Goal: Contribute content: Contribute content

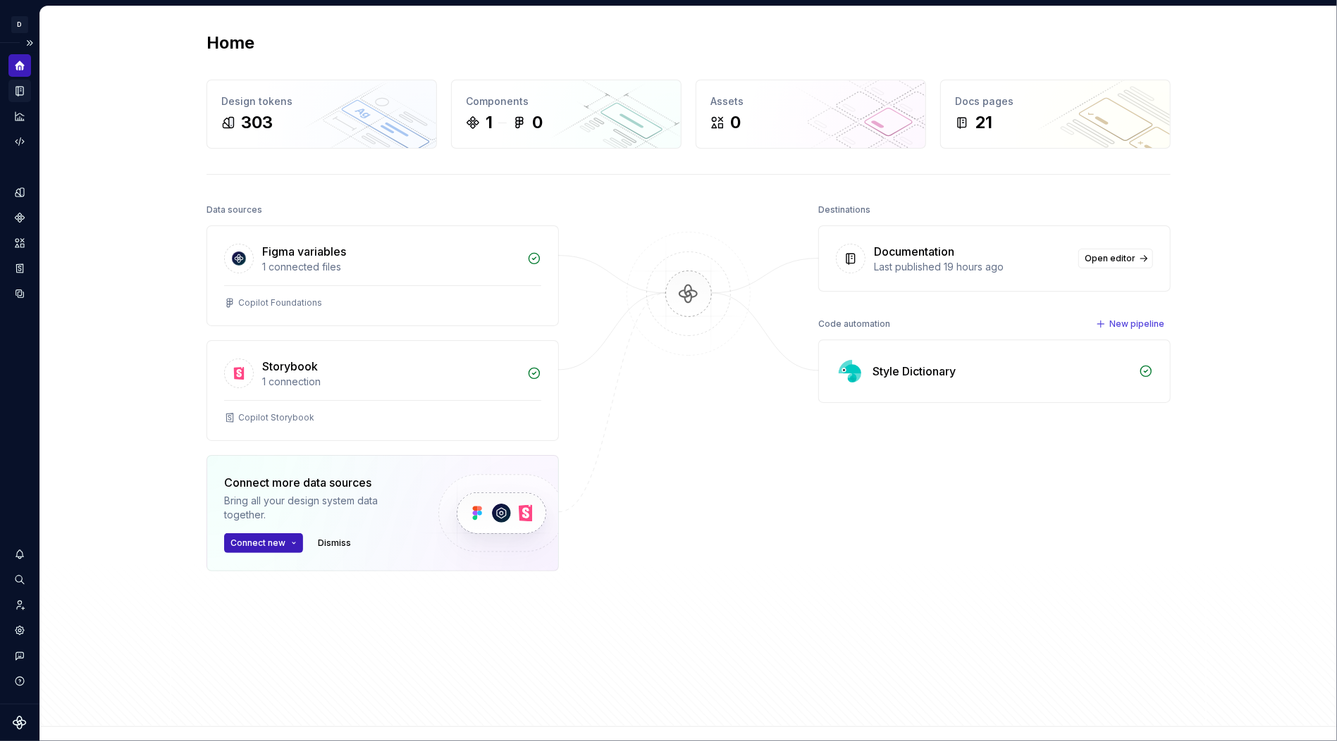
click at [17, 91] on icon "Documentation" at bounding box center [19, 91] width 13 height 13
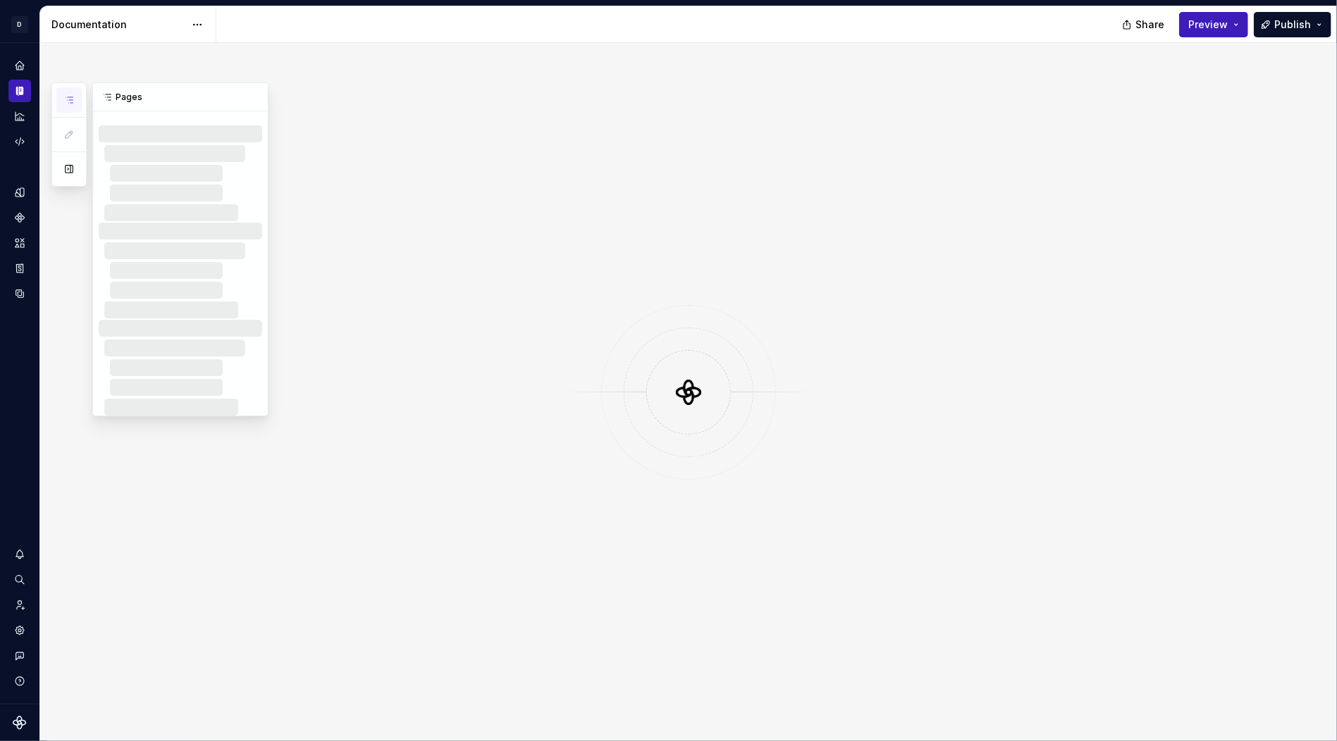
click at [68, 102] on icon "button" at bounding box center [69, 100] width 7 height 6
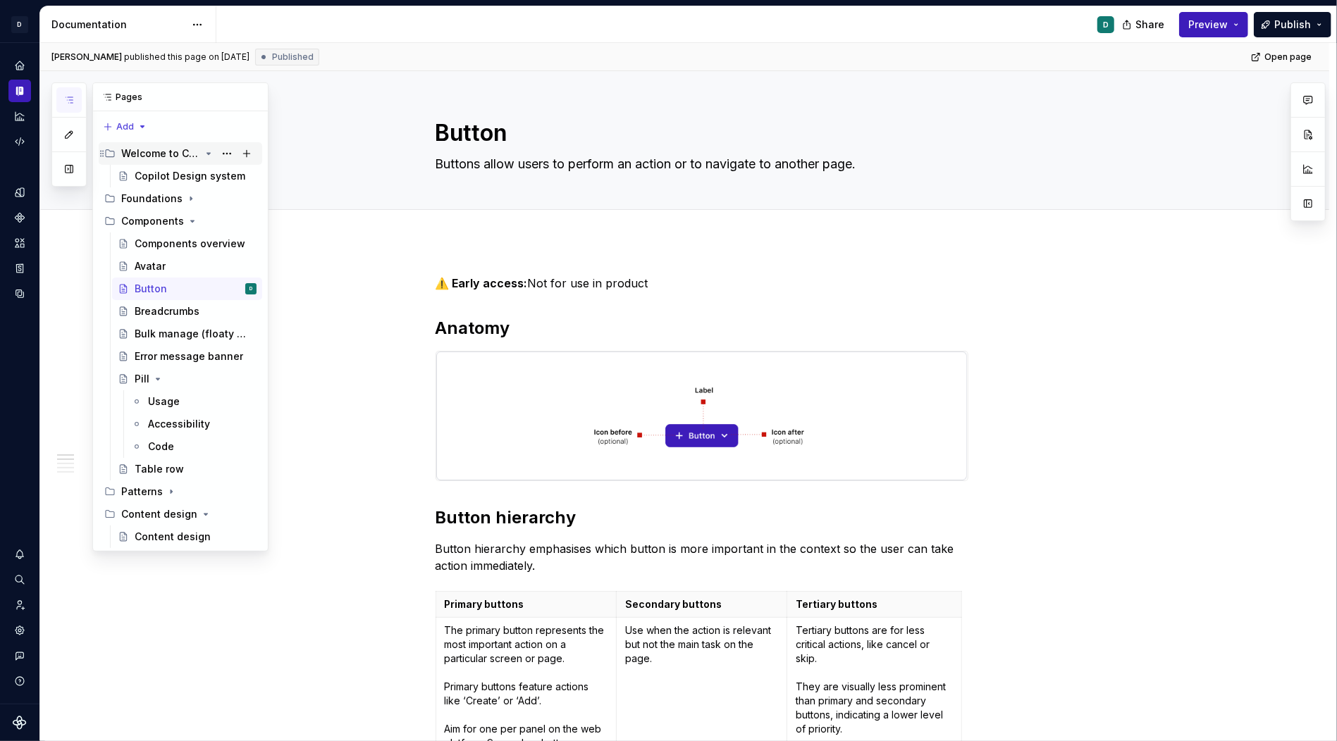
click at [161, 152] on div "Welcome to Copilot" at bounding box center [160, 154] width 79 height 14
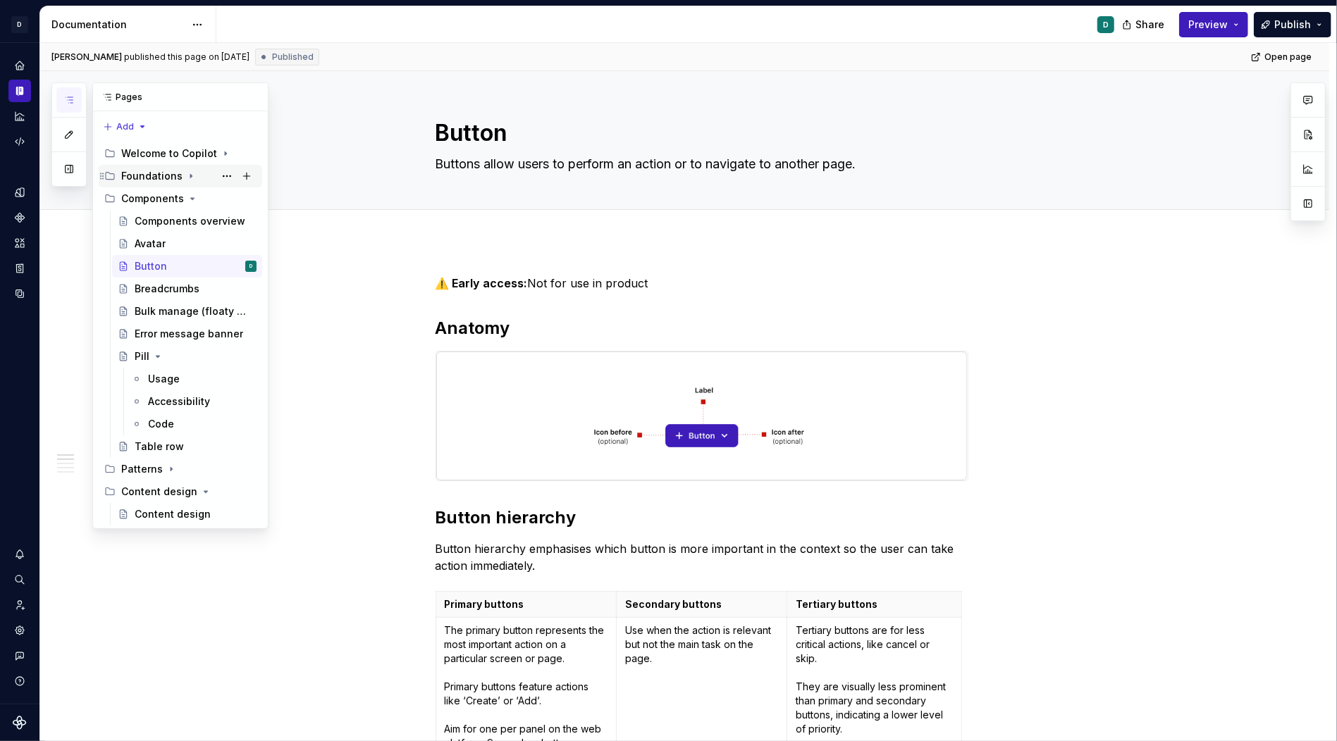
click at [145, 175] on div "Foundations" at bounding box center [151, 176] width 61 height 14
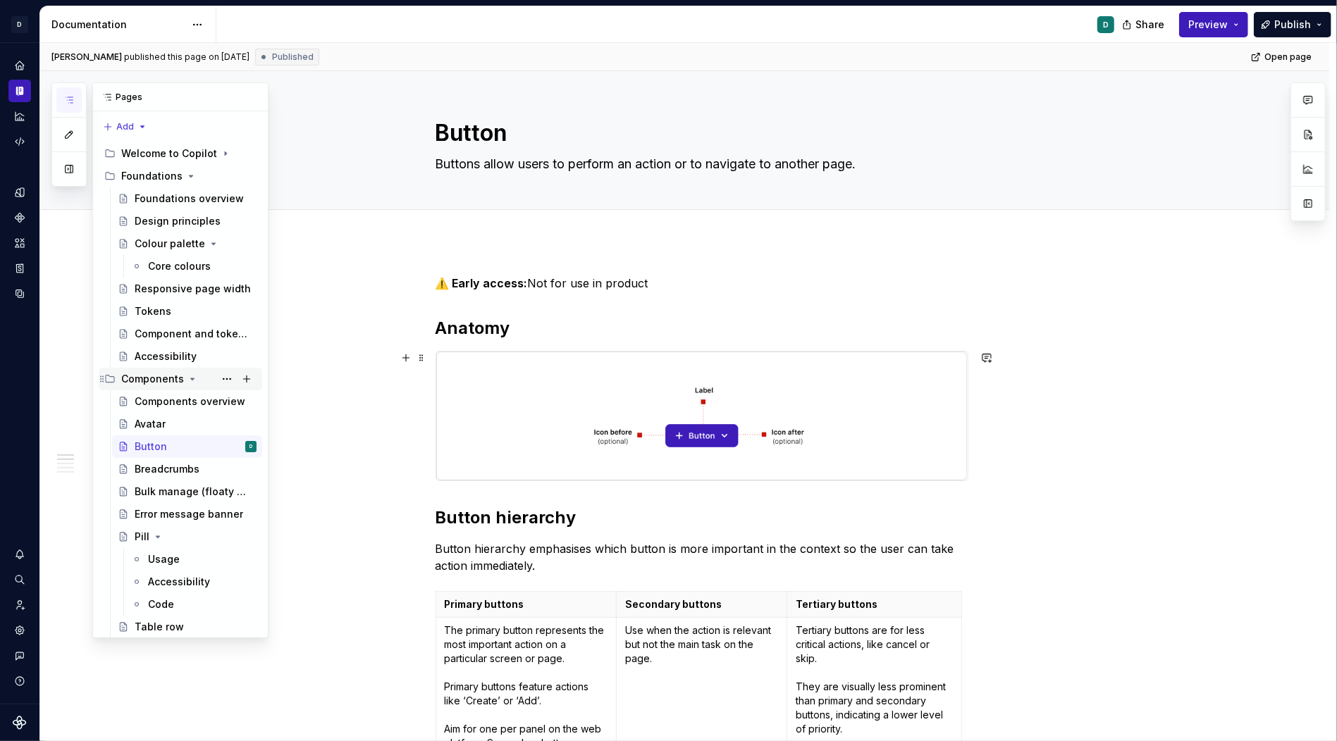
click at [187, 381] on icon "Page tree" at bounding box center [192, 379] width 11 height 11
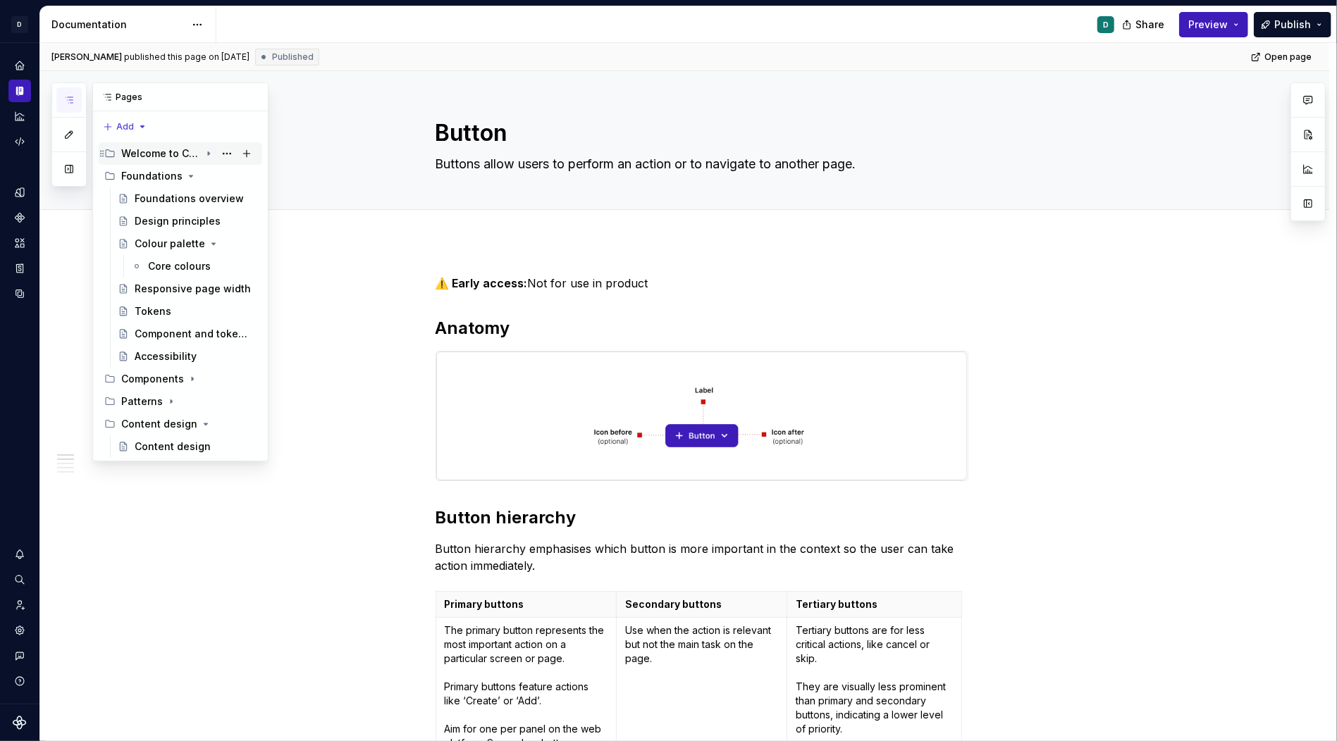
click at [215, 154] on div "Welcome to Copilot" at bounding box center [188, 154] width 135 height 20
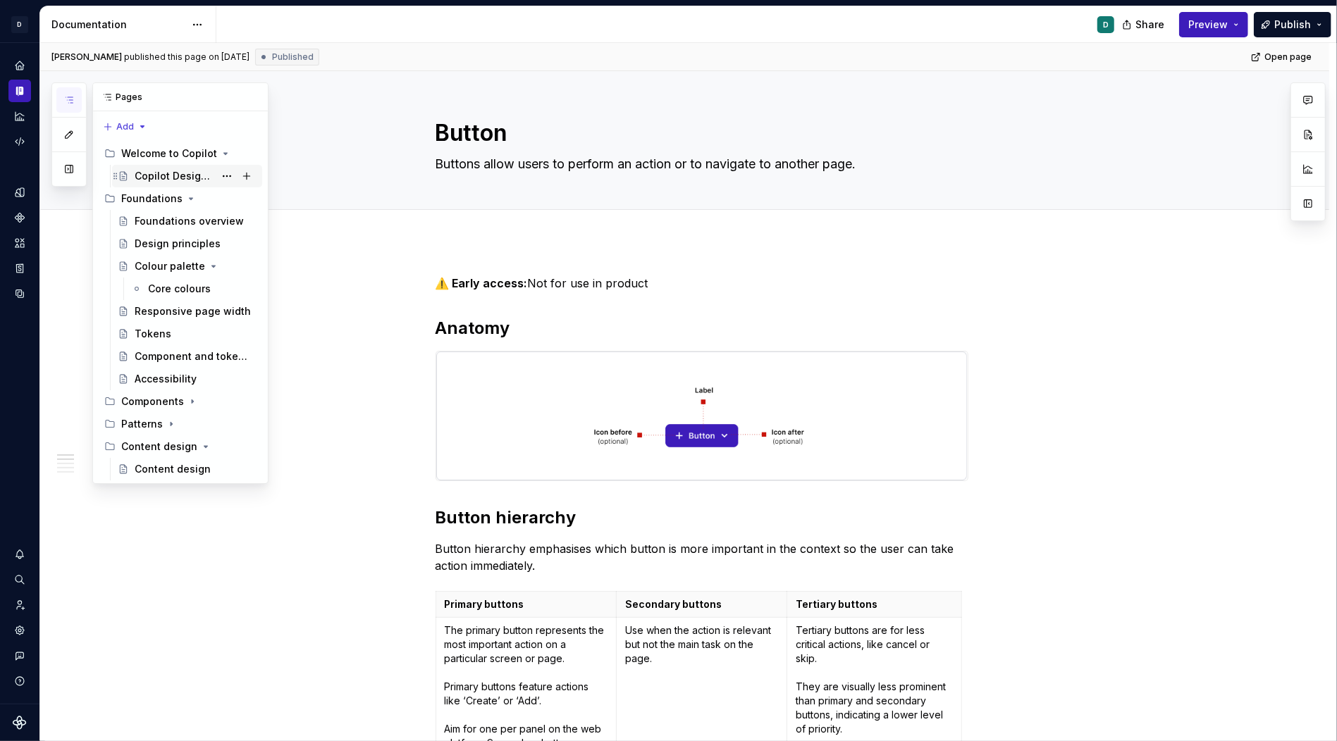
click at [215, 171] on div "Copilot Design system" at bounding box center [196, 176] width 122 height 20
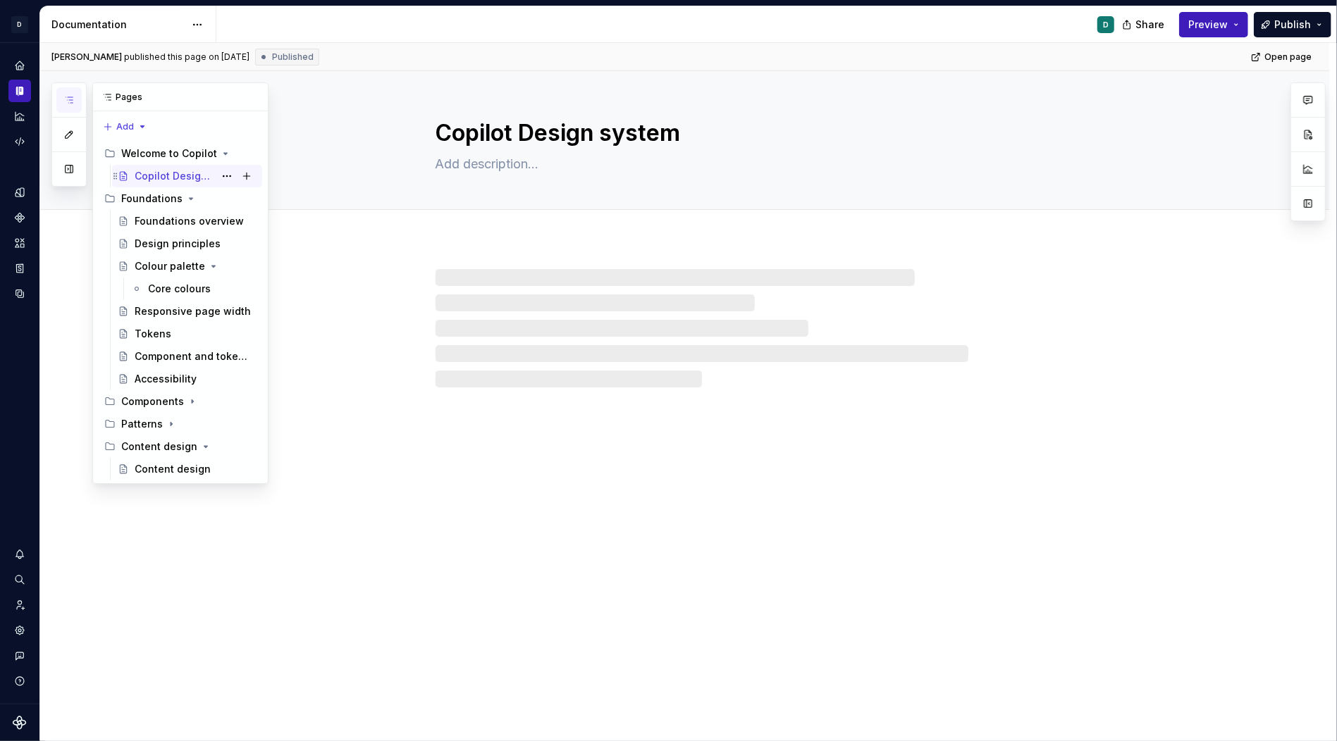
click at [185, 178] on div "Copilot Design system" at bounding box center [175, 176] width 80 height 14
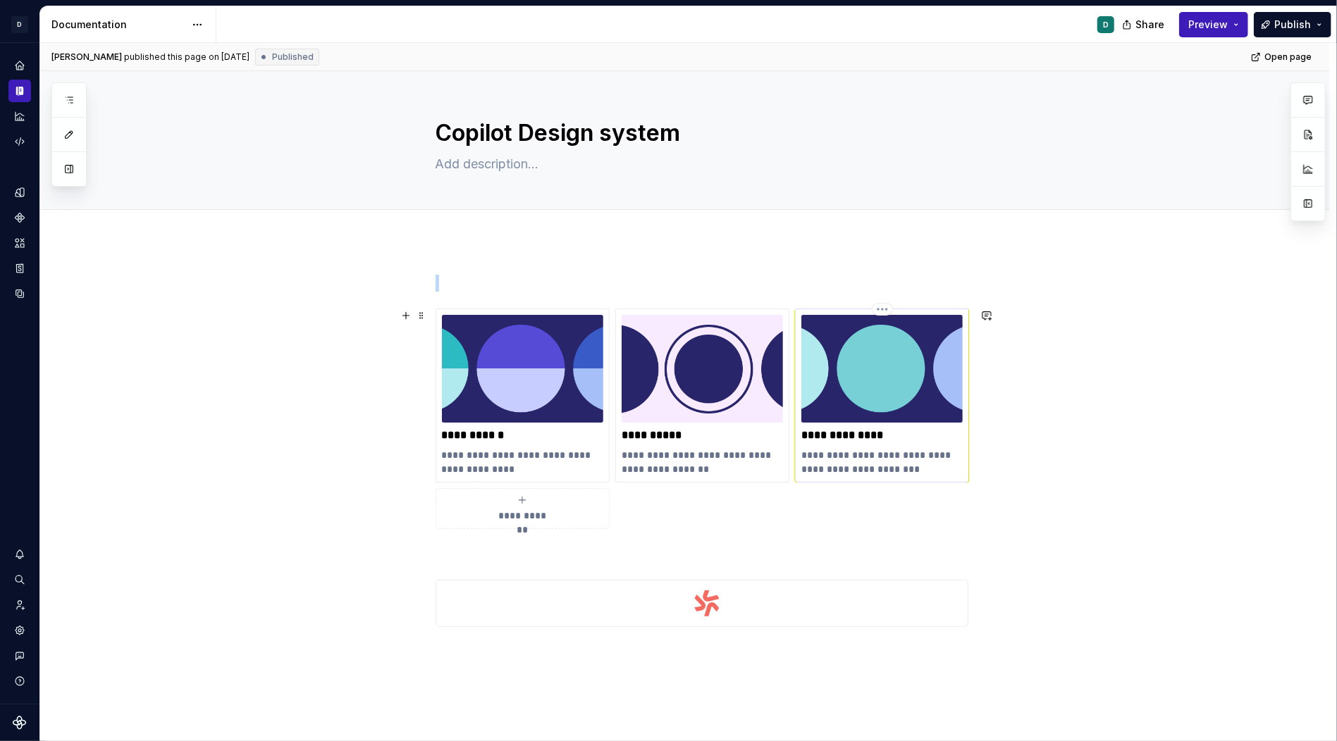
click at [837, 401] on img at bounding box center [881, 369] width 161 height 108
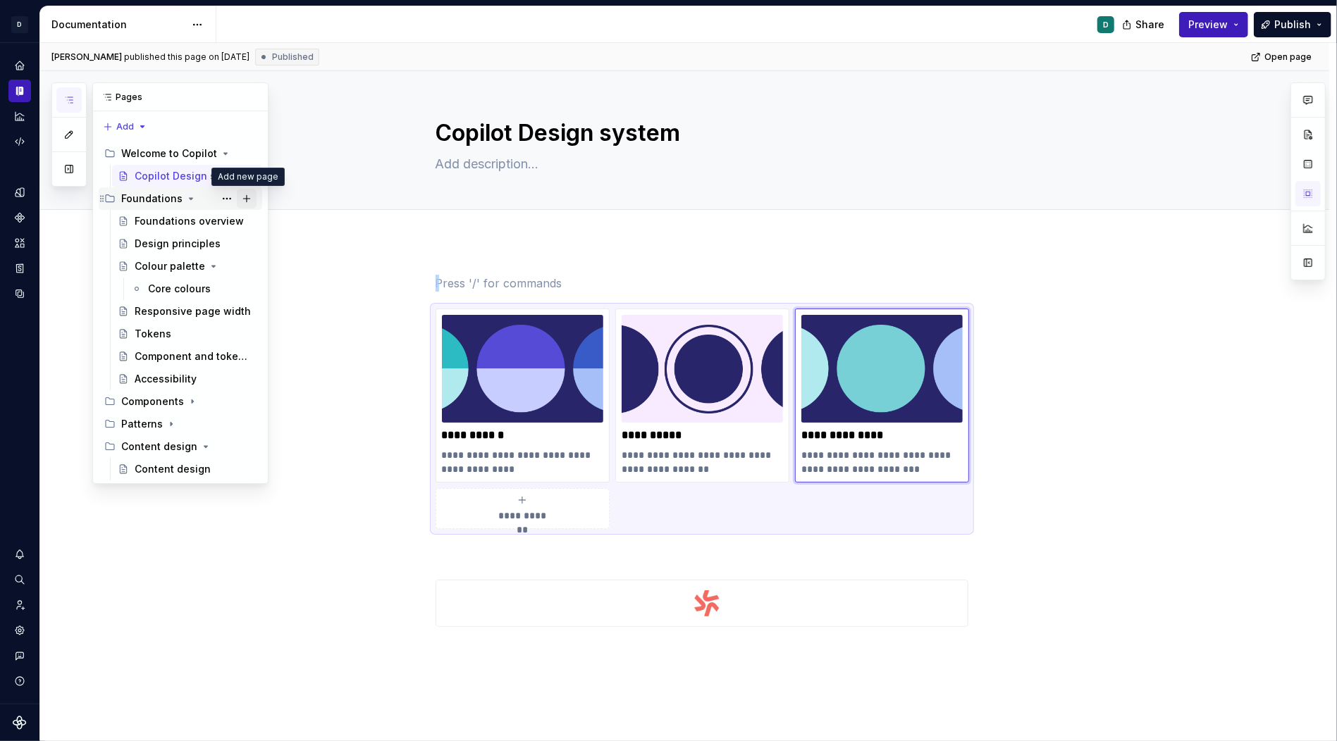
click at [244, 199] on button "Page tree" at bounding box center [247, 199] width 20 height 20
type textarea "*"
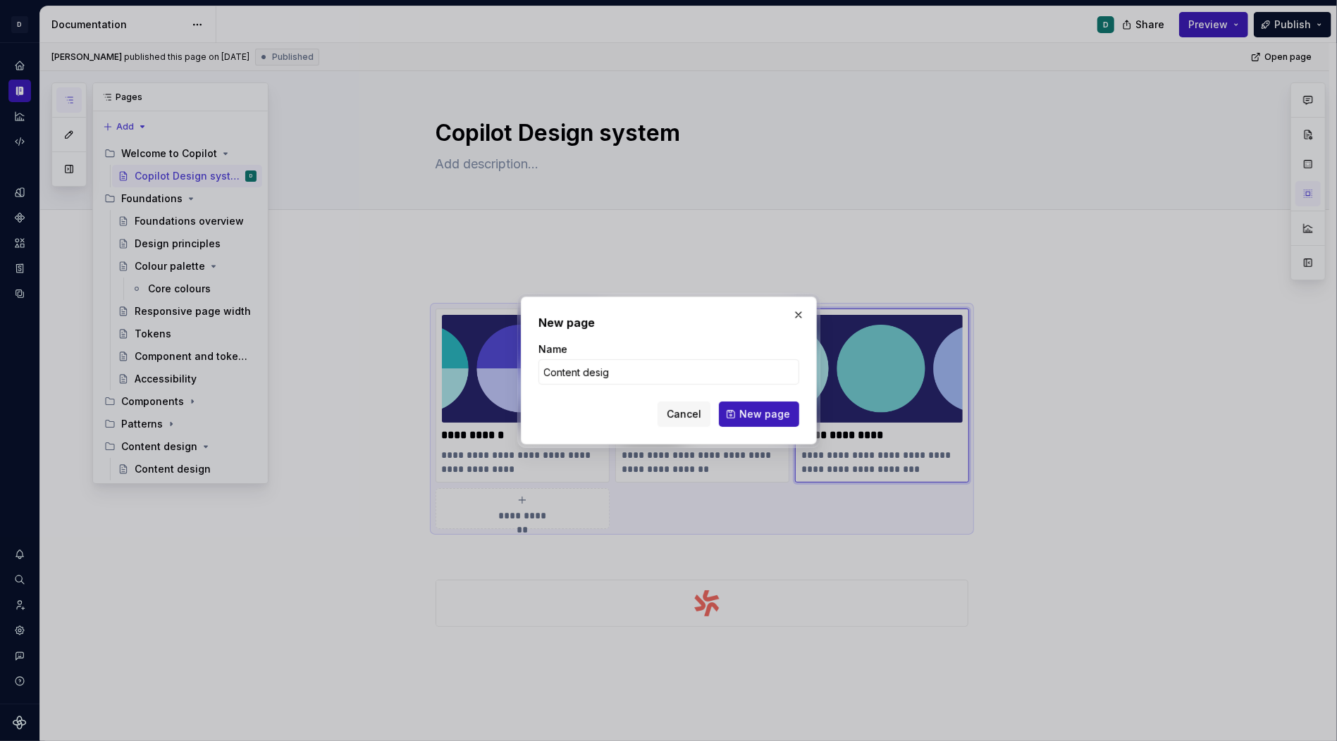
type input "Content design"
type textarea "*"
type input "Content design"
click at [743, 414] on span "New page" at bounding box center [764, 414] width 51 height 14
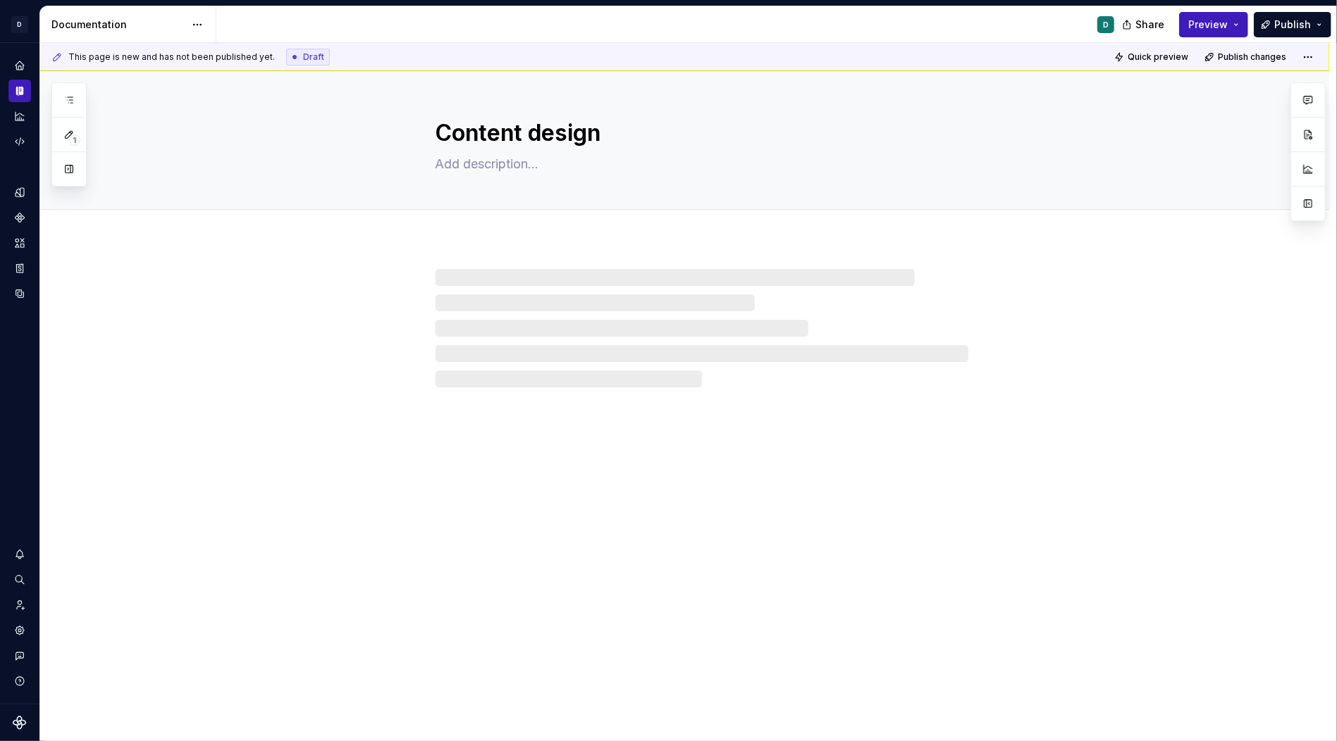
type textarea "*"
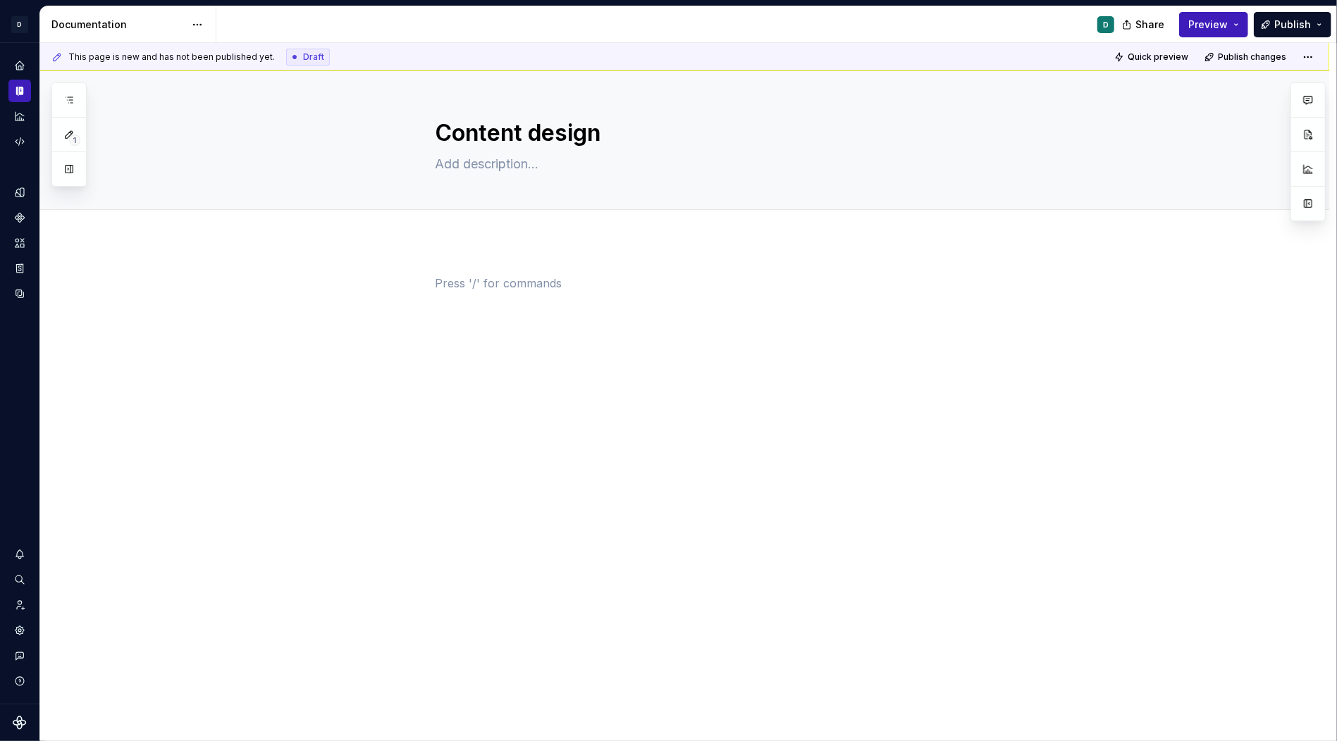
click at [463, 288] on p at bounding box center [702, 283] width 533 height 17
drag, startPoint x: 550, startPoint y: 280, endPoint x: 375, endPoint y: 280, distance: 174.8
click at [375, 280] on div "Deputy terminology" at bounding box center [684, 404] width 1289 height 327
click at [474, 291] on div "Deputy terminology" at bounding box center [702, 302] width 533 height 54
drag, startPoint x: 481, startPoint y: 283, endPoint x: 481, endPoint y: 390, distance: 106.4
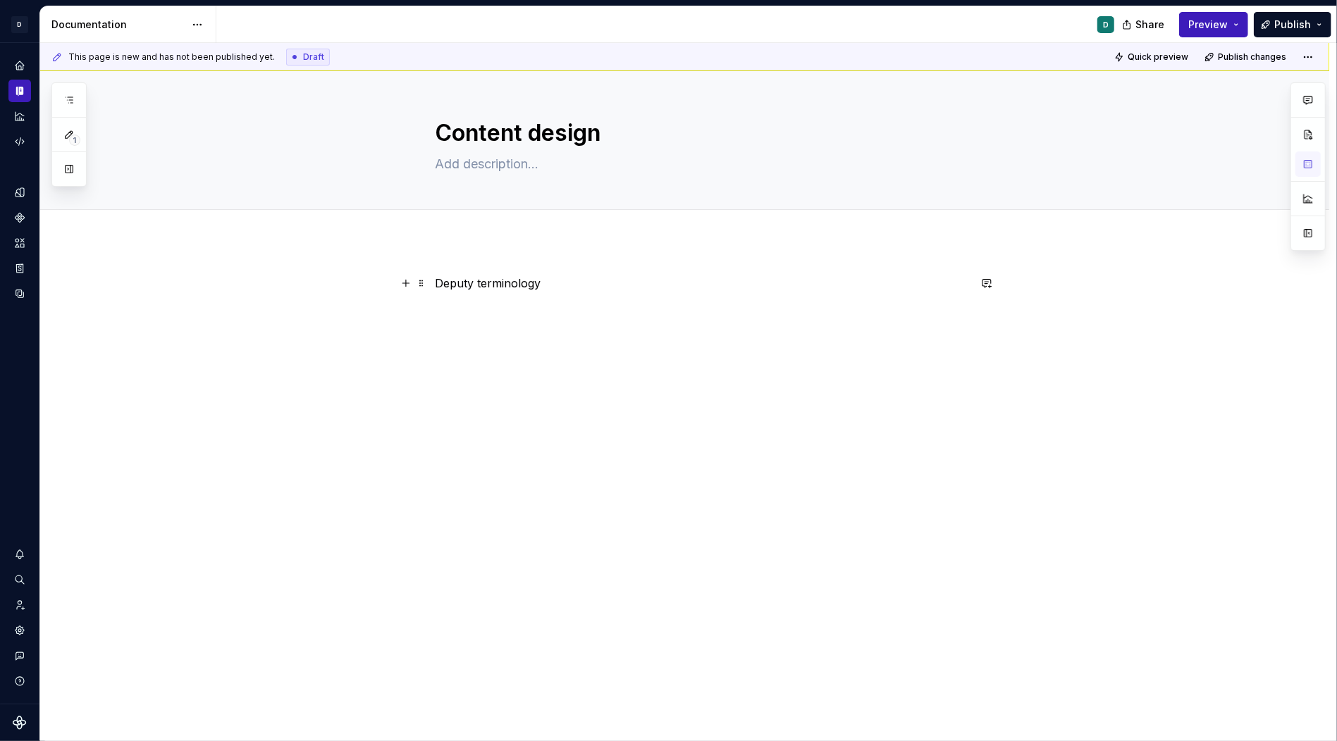
click at [481, 285] on p "Deputy terminology" at bounding box center [702, 283] width 533 height 17
drag, startPoint x: 627, startPoint y: 290, endPoint x: 410, endPoint y: 289, distance: 217.1
click at [436, 289] on div "Deputy language and terminology" at bounding box center [702, 310] width 533 height 70
click at [996, 314] on div "Deputy language and terminology" at bounding box center [684, 404] width 1289 height 327
click at [472, 257] on div "Deputy language and terminology" at bounding box center [684, 404] width 1289 height 327
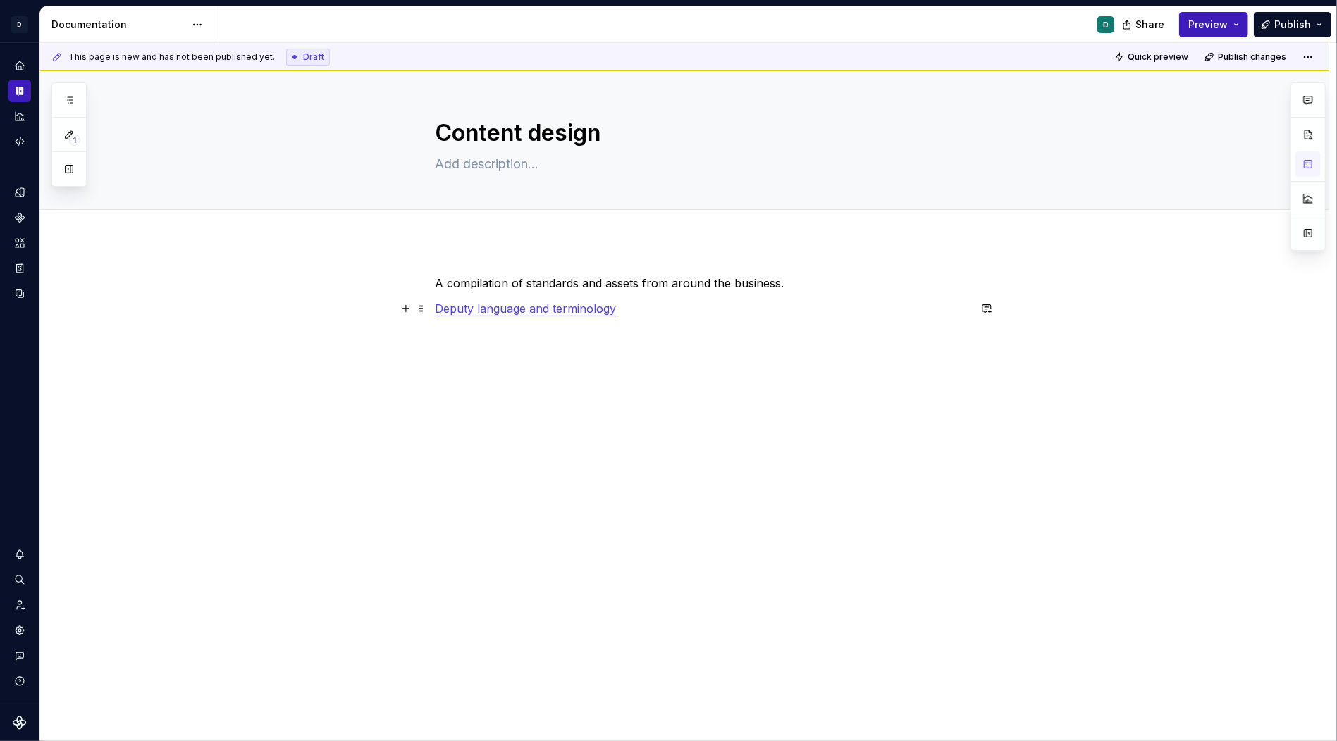
click at [649, 313] on p "Deputy language and terminology" at bounding box center [702, 308] width 533 height 17
click at [809, 287] on p "A compilation of standards and assets from around the business." at bounding box center [702, 283] width 533 height 17
click at [646, 313] on p "Deputy language and terminology" at bounding box center [702, 308] width 533 height 17
drag, startPoint x: 548, startPoint y: 335, endPoint x: 629, endPoint y: 335, distance: 80.3
click at [608, 335] on p "Product writing and style guide" at bounding box center [702, 334] width 533 height 17
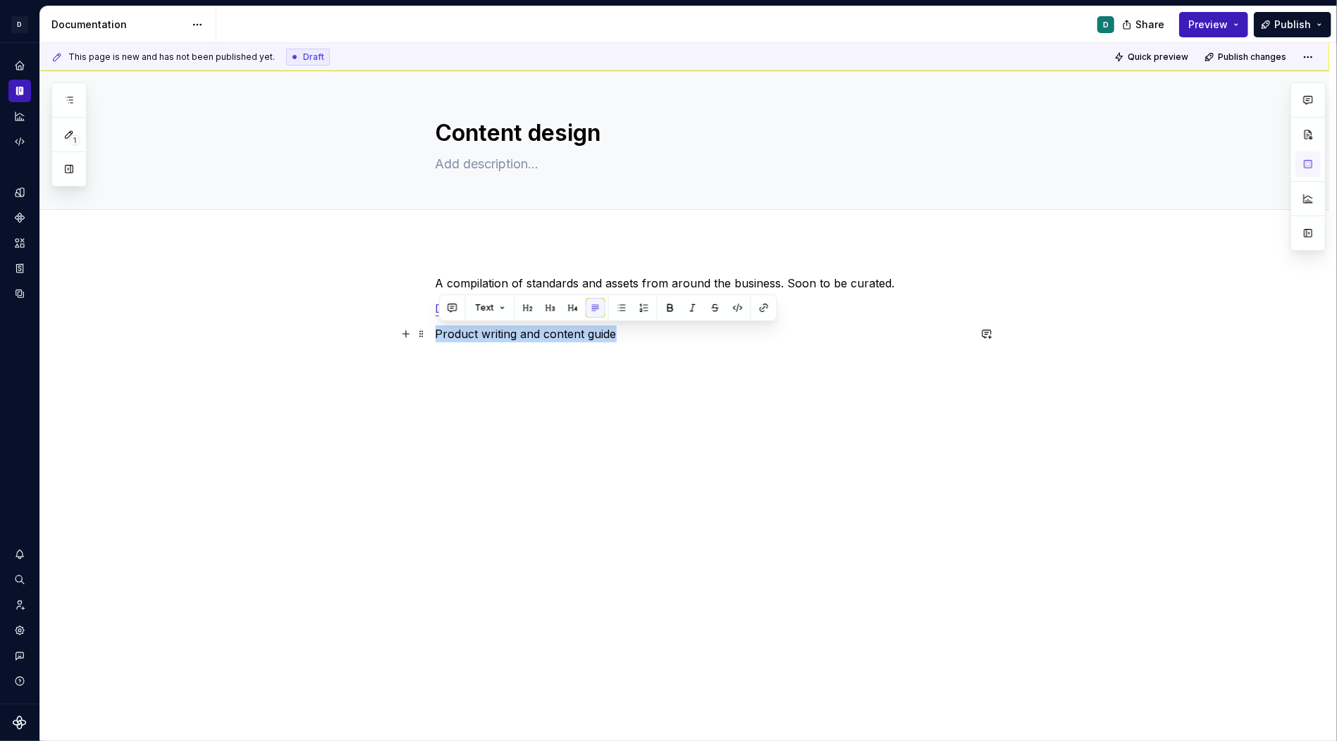
drag, startPoint x: 637, startPoint y: 331, endPoint x: 394, endPoint y: 331, distance: 243.1
click at [394, 331] on div "A compilation of standards and assets from around the business. Soon to be cura…" at bounding box center [684, 411] width 1289 height 341
click at [554, 414] on div "A compilation of standards and assets from around the business. Soon to be cura…" at bounding box center [684, 411] width 1289 height 341
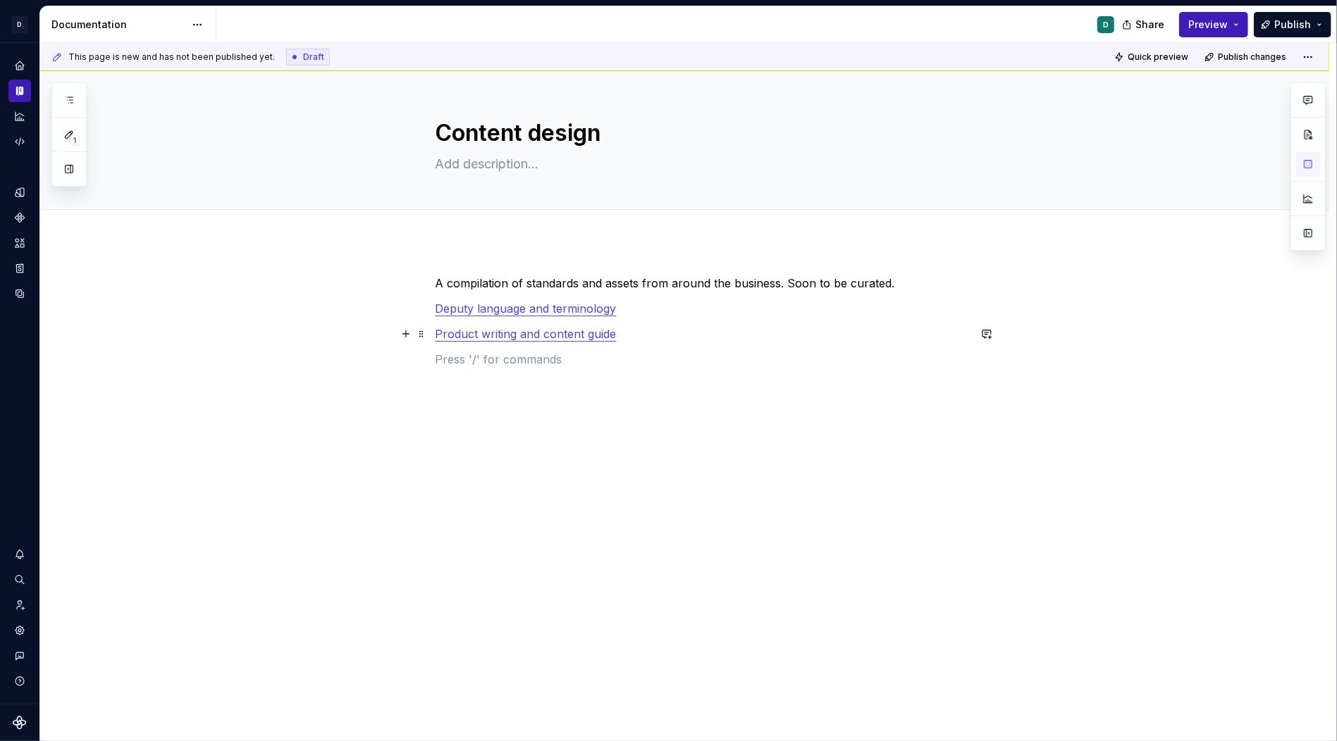
click at [642, 340] on p "Product writing and content guide" at bounding box center [702, 334] width 533 height 17
drag, startPoint x: 567, startPoint y: 356, endPoint x: 420, endPoint y: 358, distance: 146.6
click at [436, 358] on div "A compilation of standards and assets from around the business. Soon to be cura…" at bounding box center [702, 342] width 533 height 135
click at [523, 415] on div "A compilation of standards and assets from around the business. Soon to be cura…" at bounding box center [684, 437] width 1289 height 392
drag, startPoint x: 569, startPoint y: 362, endPoint x: 437, endPoint y: 354, distance: 132.0
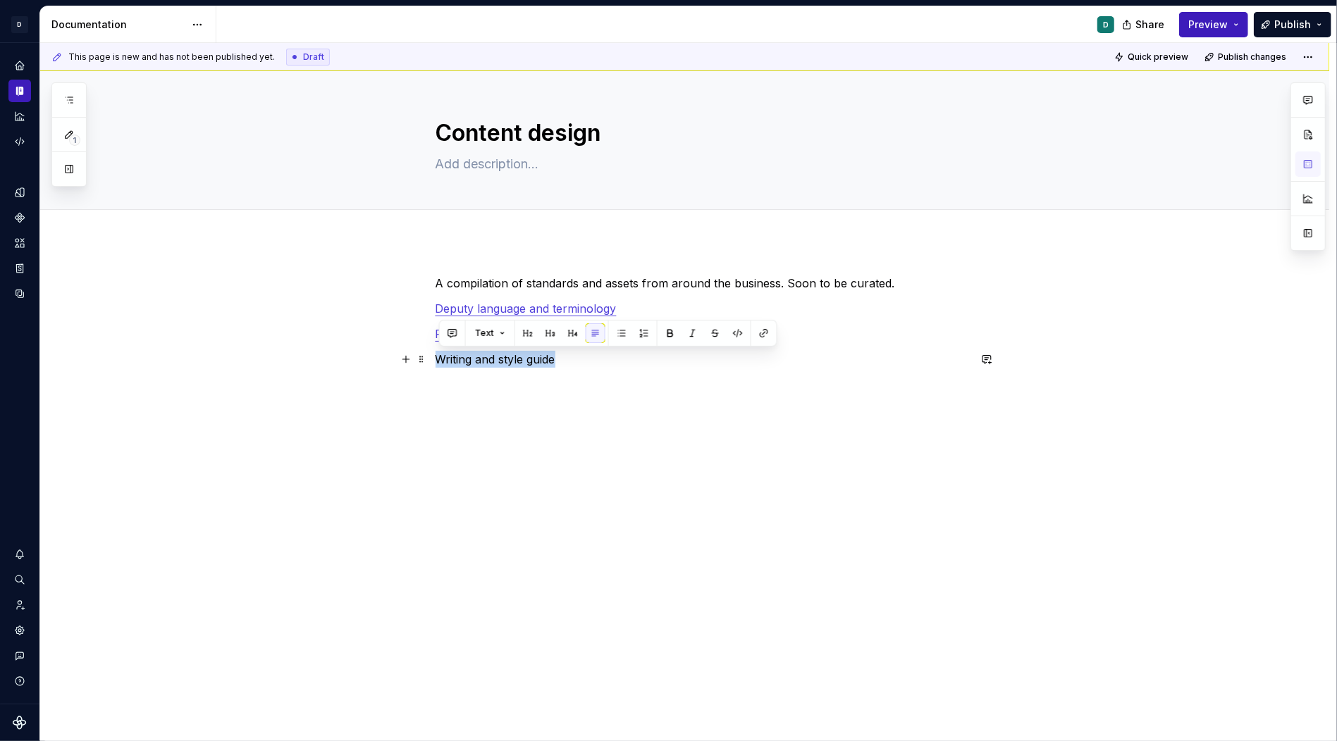
click at [437, 354] on div "A compilation of standards and assets from around the business. Soon to be cura…" at bounding box center [684, 437] width 1289 height 392
click at [526, 462] on div "A compilation of standards and assets from around the business. Soon to be cura…" at bounding box center [684, 437] width 1289 height 392
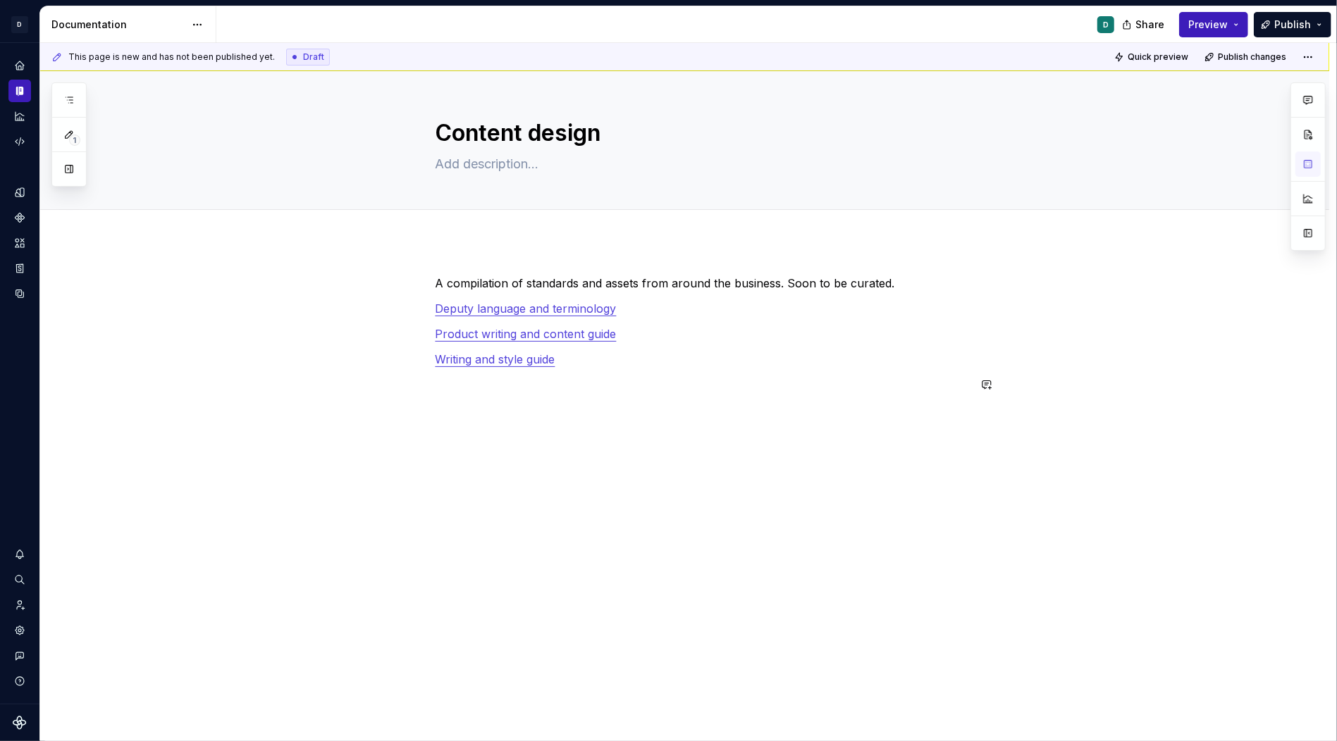
click at [526, 462] on div "A compilation of standards and assets from around the business. Soon to be cura…" at bounding box center [684, 437] width 1289 height 392
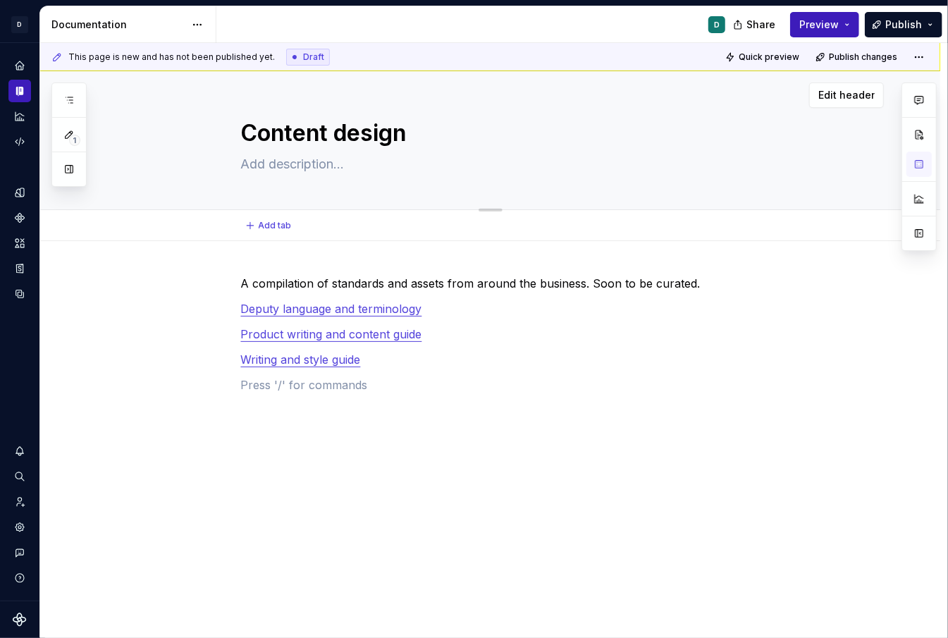
click at [314, 166] on textarea at bounding box center [504, 164] width 533 height 23
type textarea "*"
type textarea "S"
type textarea "*"
type textarea "So"
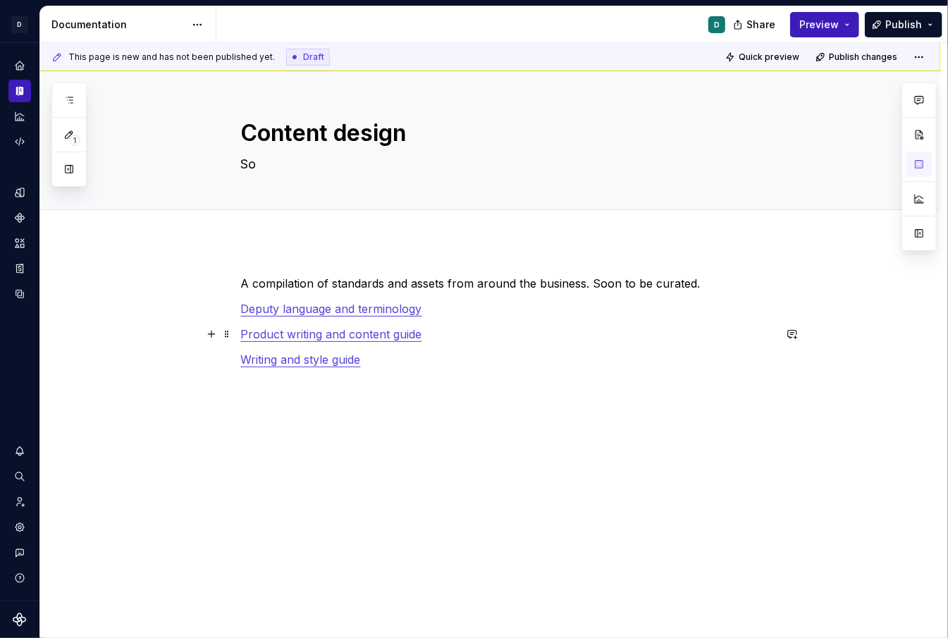
type textarea "*"
type textarea "Som"
type textarea "*"
type textarea "Some"
type textarea "*"
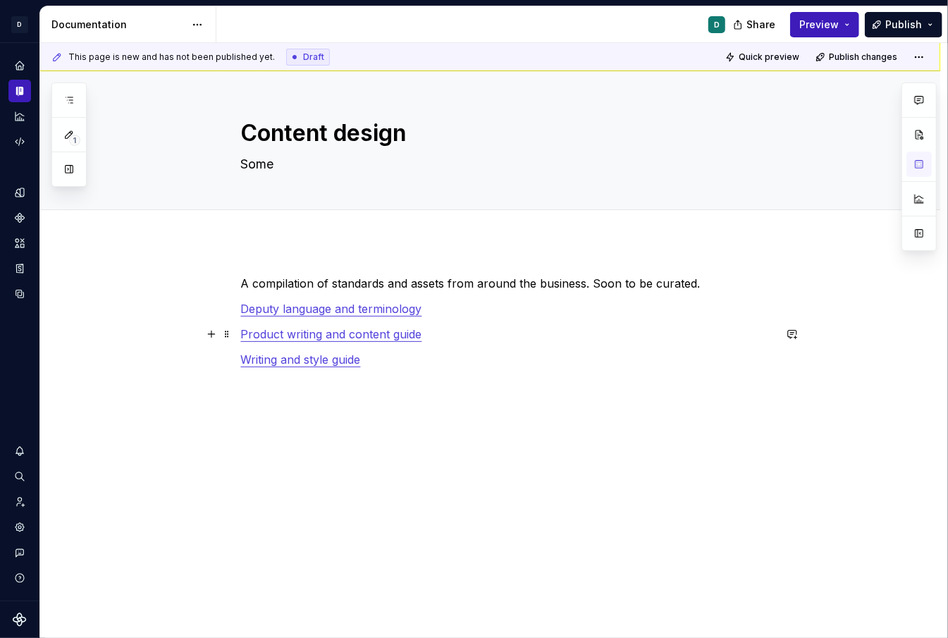
type textarea "Some"
type textarea "*"
type textarea "Some h"
type textarea "*"
type textarea "Some ha"
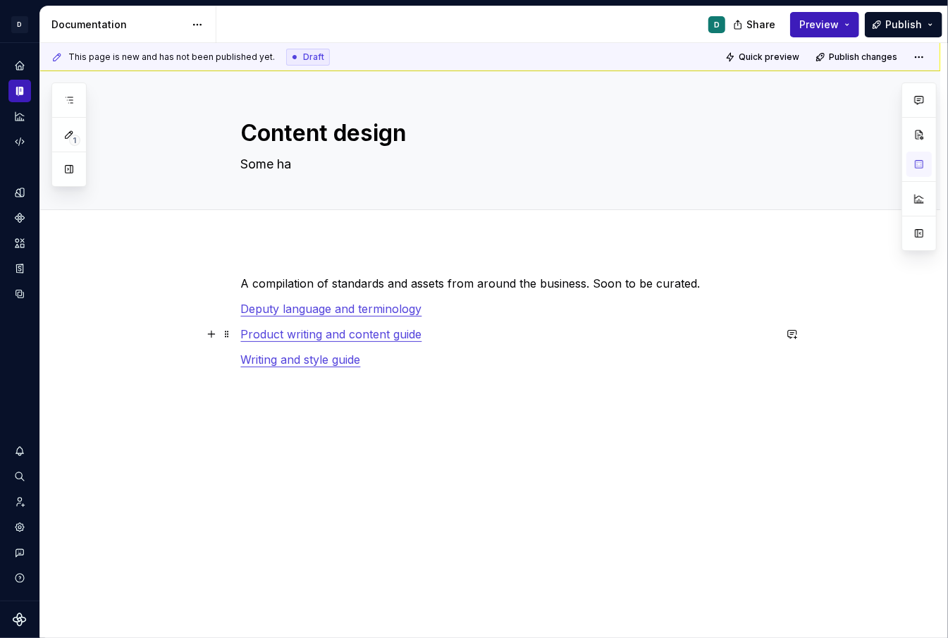
type textarea "*"
type textarea "Some han"
type textarea "*"
type textarea "Some hand"
type textarea "*"
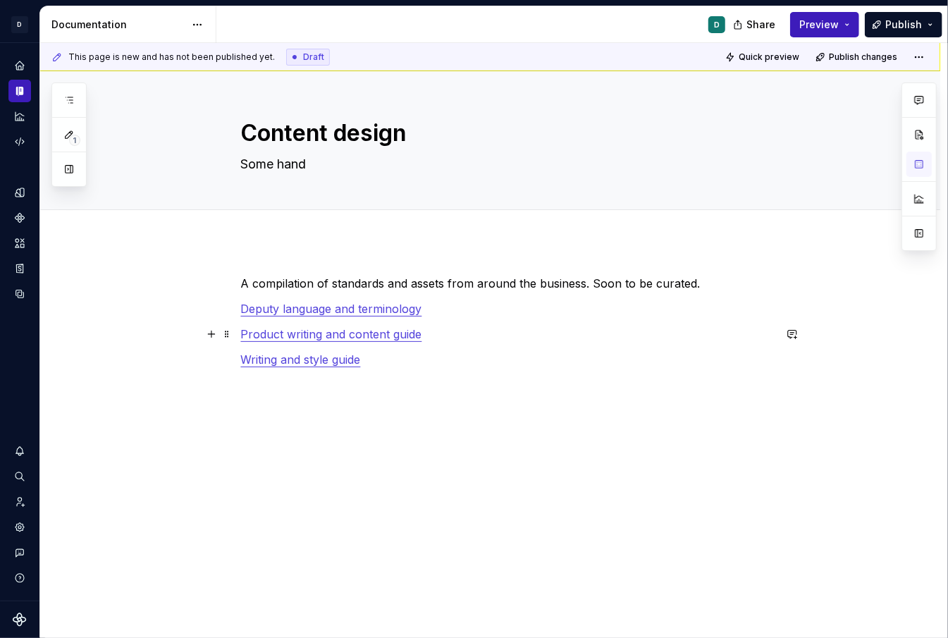
type textarea "Some handy"
type textarea "*"
type textarea "Some handy"
type textarea "*"
type textarea "Some handy l"
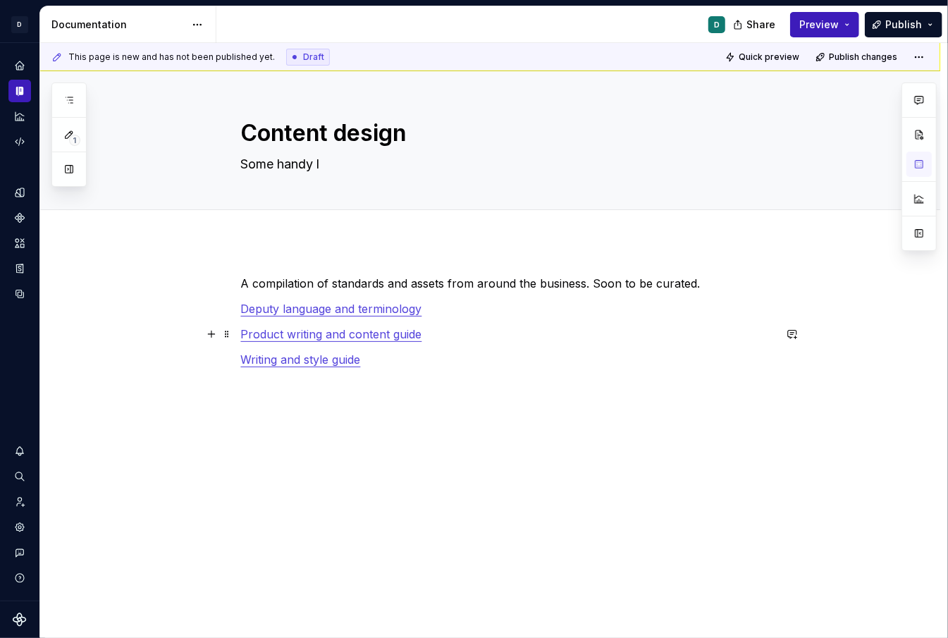
type textarea "*"
type textarea "Some handy li"
type textarea "*"
type textarea "Some handy lin"
type textarea "*"
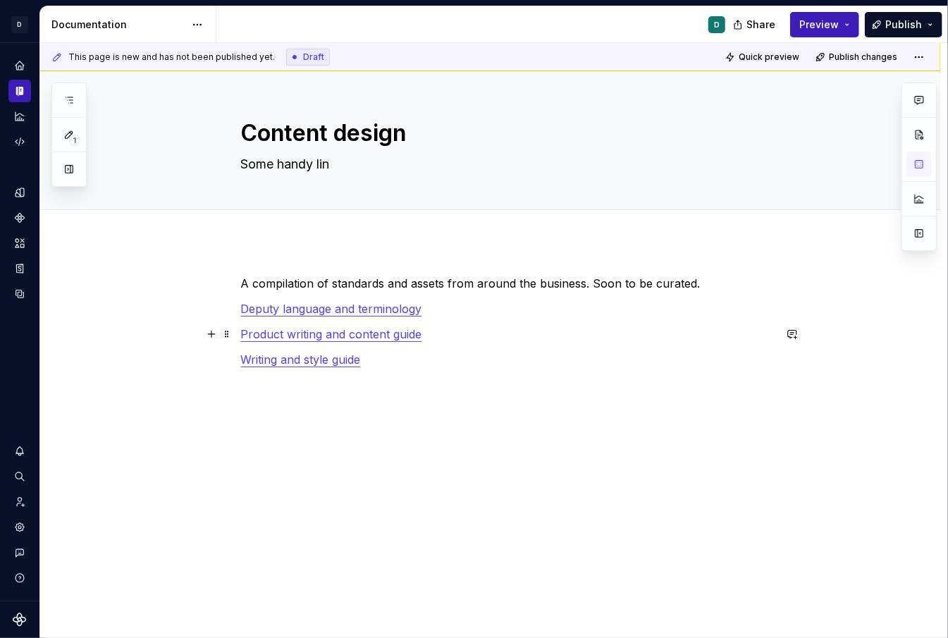
type textarea "Some handy link"
type textarea "*"
type textarea "Some handy links"
type textarea "*"
type textarea "Some handy links"
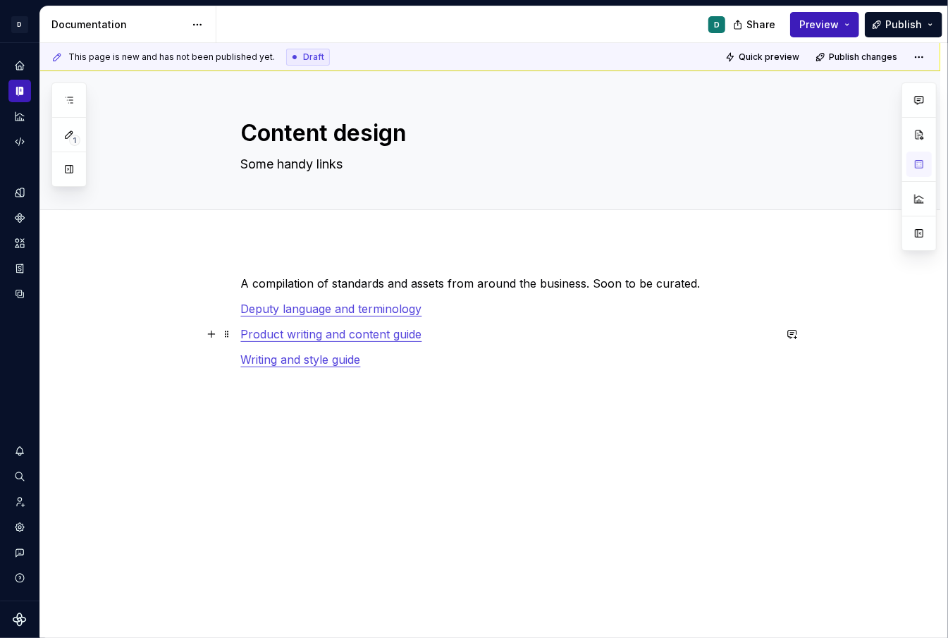
type textarea "*"
type textarea "Some handy links b"
type textarea "*"
type textarea "Some handy links be"
type textarea "*"
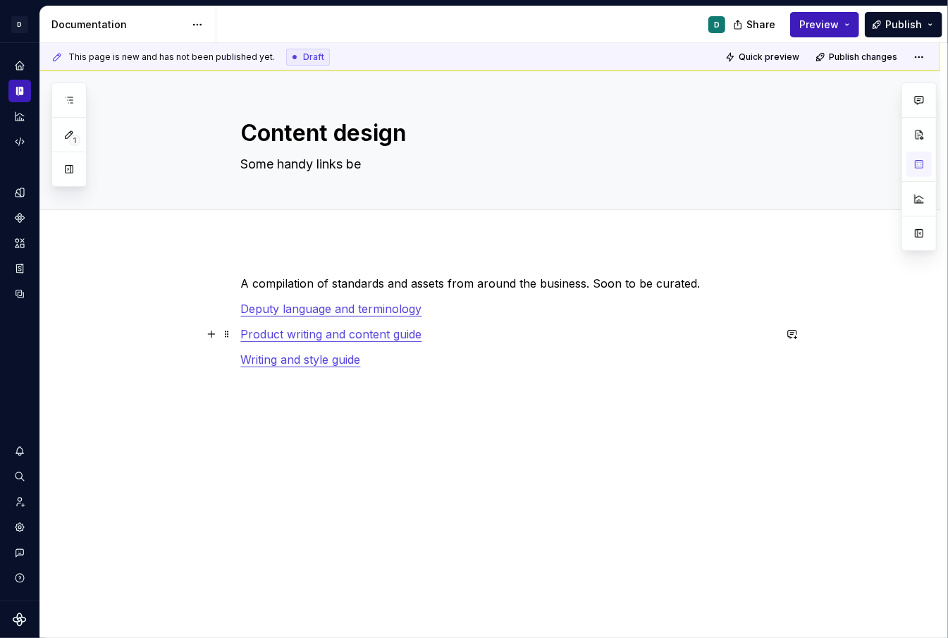
type textarea "Some handy links bef"
type textarea "*"
type textarea "Some handy links befo"
type textarea "*"
type textarea "Some handy links befor"
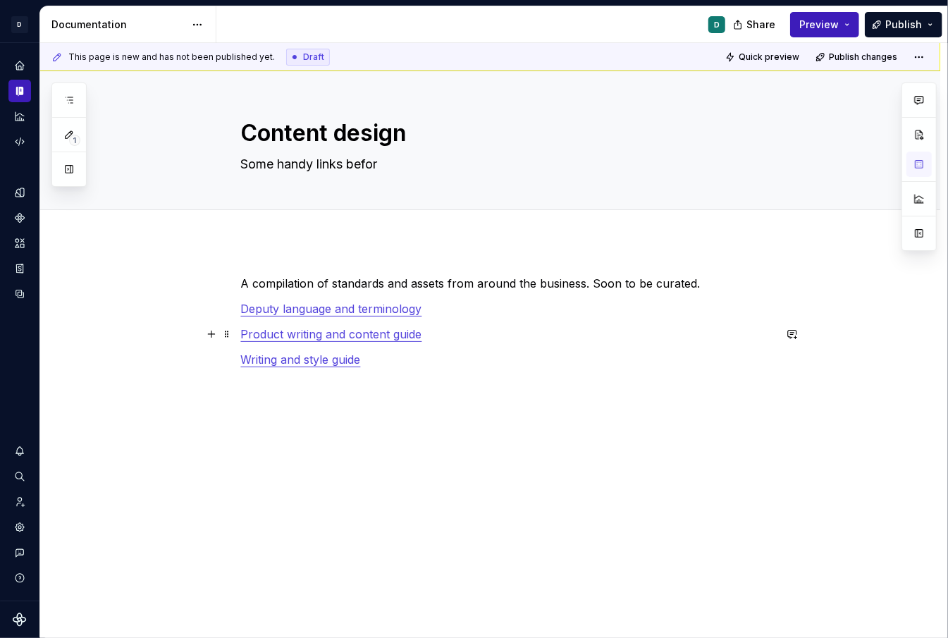
type textarea "*"
type textarea "Some handy links before"
type textarea "*"
type textarea "Some handy links befor"
type textarea "*"
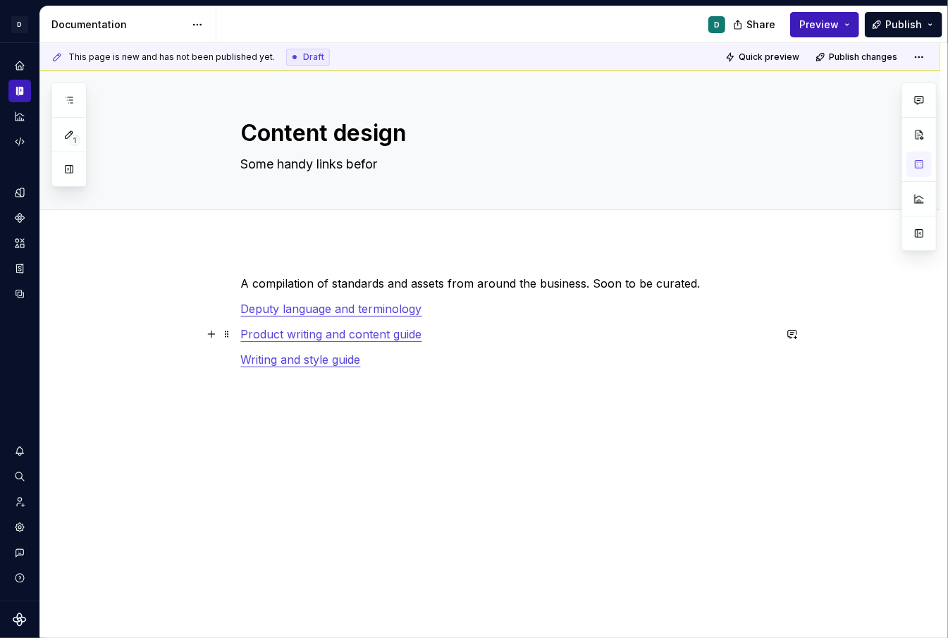
type textarea "Some handy links befo"
type textarea "*"
type textarea "Some handy links bef"
type textarea "*"
type textarea "Some handy links be"
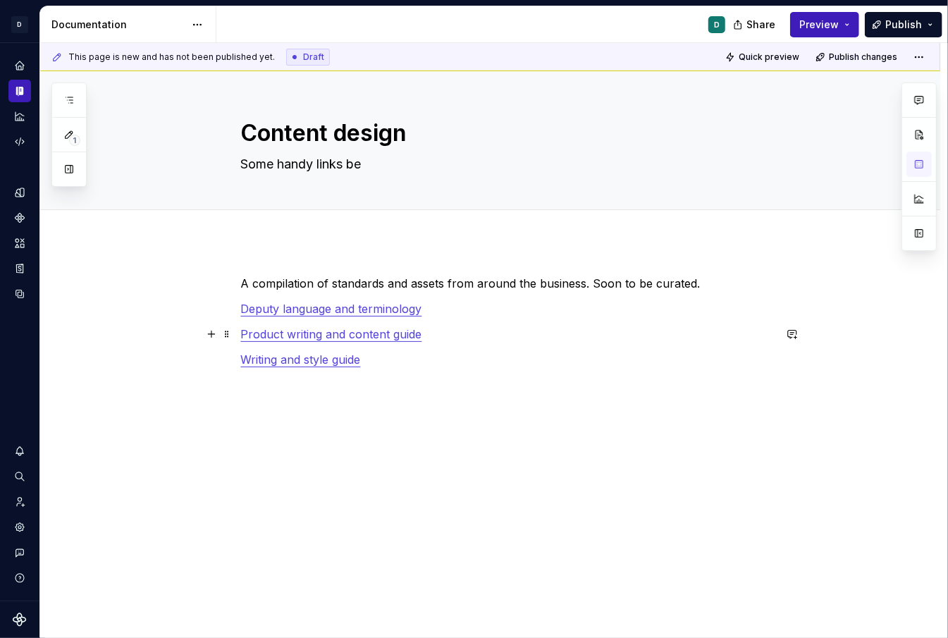
type textarea "*"
type textarea "Some handy links b"
type textarea "*"
type textarea "Some handy links"
type textarea "*"
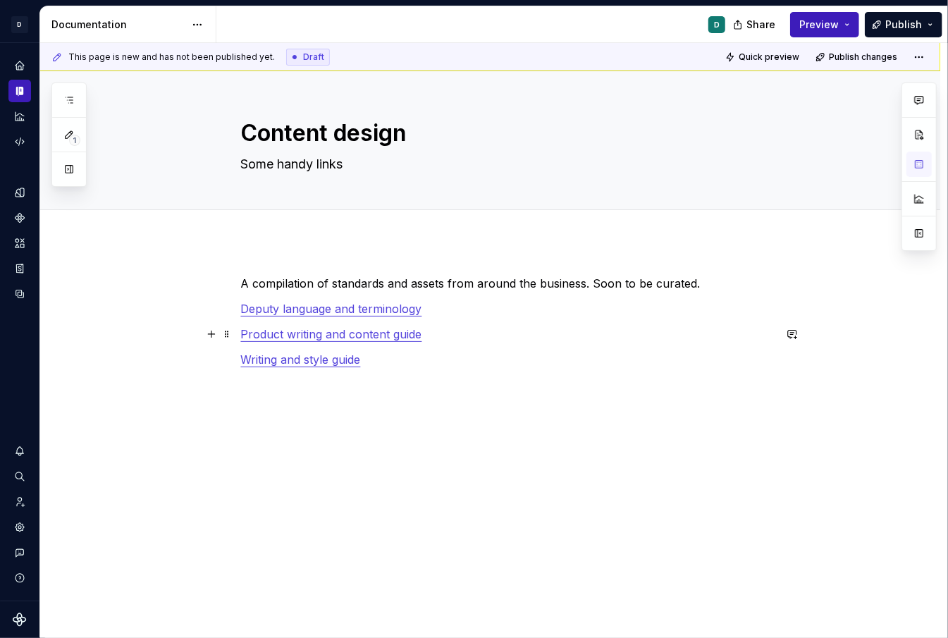
type textarea "Some handy links"
type textarea "*"
type textarea "Some handy links,"
type textarea "*"
type textarea "Some handy links,"
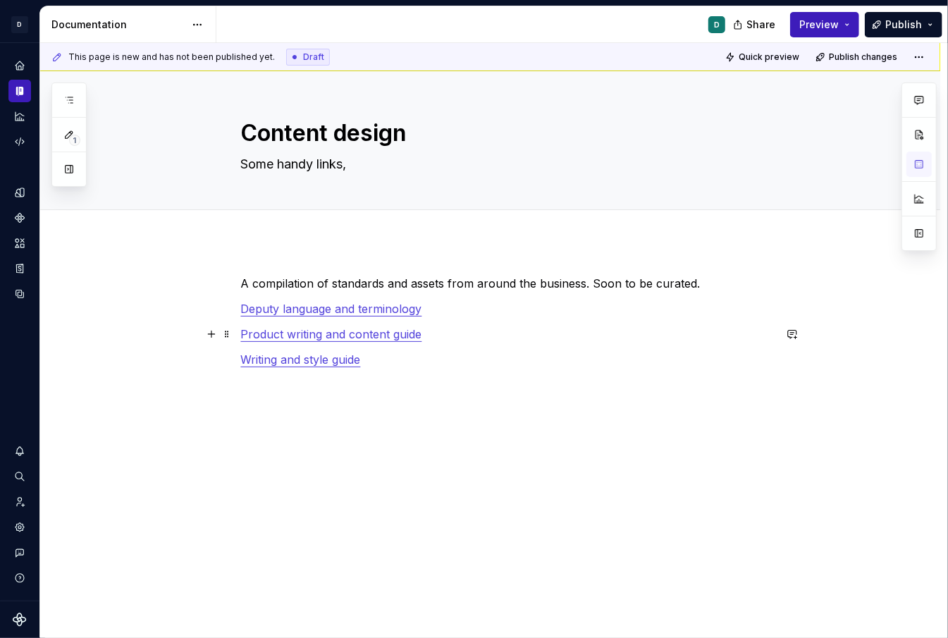
type textarea "*"
type textarea "Some handy links, s"
type textarea "*"
type textarea "Some handy links, so"
type textarea "*"
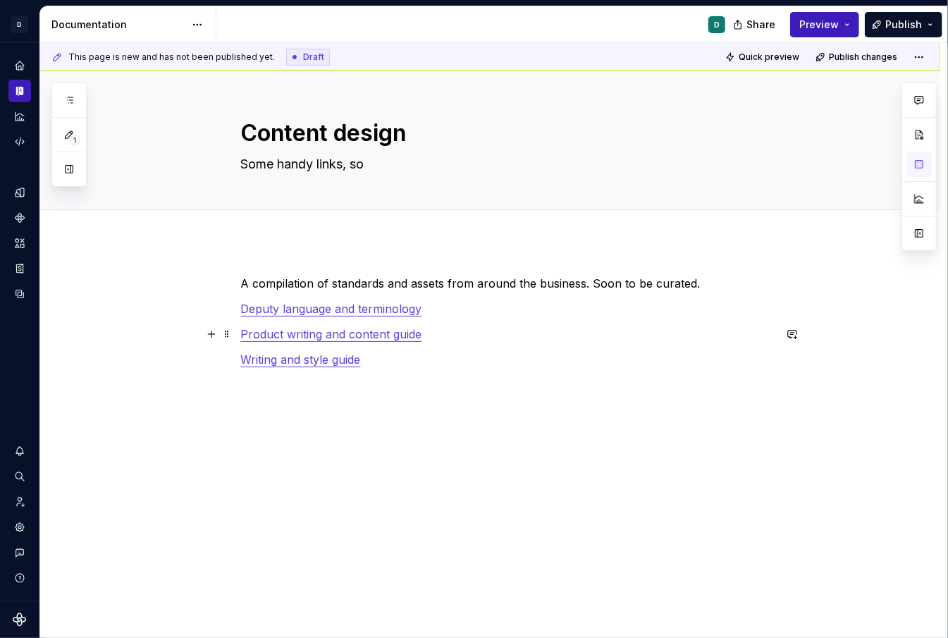
type textarea "Some handy links, soo"
type textarea "*"
type textarea "Some handy links, soon"
type textarea "*"
type textarea "Some handy links, soon"
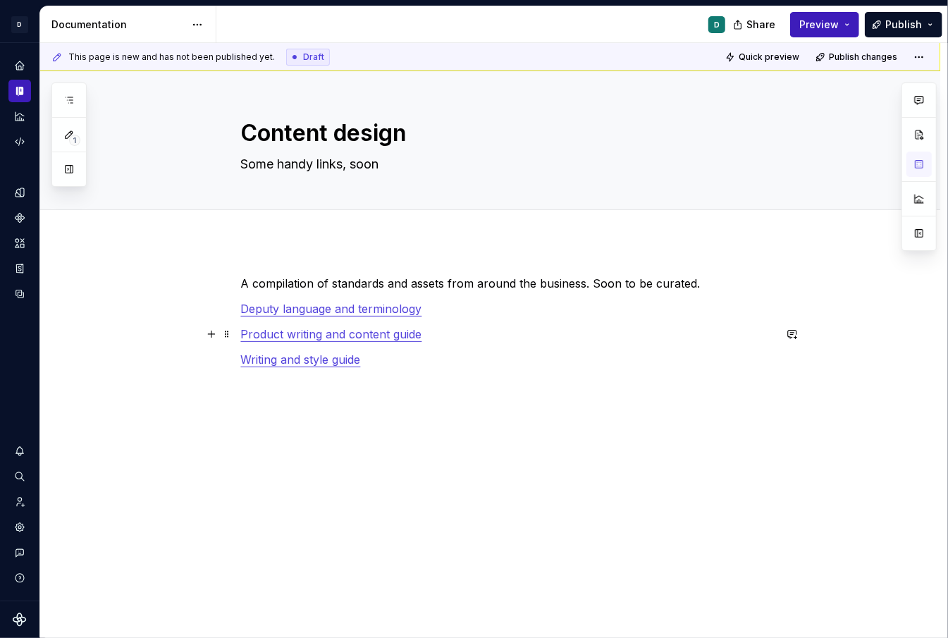
type textarea "*"
type textarea "Some handy links, soon t"
type textarea "*"
type textarea "Some handy links, soon to"
type textarea "*"
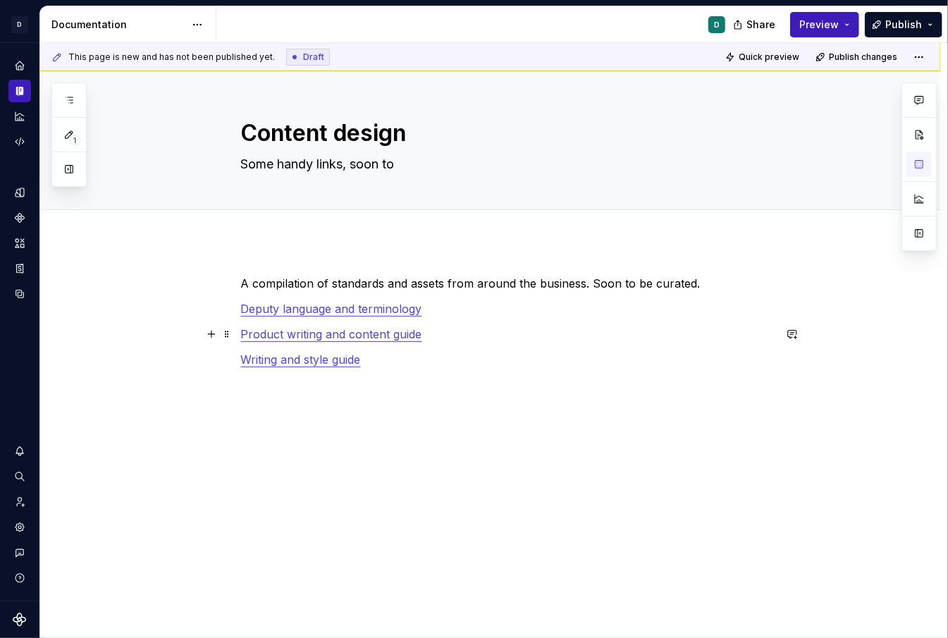
type textarea "Some handy links, soon to"
type textarea "*"
type textarea "Some handy links, soon to b"
type textarea "*"
type textarea "Some handy links, soon to be"
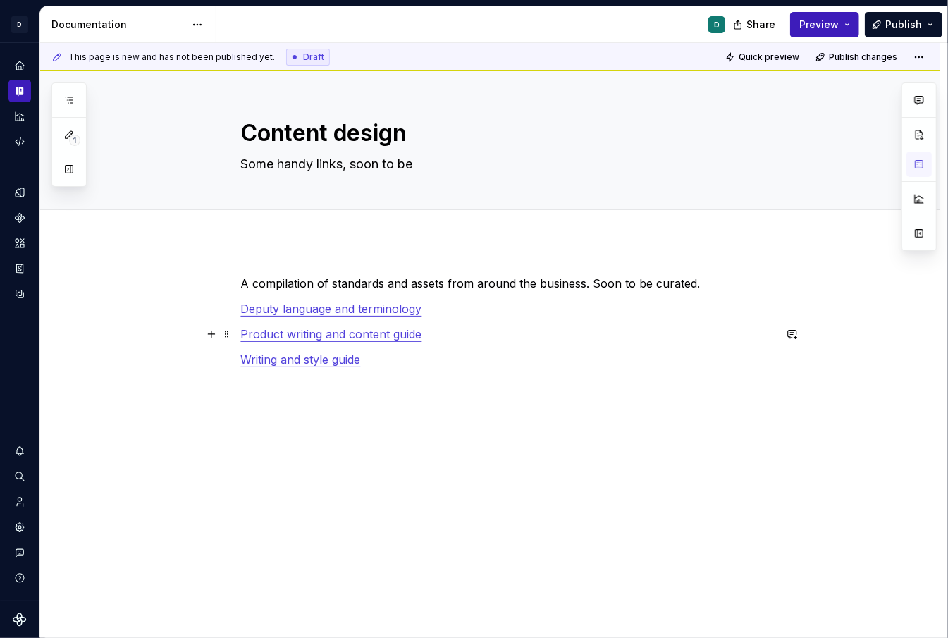
type textarea "*"
type textarea "Some handy links, soon to be"
type textarea "*"
type textarea "Some handy links, soon to be c"
type textarea "*"
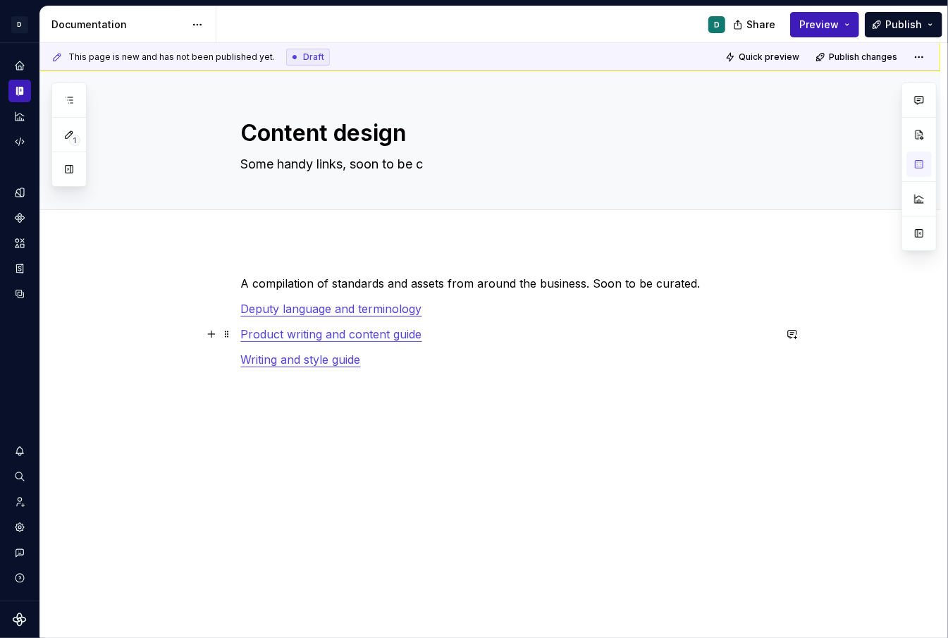
type textarea "Some handy links, soon to be cu"
type textarea "*"
type textarea "Some handy links, soon to be cur"
type textarea "*"
type textarea "Some handy links, soon to be cura"
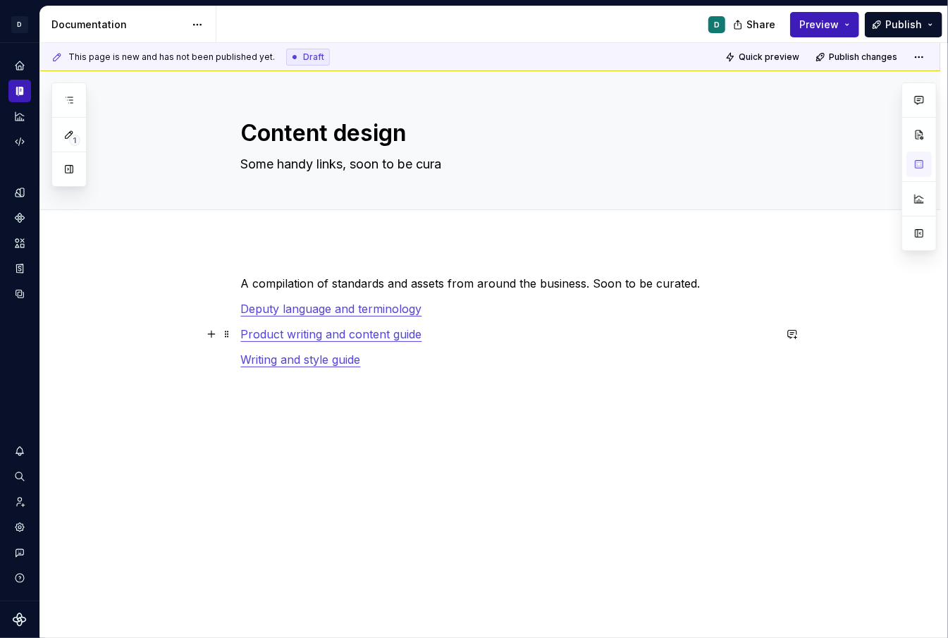
type textarea "*"
type textarea "Some handy links, soon to be curat"
type textarea "*"
type textarea "Some handy links, soon to be curate"
type textarea "*"
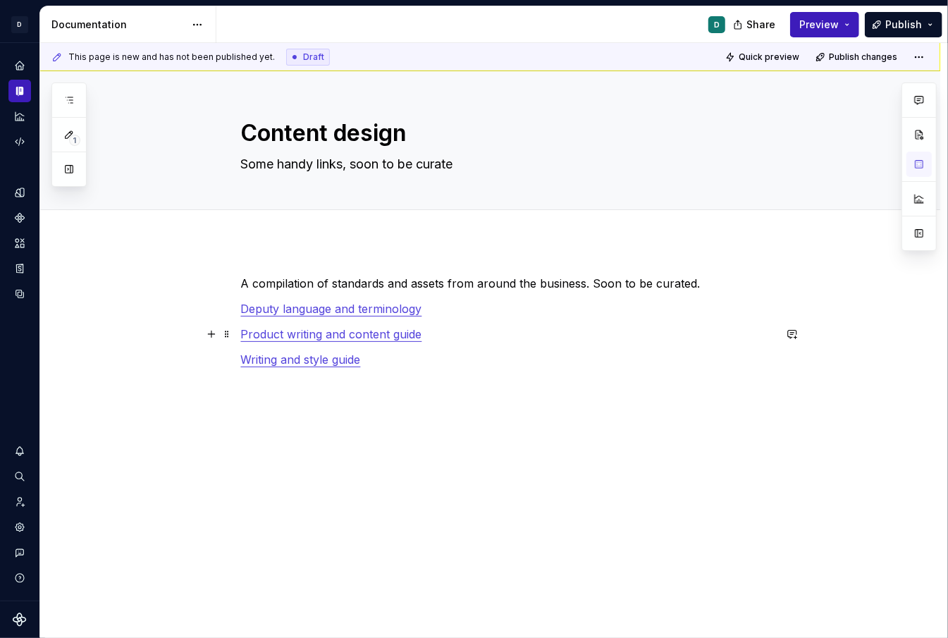
type textarea "Some handy links, soon to be curated"
type textarea "*"
type textarea "Some handy links, soon to be curated"
type textarea "*"
type textarea "Some handy links, soon to be curated i"
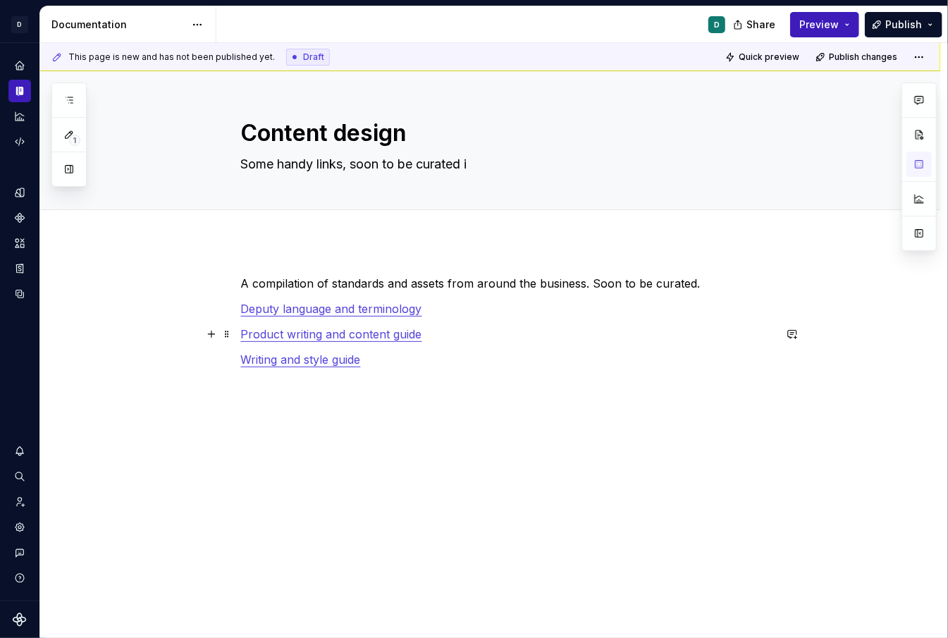
type textarea "*"
type textarea "Some handy links, soon to be curated in"
type textarea "*"
type textarea "Some handy links, soon to be curated into"
type textarea "*"
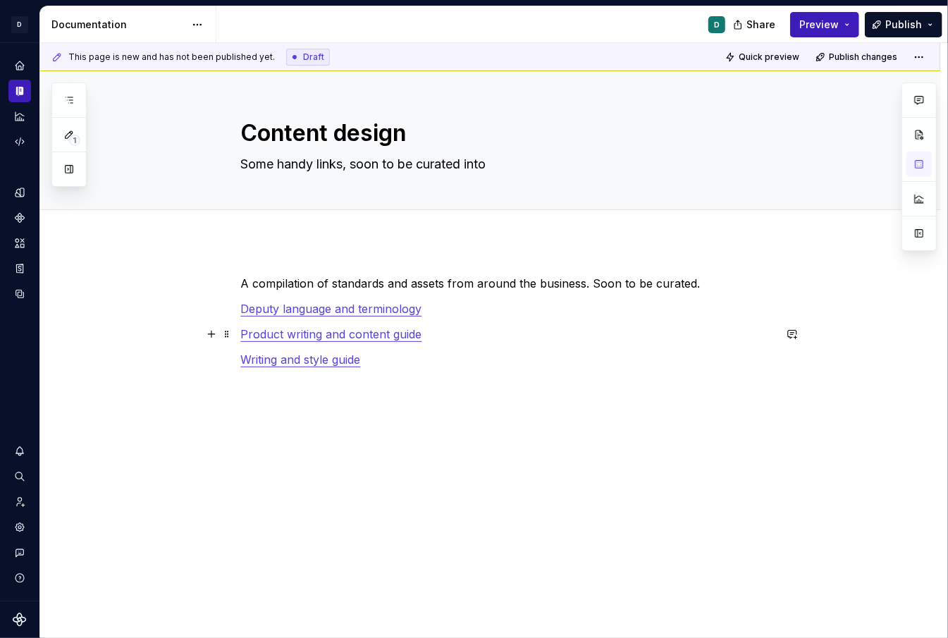
type textarea "Some handy links, soon to be curated into"
type textarea "*"
type textarea "Some handy links, soon to be curated into a"
type textarea "*"
type textarea "Some handy links, soon to be curated into a"
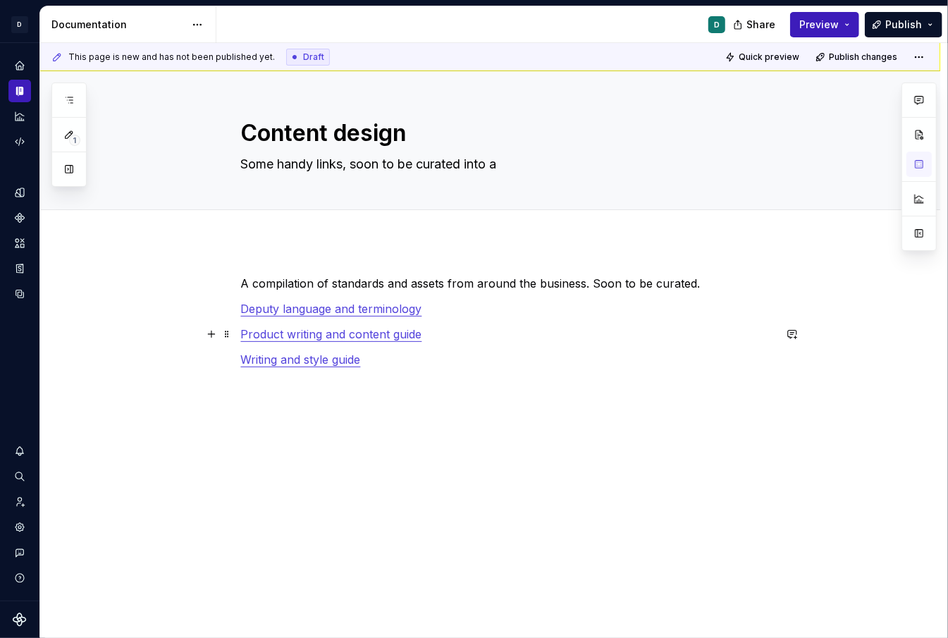
type textarea "*"
type textarea "Some handy links, soon to be curated into a"
type textarea "*"
type textarea "Some handy links, soon to be curated into"
type textarea "*"
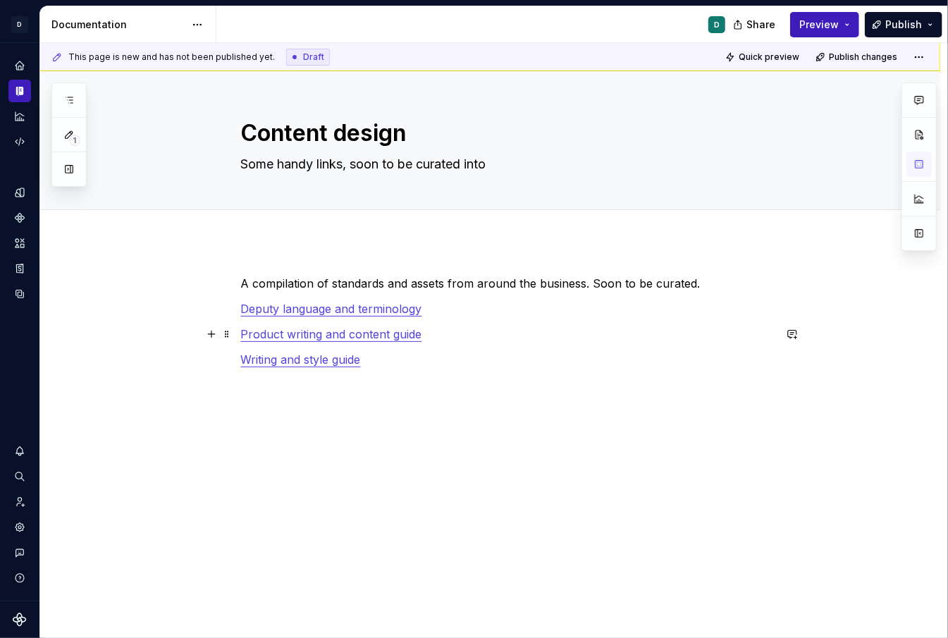
type textarea "Some handy links, soon to be curated into g"
type textarea "*"
type textarea "Some handy links, soon to be curated into gu"
type textarea "*"
type textarea "Some handy links, soon to be curated into gui"
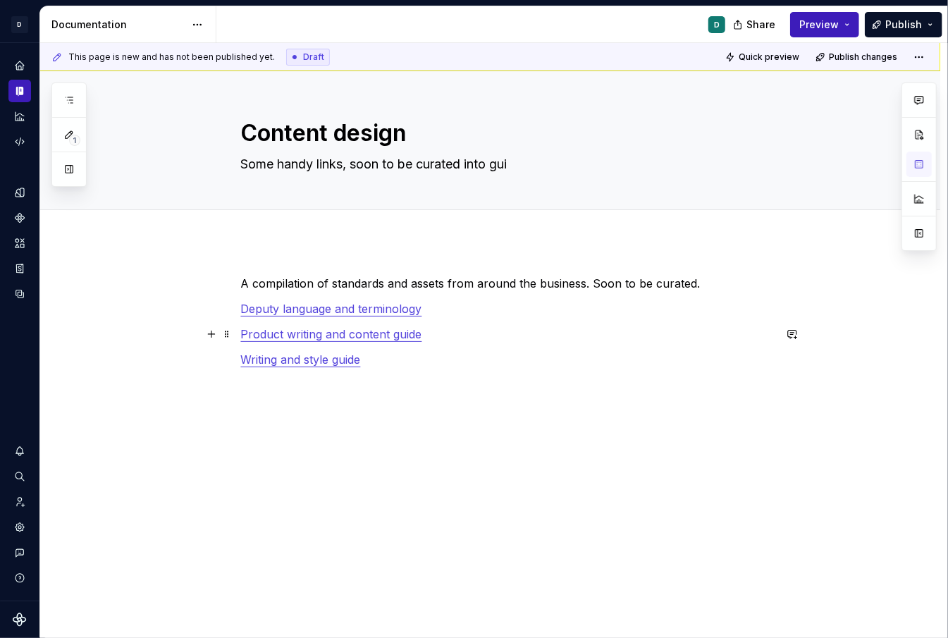
type textarea "*"
type textarea "Some handy links, soon to be curated into guid"
type textarea "*"
type textarea "Some handy links, soon to be curated into guide"
type textarea "*"
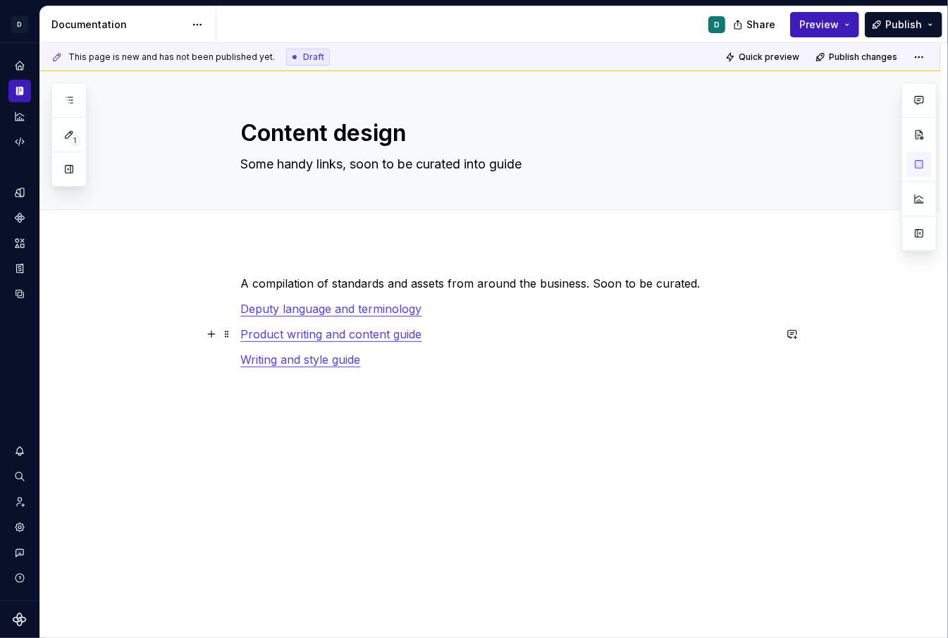
type textarea "Some handy links, soon to be curated into guidel"
type textarea "*"
type textarea "Some handy links, soon to be curated into guideli"
type textarea "*"
type textarea "Some handy links, soon to be curated into guidelin"
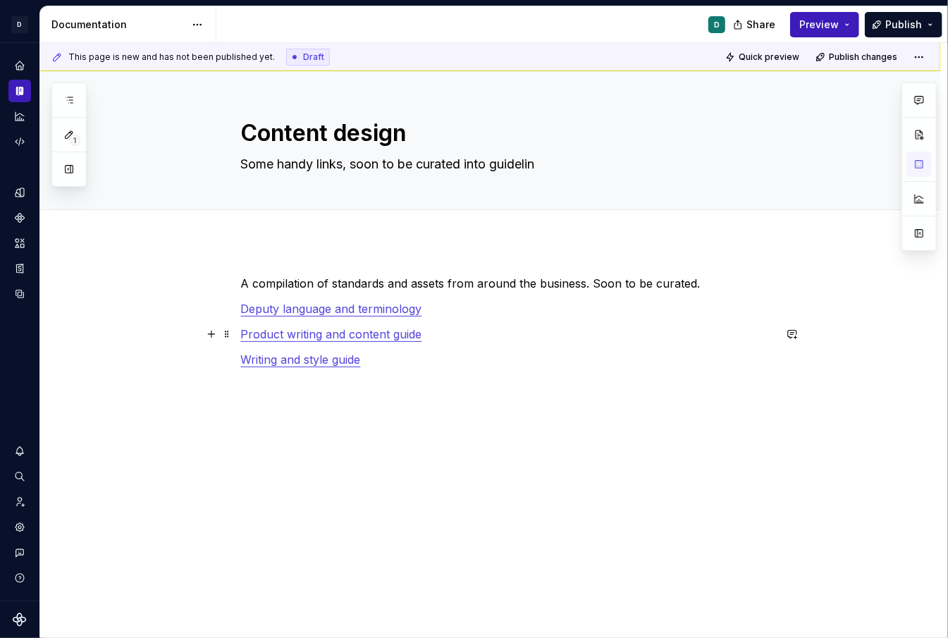
type textarea "*"
type textarea "Some handy links, soon to be curated into guideline"
type textarea "*"
type textarea "Some handy links, soon to be curated into guidelines"
type textarea "*"
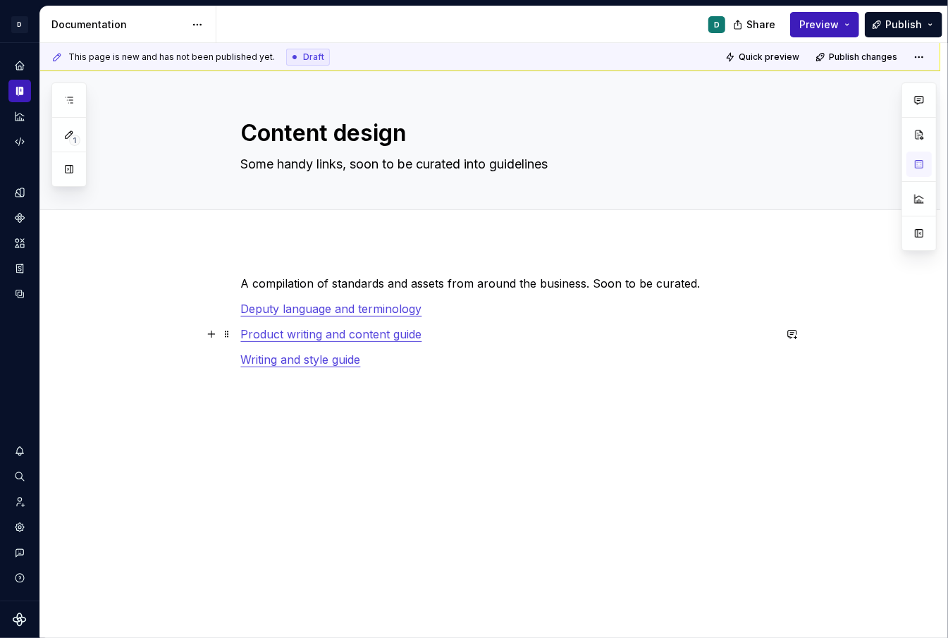
type textarea "Some handy links, soon to be curated into guidelines"
type textarea "*"
type textarea "Some handy links, soon to be curated into guidelines a"
type textarea "*"
type textarea "Some handy links, soon to be curated into guidelines an"
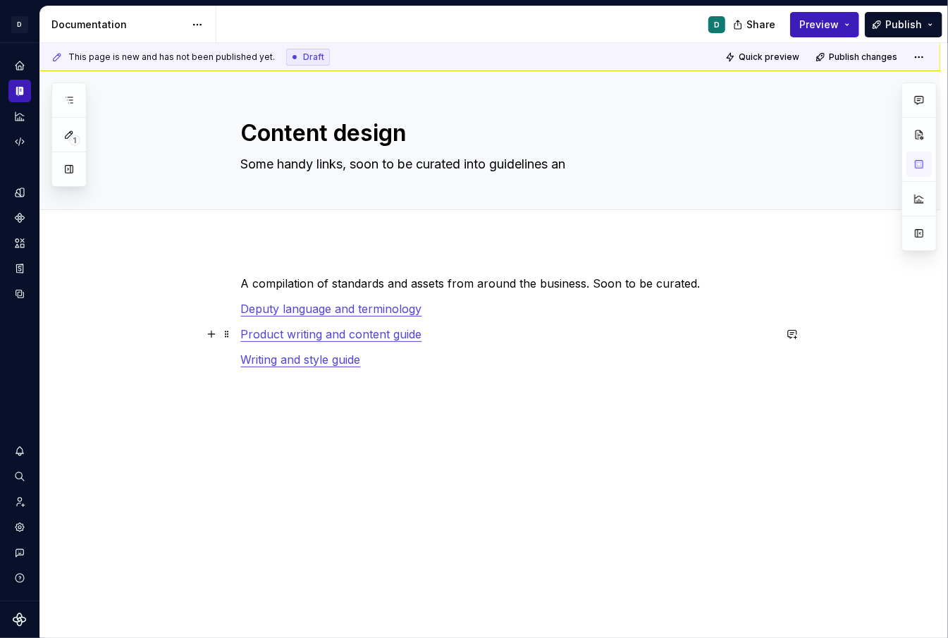
type textarea "*"
type textarea "Some handy links, soon to be curated into guidelines and"
type textarea "*"
type textarea "Some handy links, soon to be curated into guidelines and"
type textarea "*"
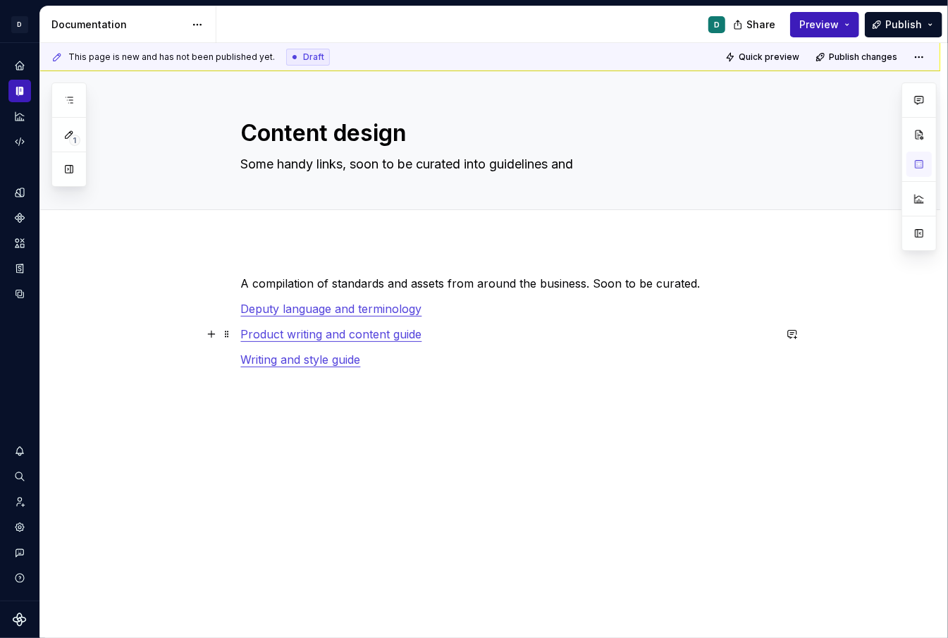
type textarea "Some handy links, soon to be curated into guidelines and s"
type textarea "*"
type textarea "Some handy links, soon to be curated into guidelines and st"
type textarea "*"
type textarea "Some handy links, soon to be curated into guidelines and sta"
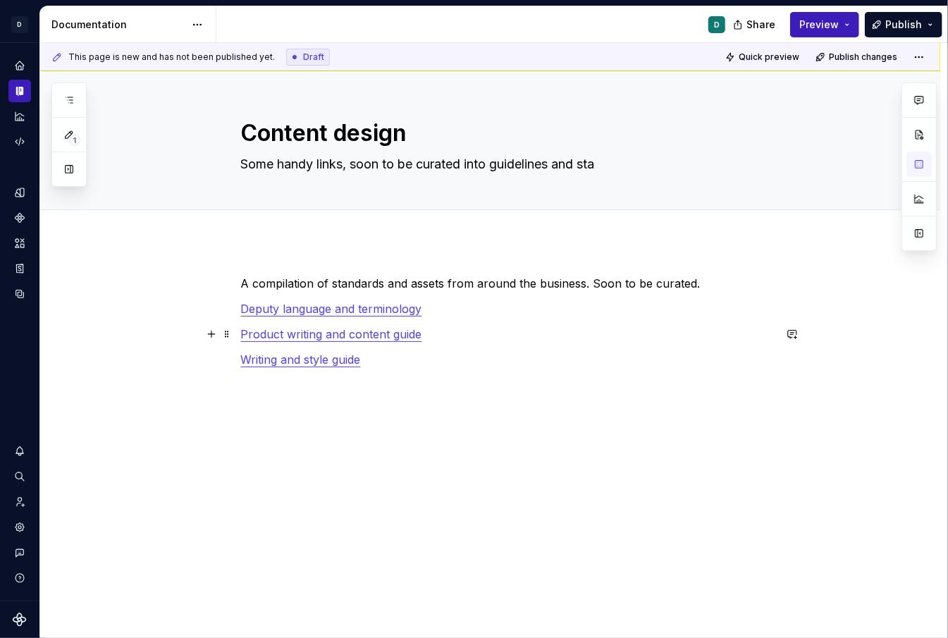
type textarea "*"
type textarea "Some handy links, soon to be curated into guidelines and stan"
type textarea "*"
type textarea "Some handy links, soon to be curated into guidelines and standa"
type textarea "*"
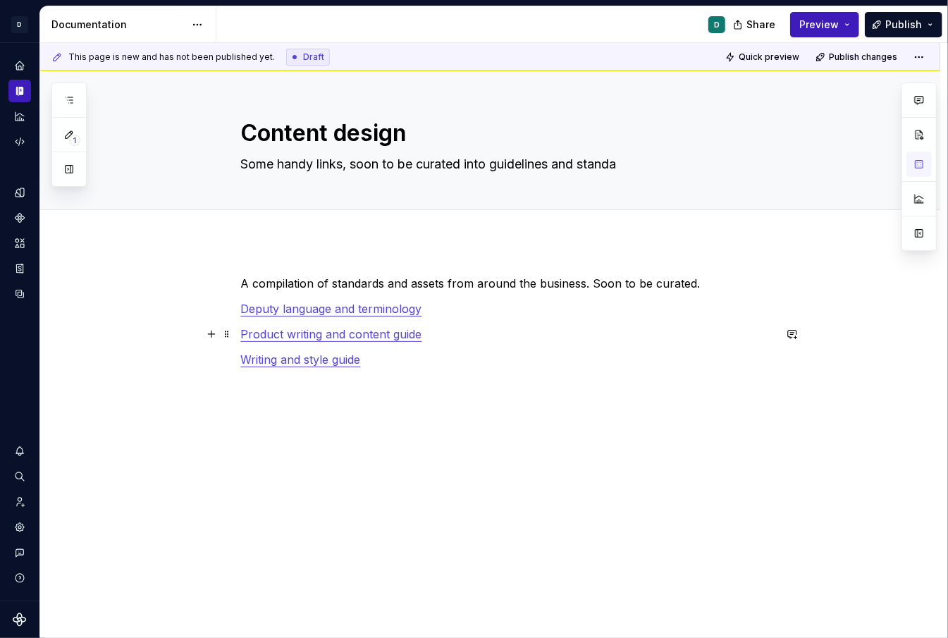
type textarea "Some handy links, soon to be curated into guidelines and standar"
type textarea "*"
type textarea "Some handy links, soon to be curated into guidelines and standard"
type textarea "*"
type textarea "Some handy links, soon to be curated into guidelines and standards"
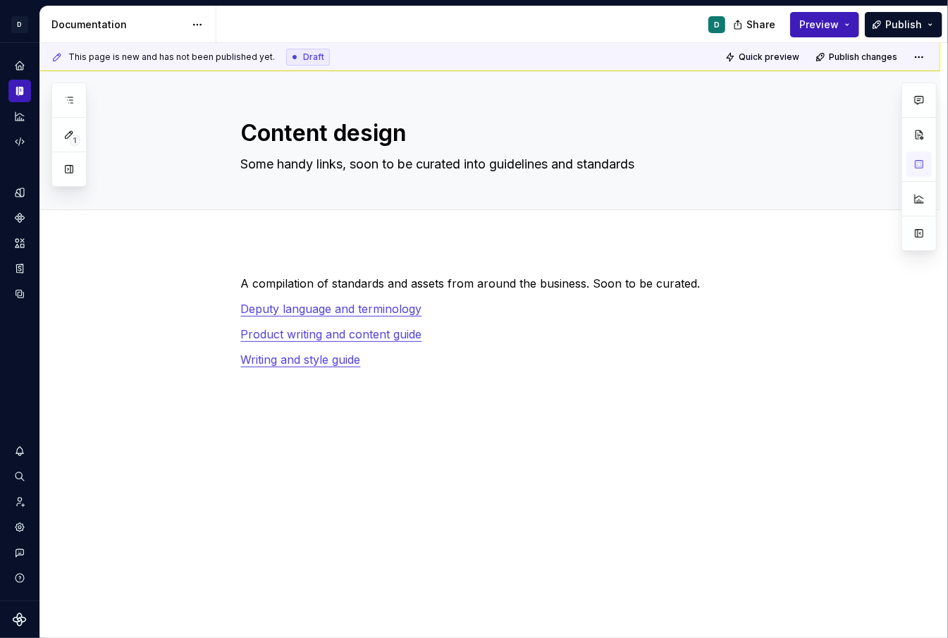
type textarea "*"
type textarea "Some handy links, soon to be curated into guidelines and standards"
click at [423, 352] on p "Writing and style guide" at bounding box center [507, 359] width 533 height 17
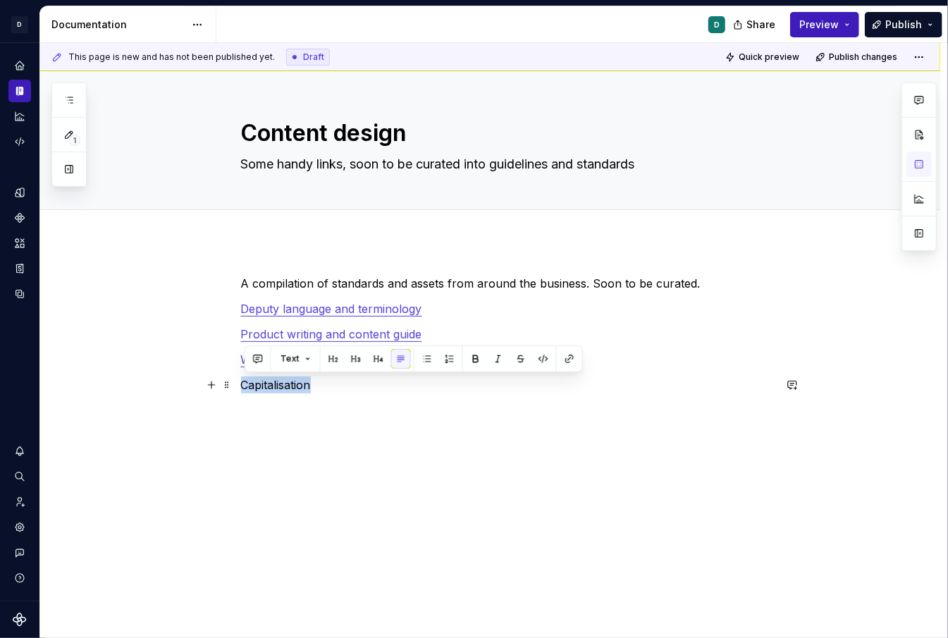
drag, startPoint x: 318, startPoint y: 390, endPoint x: 157, endPoint y: 377, distance: 161.2
click at [157, 377] on div "A compilation of standards and assets from around the business. Soon to be cura…" at bounding box center [490, 434] width 900 height 386
click at [376, 511] on div "A compilation of standards and assets from around the business. Soon to be cura…" at bounding box center [490, 434] width 900 height 386
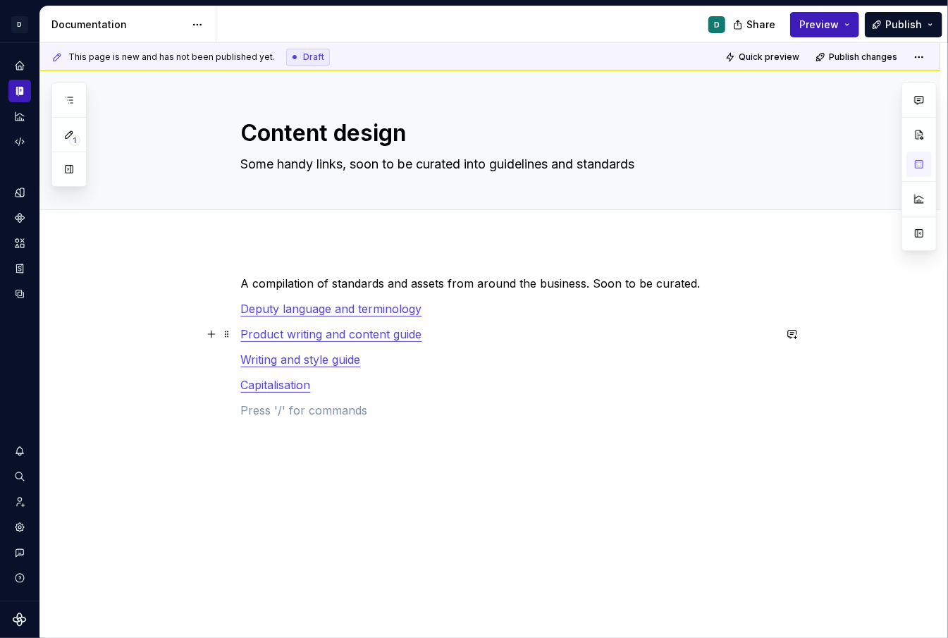
click at [307, 339] on link "Product writing and content guide" at bounding box center [331, 334] width 181 height 14
click at [245, 308] on link "Deputy language and terminology" at bounding box center [331, 309] width 181 height 14
click at [470, 303] on p "Deputy language and terminology" at bounding box center [507, 308] width 533 height 17
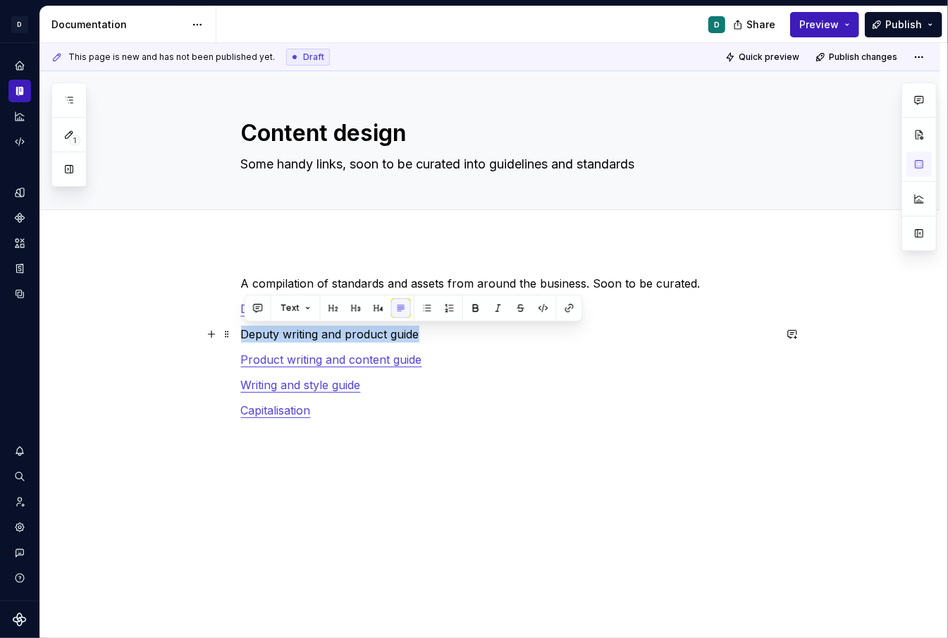
drag, startPoint x: 440, startPoint y: 336, endPoint x: 190, endPoint y: 335, distance: 250.2
click at [190, 335] on div "A compilation of standards and assets from around the business. Soon to be cura…" at bounding box center [490, 447] width 900 height 412
click at [486, 343] on div "A compilation of standards and assets from around the business. Soon to be cura…" at bounding box center [507, 359] width 533 height 169
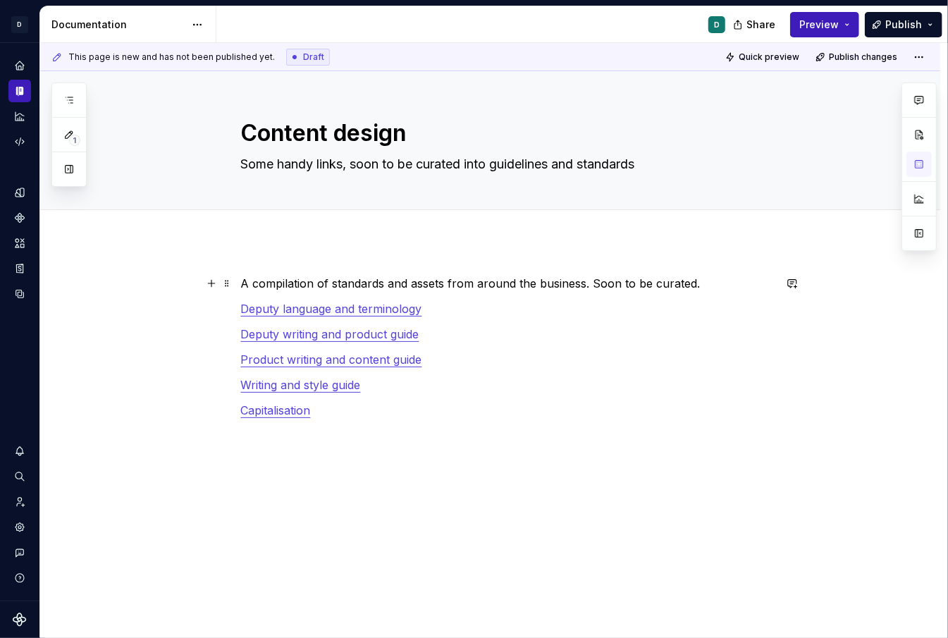
click at [697, 283] on p "A compilation of standards and assets from around the business. Soon to be cura…" at bounding box center [507, 283] width 533 height 17
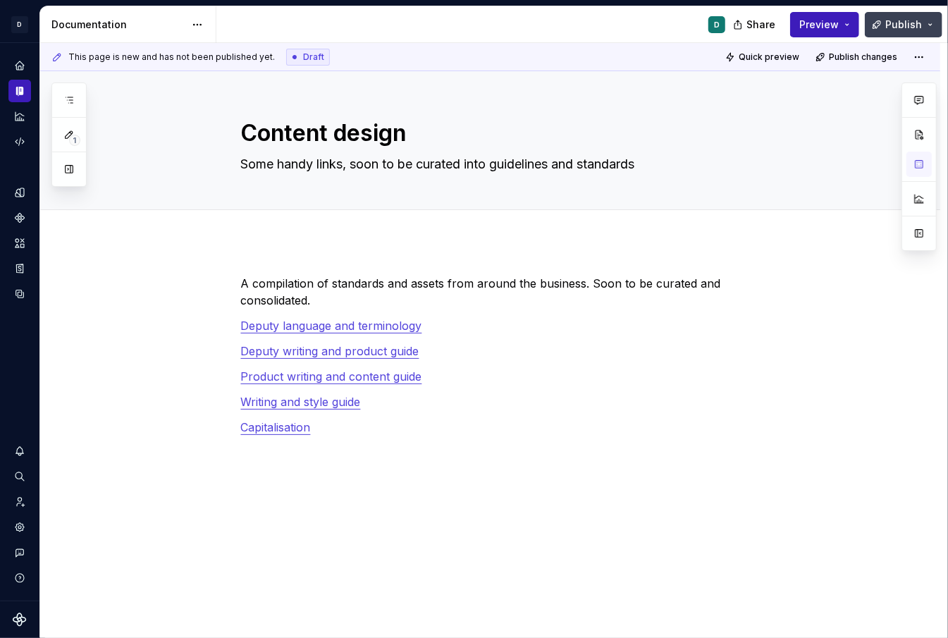
click at [906, 26] on span "Publish" at bounding box center [903, 25] width 37 height 14
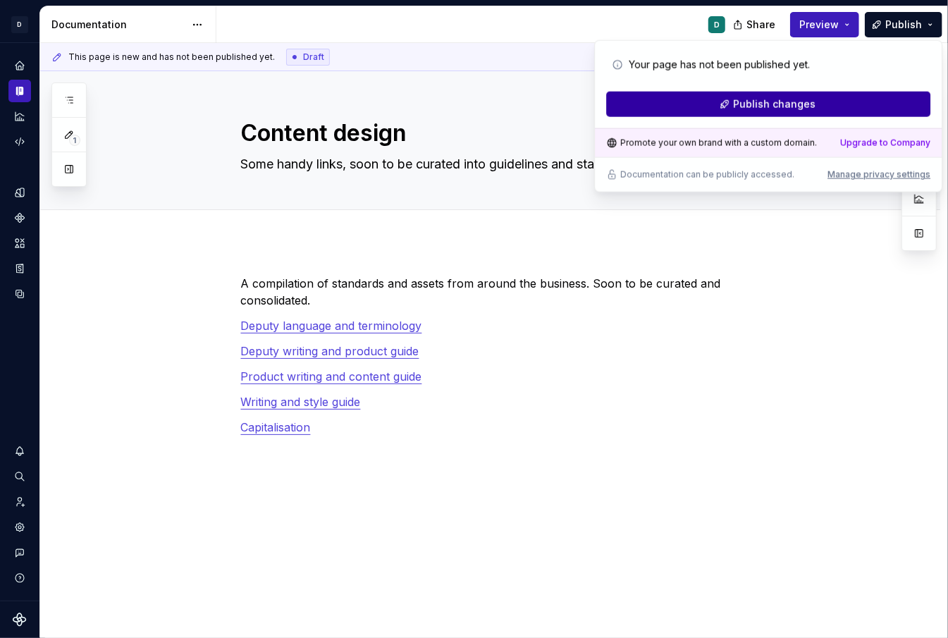
click at [849, 101] on button "Publish changes" at bounding box center [768, 104] width 324 height 25
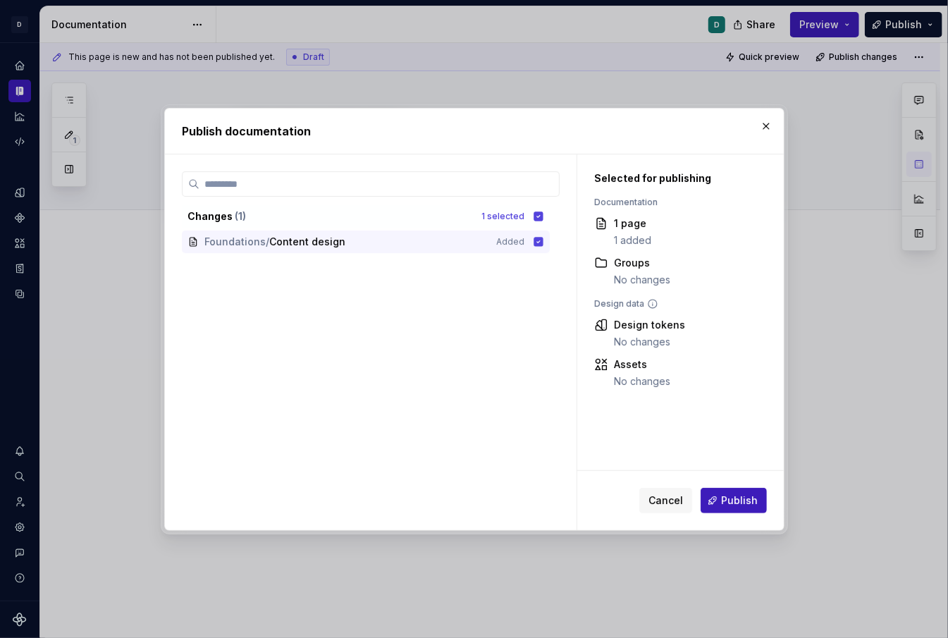
click at [749, 513] on div "Cancel Publish" at bounding box center [680, 500] width 206 height 59
click at [740, 497] on span "Publish" at bounding box center [739, 500] width 37 height 14
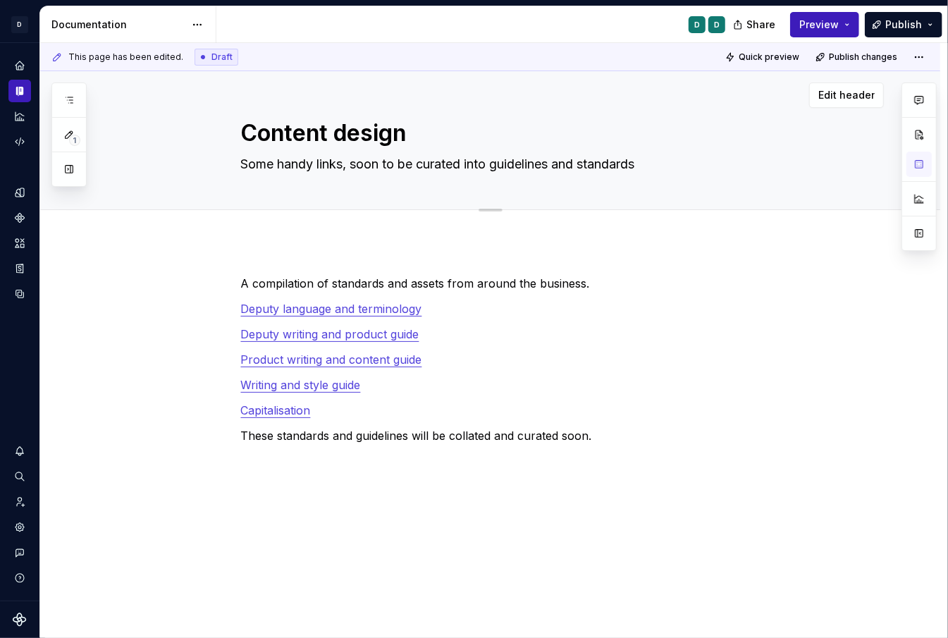
type textarea "*"
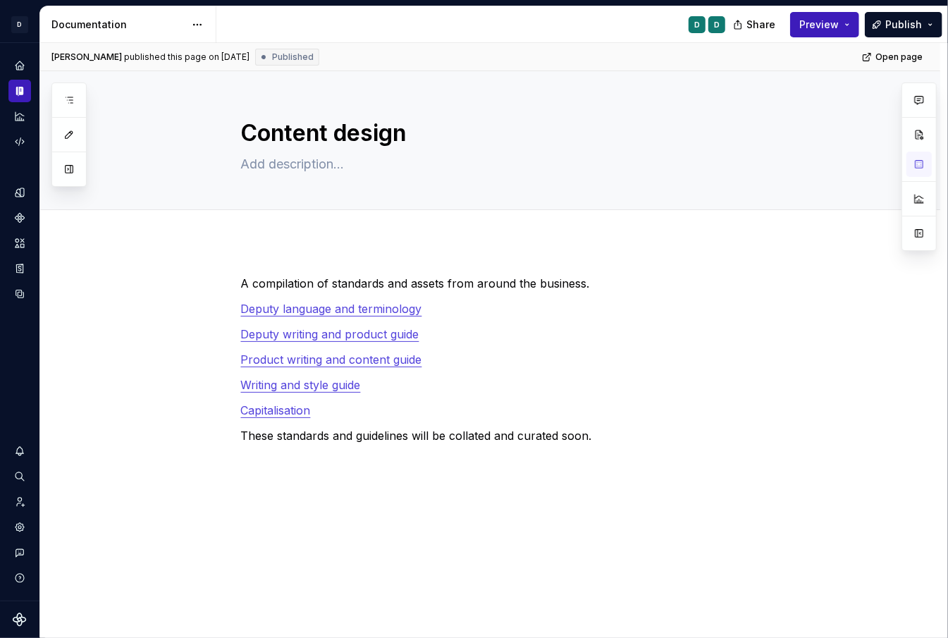
type textarea "*"
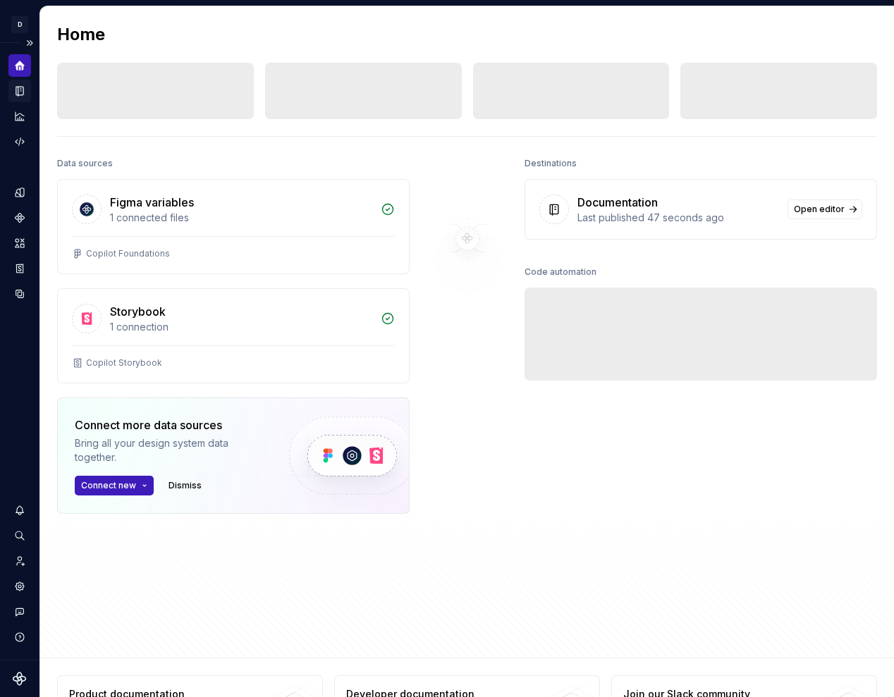
click at [20, 94] on icon "Documentation" at bounding box center [19, 91] width 7 height 9
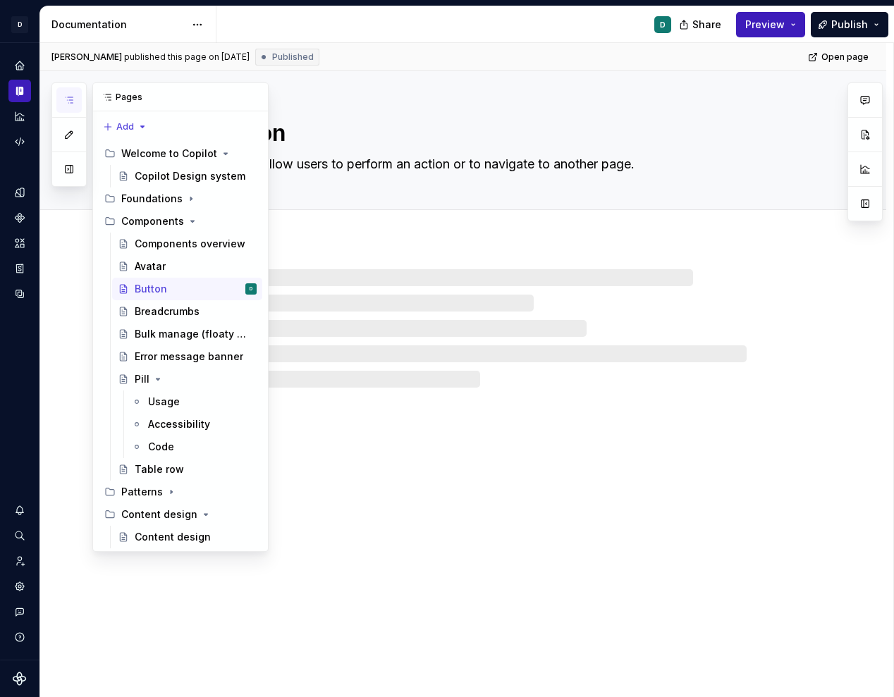
click at [68, 98] on icon "button" at bounding box center [68, 99] width 11 height 11
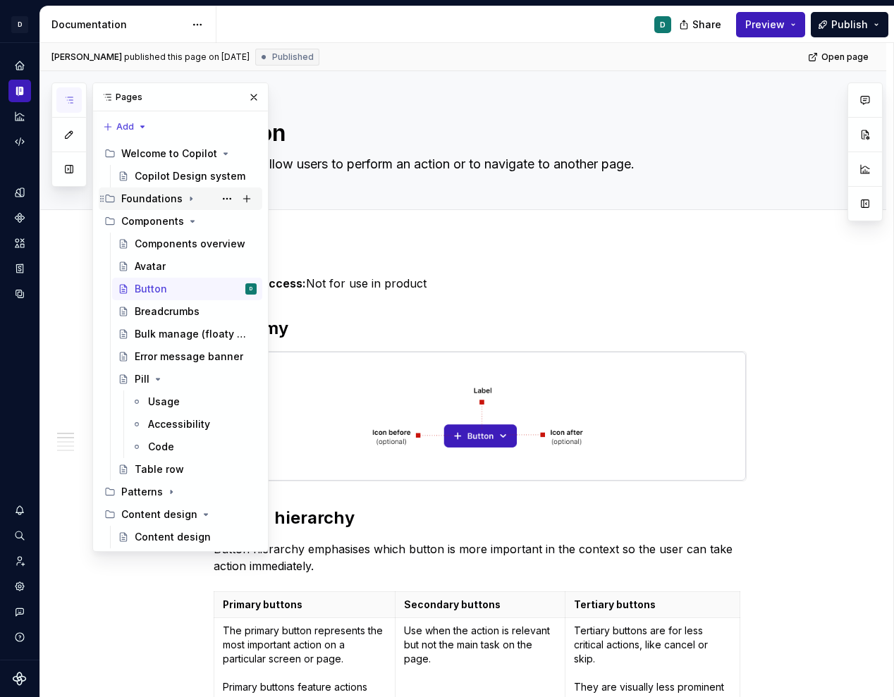
click at [179, 197] on div "Foundations" at bounding box center [188, 199] width 135 height 20
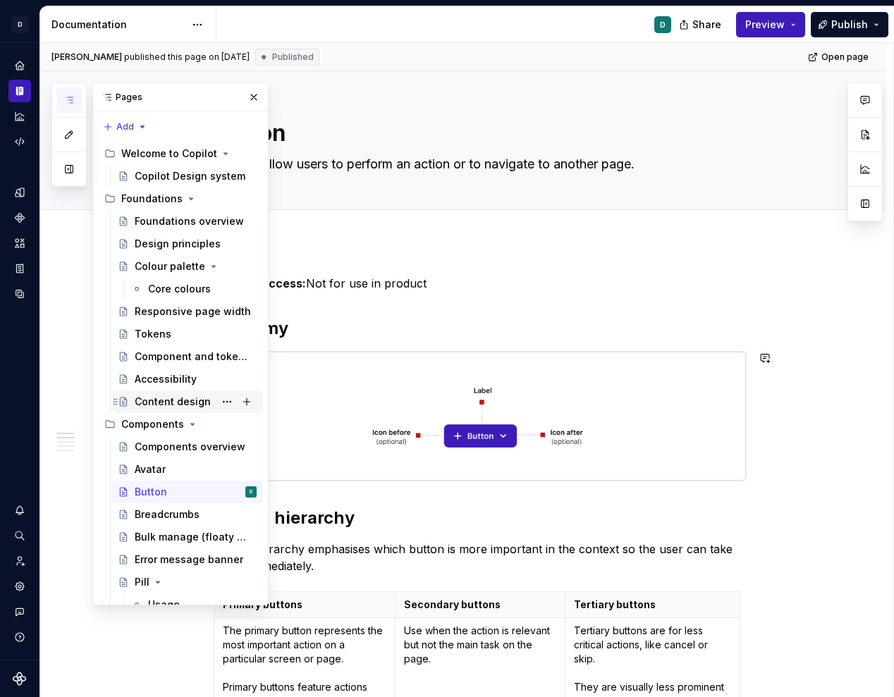
click at [185, 400] on div "Content design" at bounding box center [173, 402] width 76 height 14
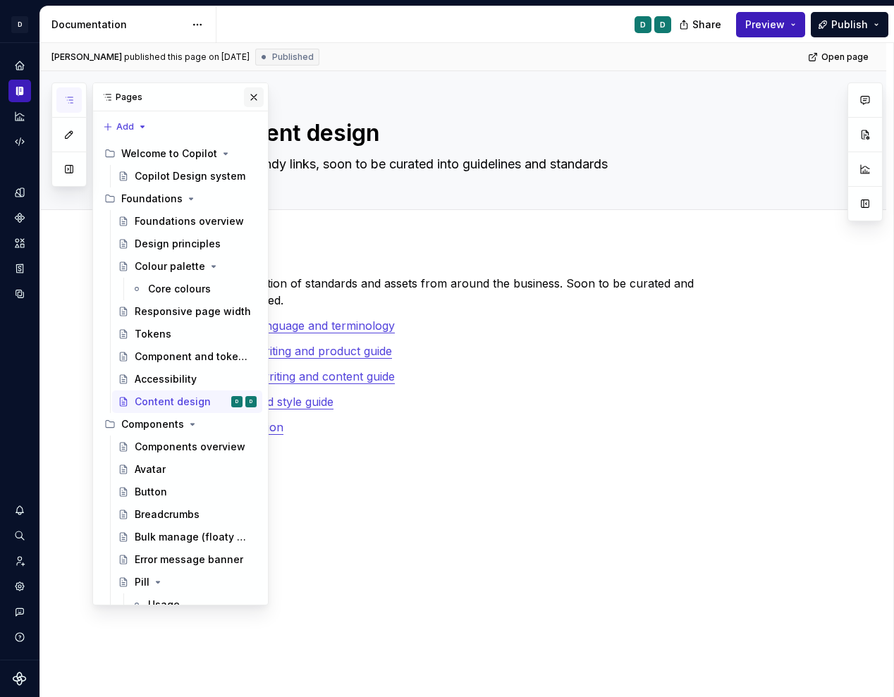
click at [254, 97] on button "button" at bounding box center [254, 97] width 20 height 20
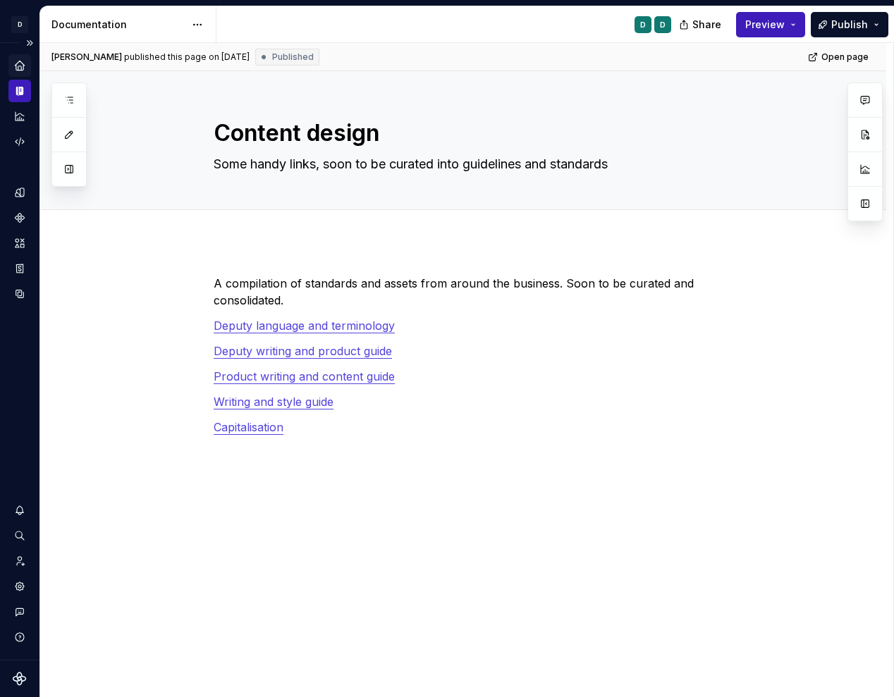
click at [20, 62] on icon "Home" at bounding box center [19, 65] width 9 height 9
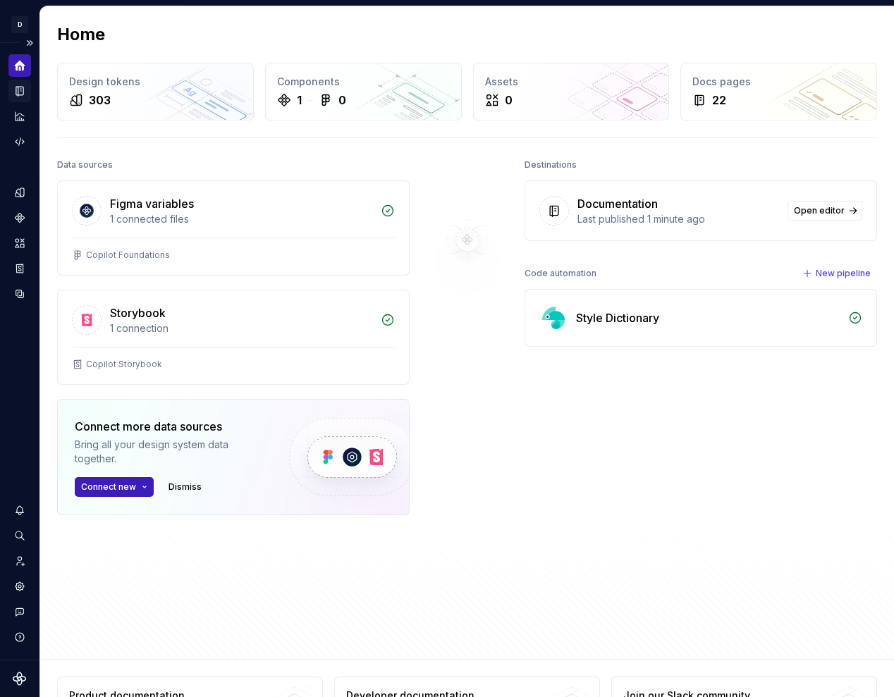
click at [18, 90] on icon "Documentation" at bounding box center [21, 91] width 6 height 8
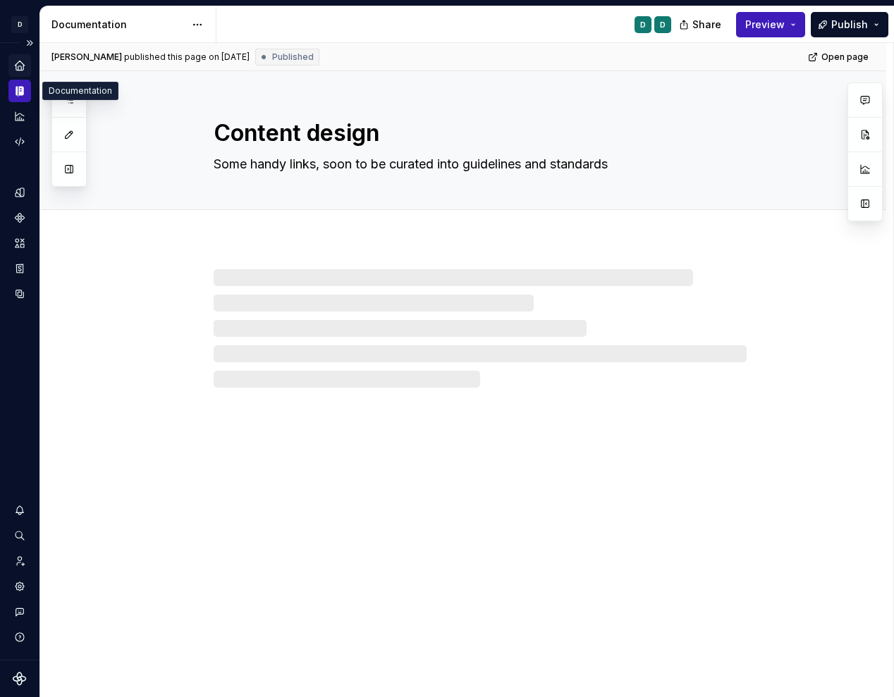
click at [21, 94] on icon "Documentation" at bounding box center [20, 91] width 5 height 9
click at [20, 113] on icon "Analytics" at bounding box center [19, 115] width 9 height 9
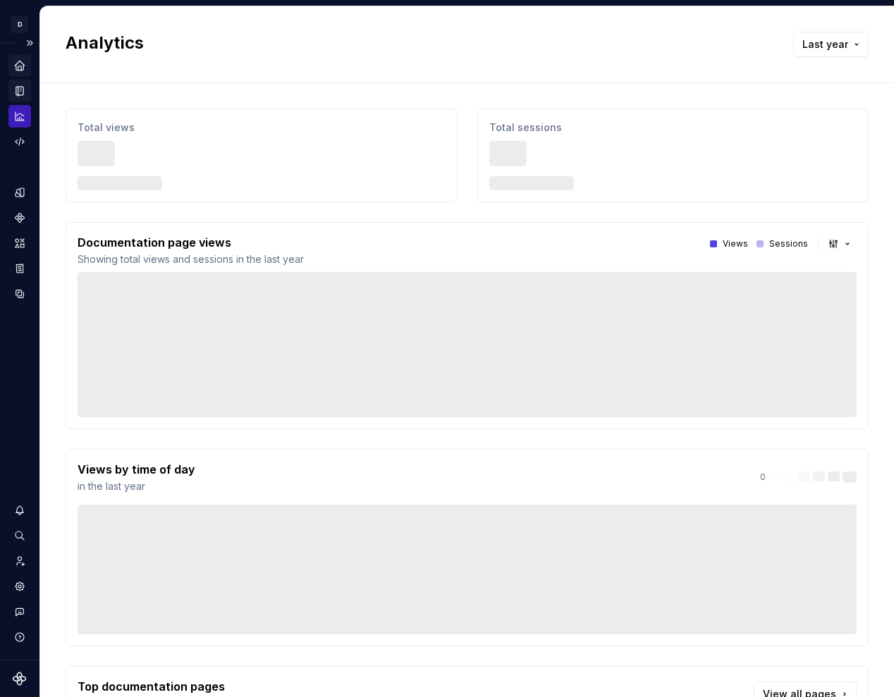
click at [27, 93] on div "Documentation" at bounding box center [19, 91] width 23 height 23
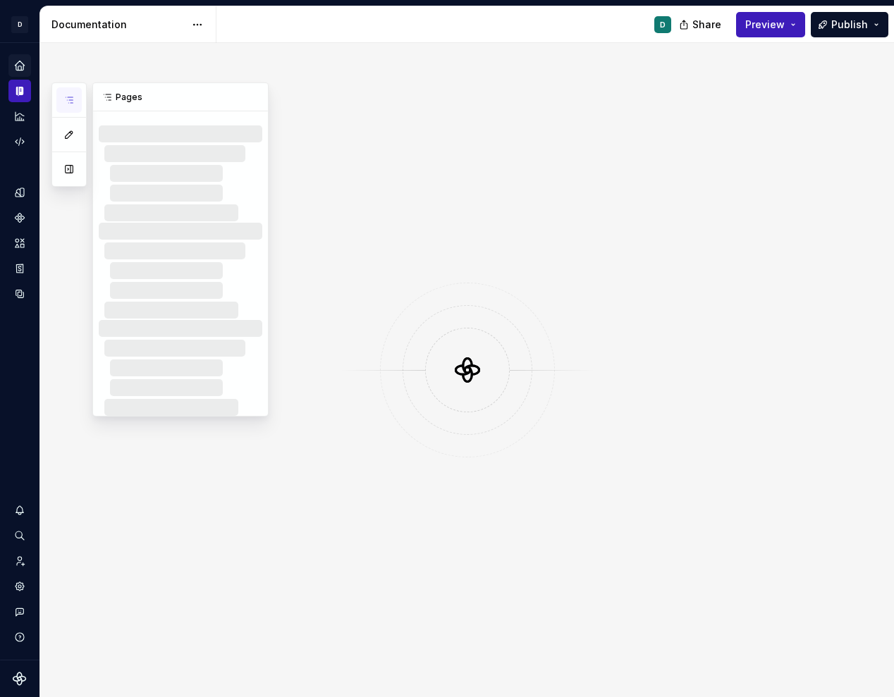
click at [71, 102] on icon "button" at bounding box center [69, 100] width 7 height 6
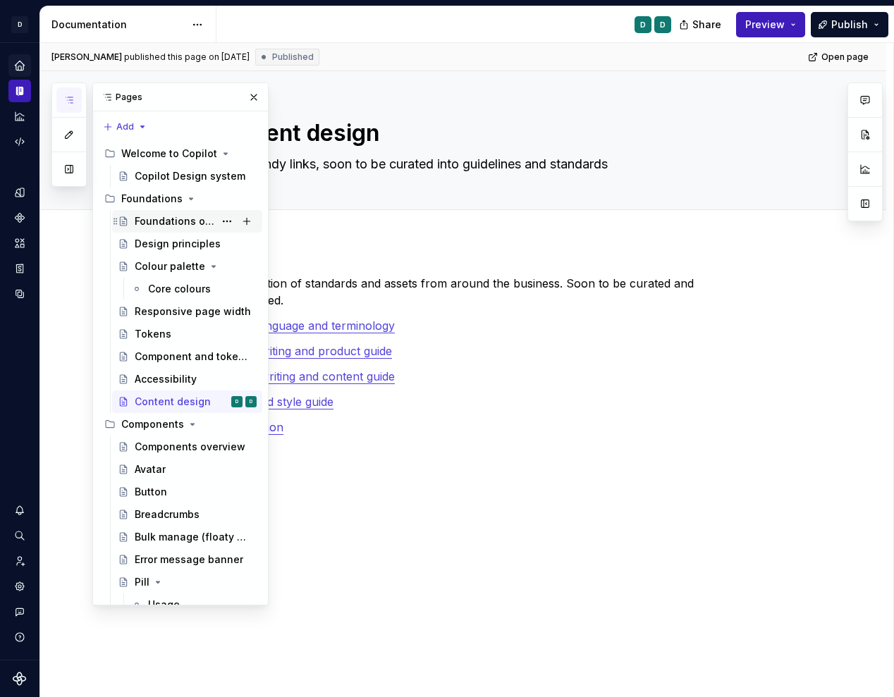
click at [161, 221] on div "Foundations overview" at bounding box center [175, 221] width 80 height 14
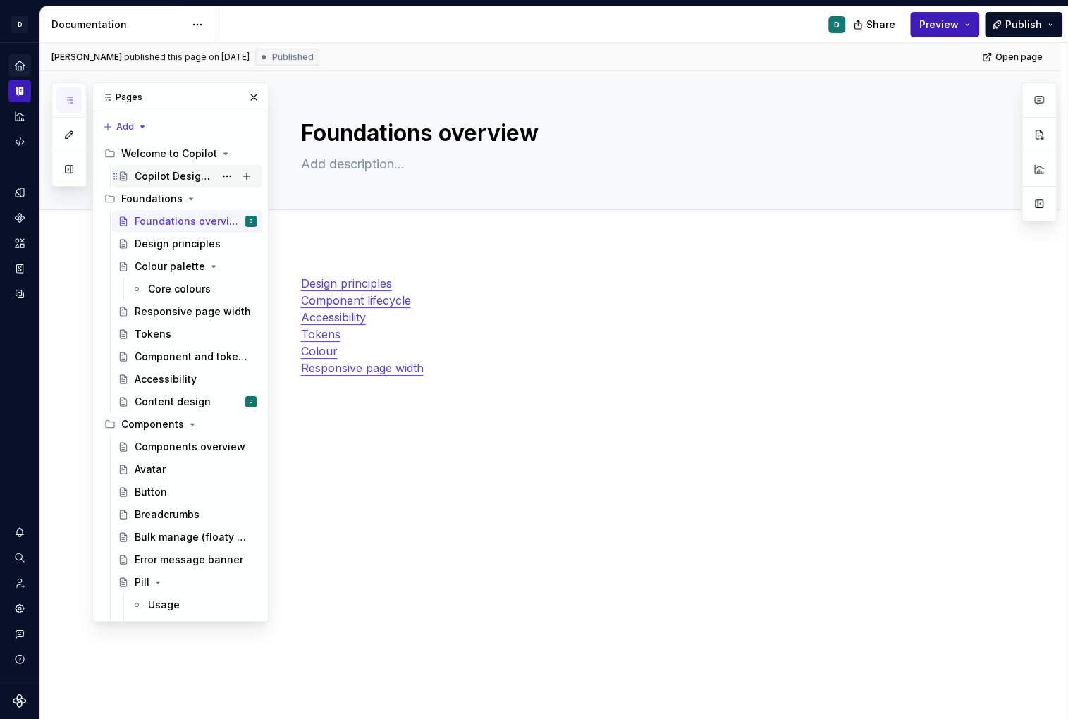
click at [176, 175] on div "Copilot Design system" at bounding box center [175, 176] width 80 height 14
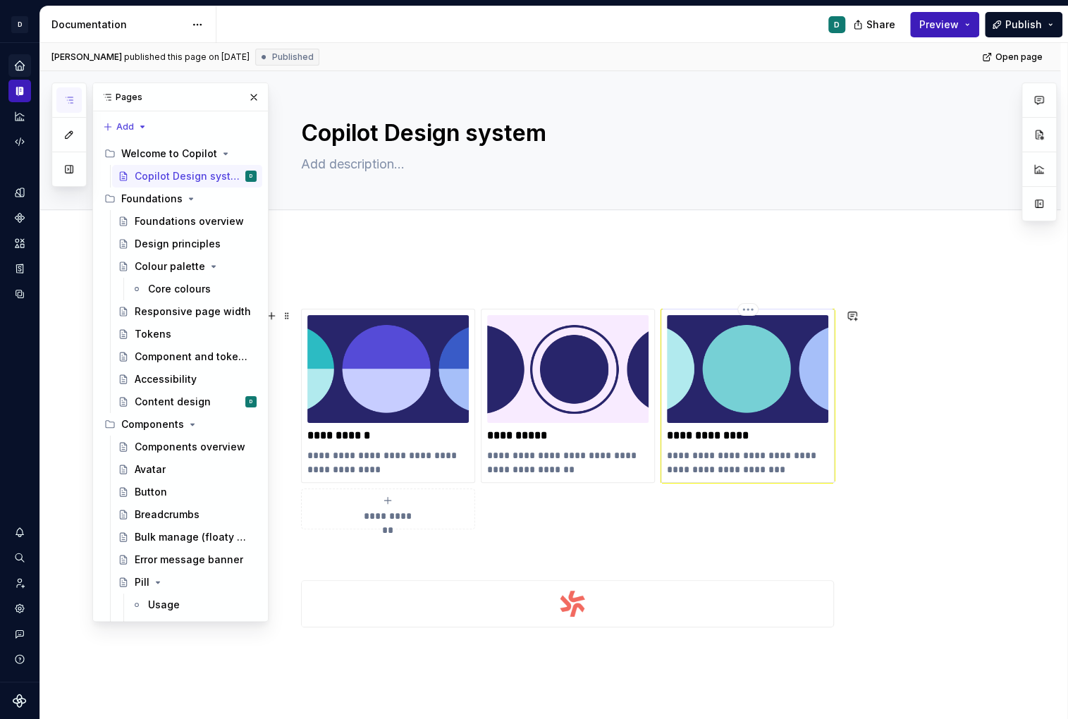
click at [723, 453] on p "**********" at bounding box center [747, 462] width 161 height 28
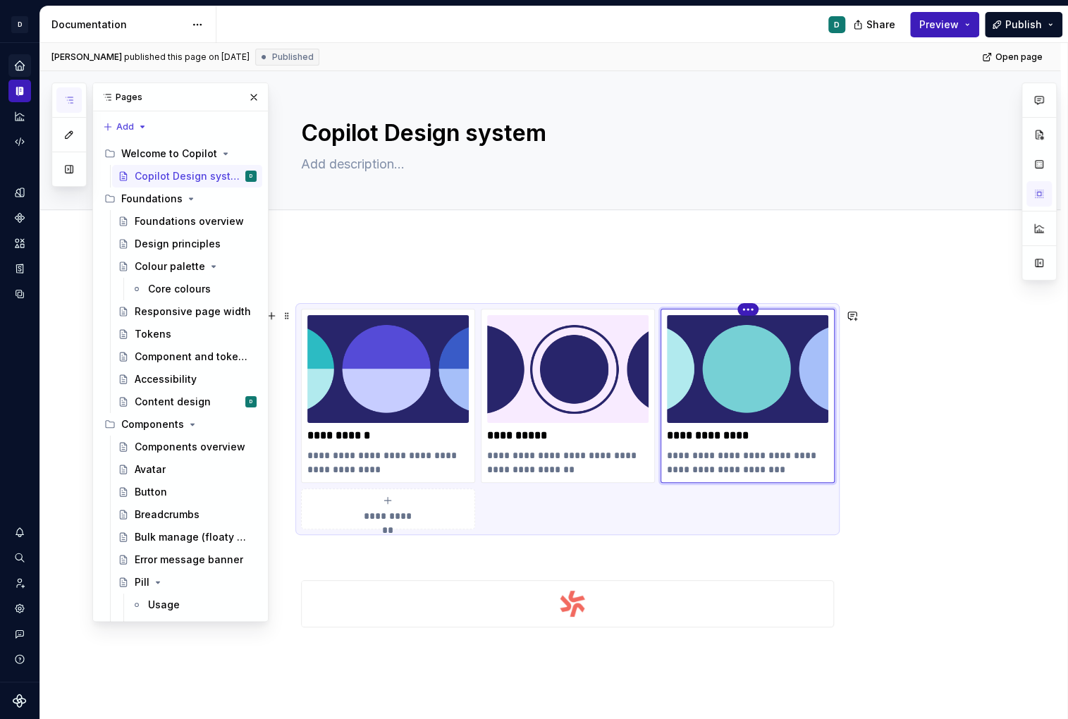
click at [751, 311] on html "D Copilot D Design system data Documentation D Share Preview Publish Pages Add …" at bounding box center [534, 359] width 1068 height 719
click at [805, 428] on html "D Copilot D Design system data Documentation D Share Preview Publish Pages Add …" at bounding box center [534, 359] width 1068 height 719
click at [772, 448] on p "**********" at bounding box center [747, 462] width 161 height 28
click at [526, 421] on div "**********" at bounding box center [567, 395] width 161 height 161
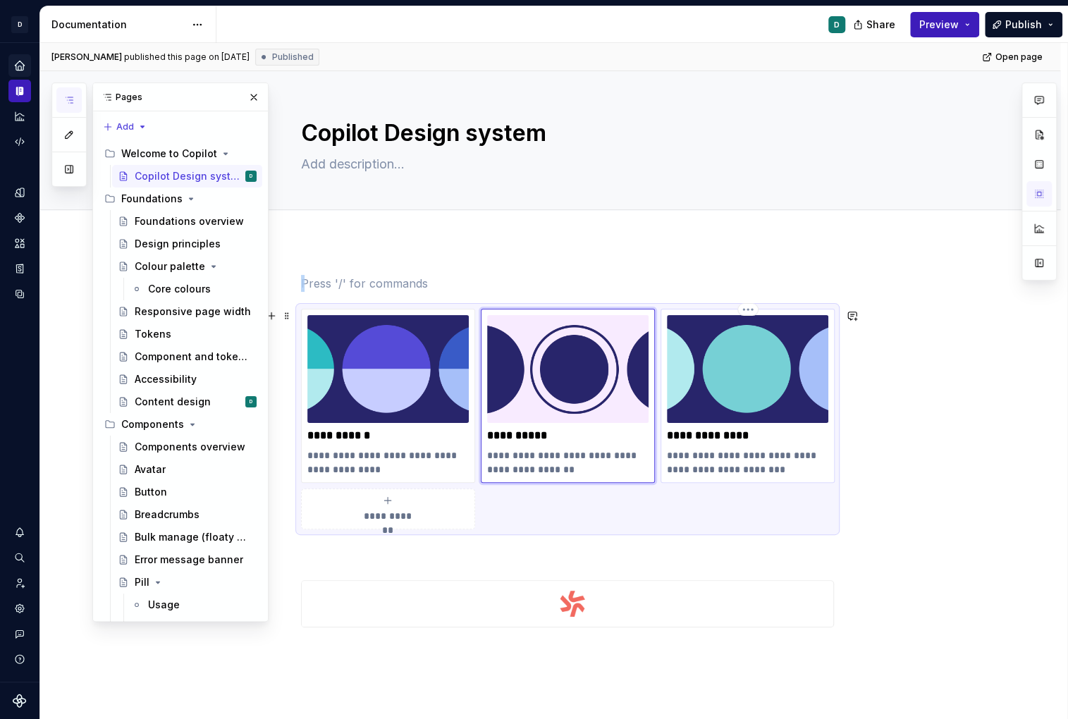
click at [739, 414] on img at bounding box center [747, 369] width 161 height 108
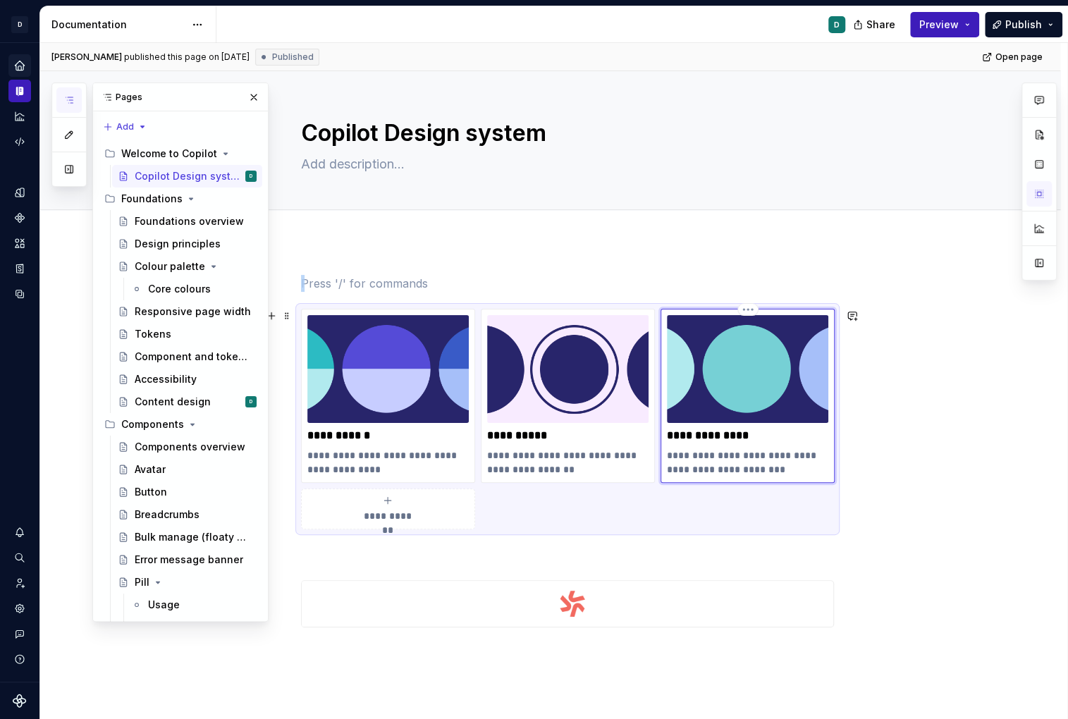
click at [739, 414] on img at bounding box center [747, 369] width 161 height 108
click at [750, 307] on html "D Copilot D Design system data Documentation D Share Preview Publish Pages Add …" at bounding box center [534, 359] width 1068 height 719
click at [739, 446] on html "D Copilot D Design system data Documentation D Share Preview Publish Pages Add …" at bounding box center [534, 359] width 1068 height 719
click at [417, 503] on div "**********" at bounding box center [387, 509] width 161 height 28
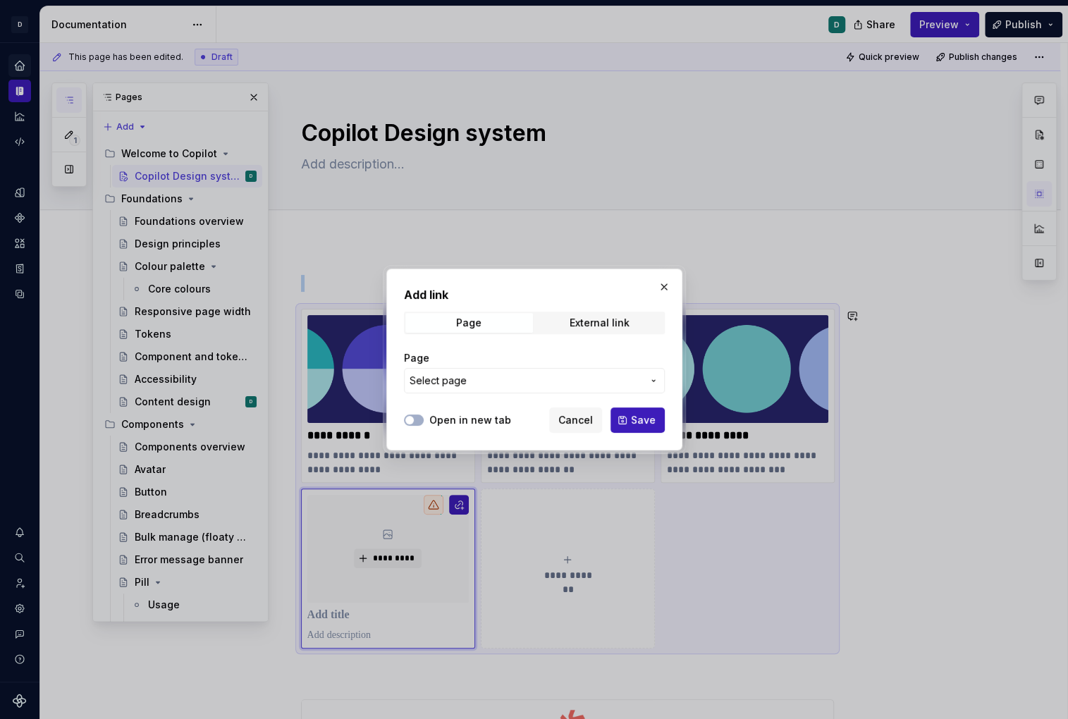
click at [636, 374] on span "Select page" at bounding box center [525, 381] width 233 height 14
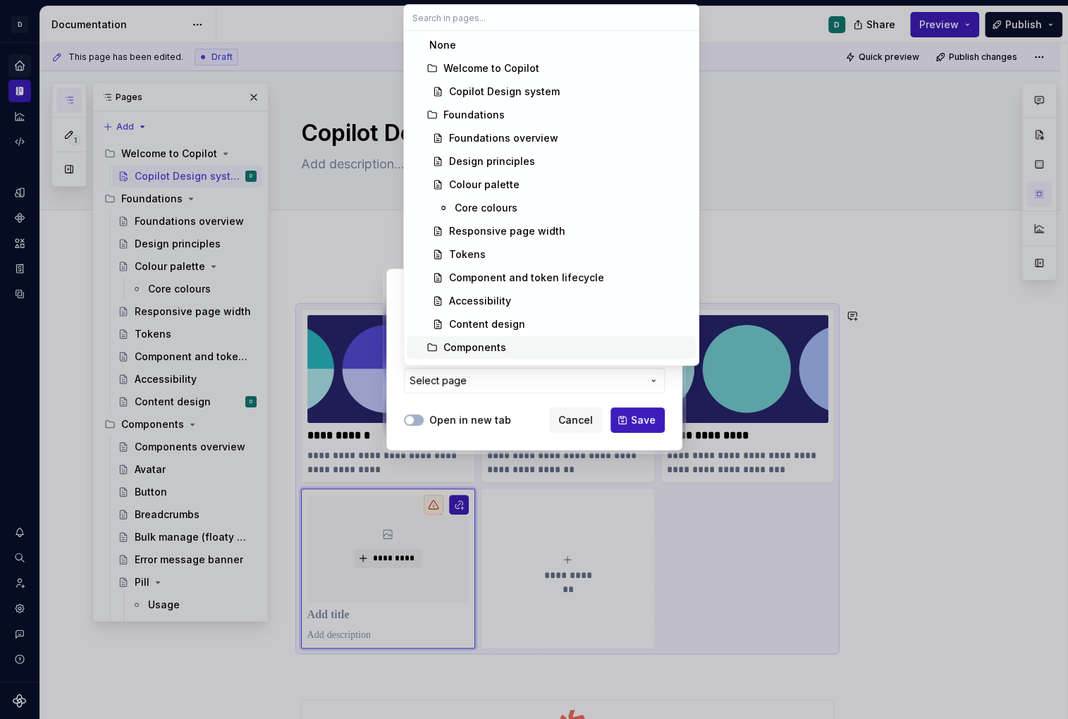
click at [588, 321] on div "Content design" at bounding box center [569, 324] width 241 height 14
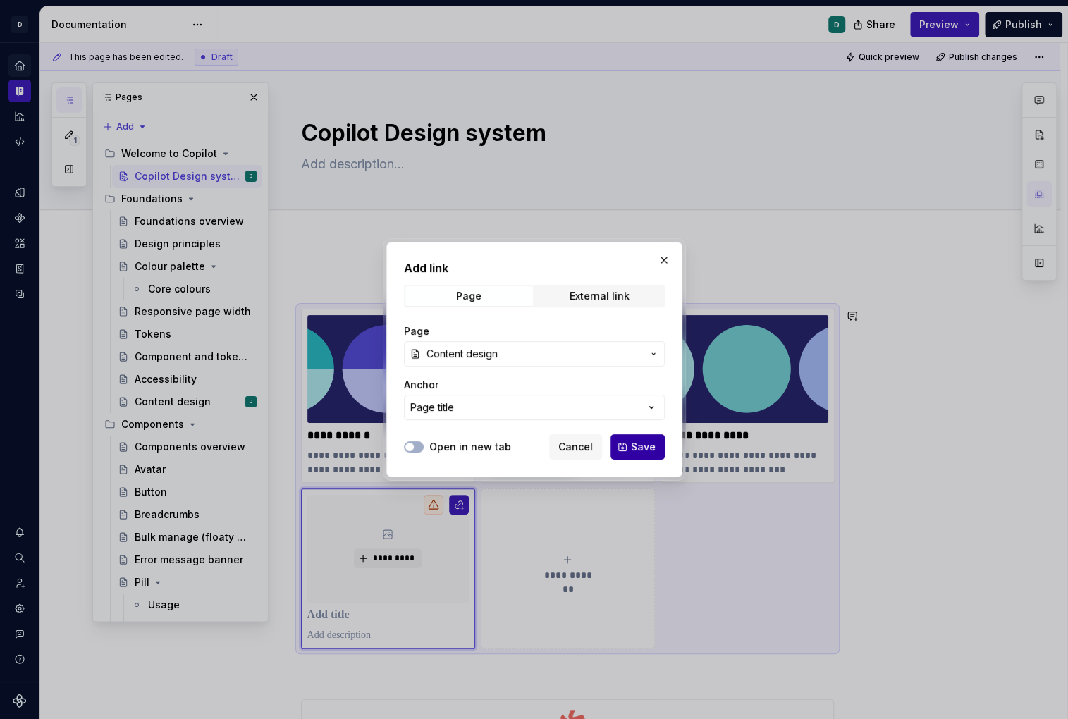
click at [648, 441] on span "Save" at bounding box center [643, 447] width 25 height 14
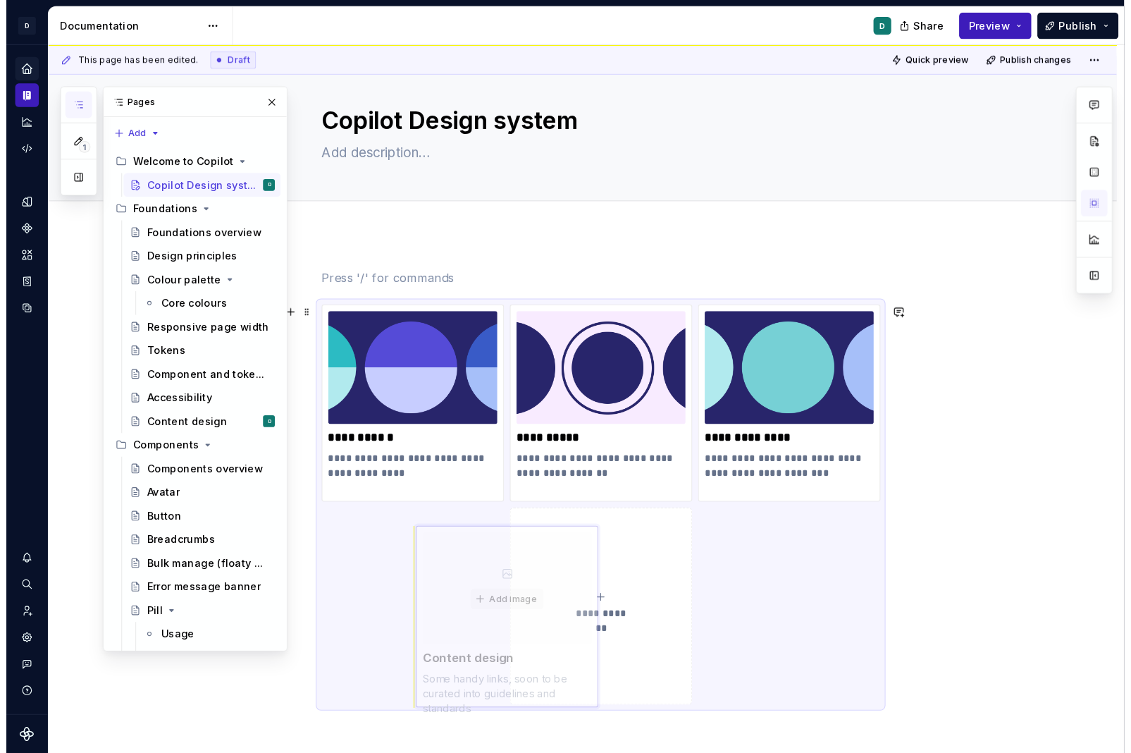
scroll to position [20, 0]
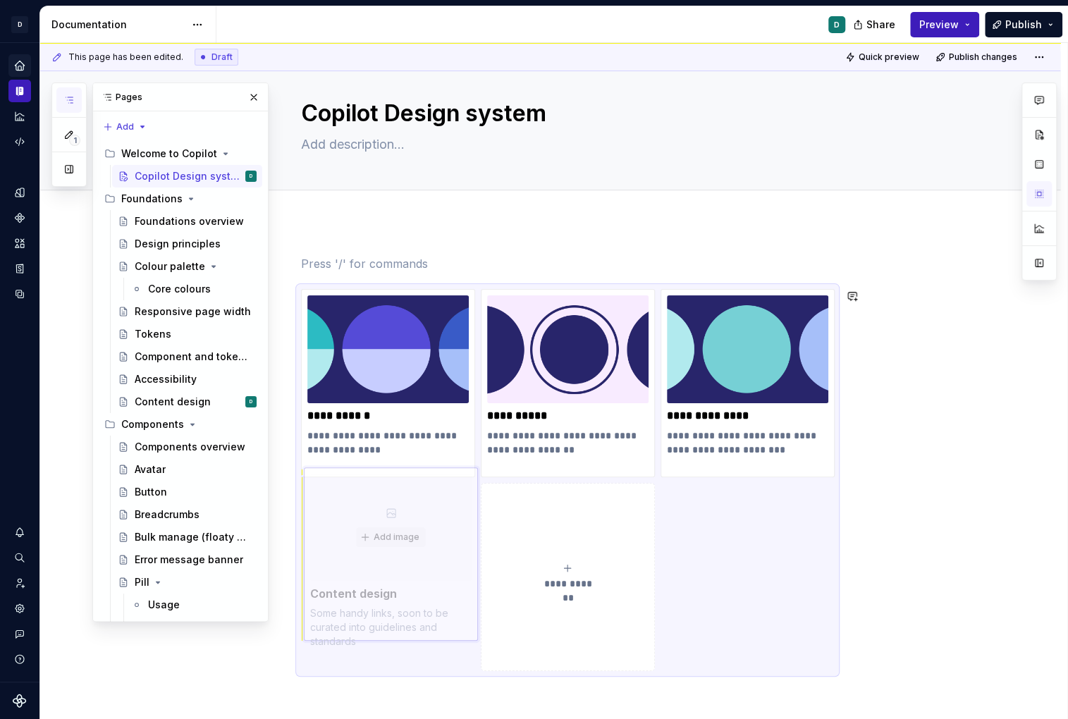
drag, startPoint x: 376, startPoint y: 578, endPoint x: 425, endPoint y: 586, distance: 50.1
click at [425, 586] on body "D Copilot D Design system data Documentation D Share Preview Publish 1 Pages Ad…" at bounding box center [534, 359] width 1068 height 719
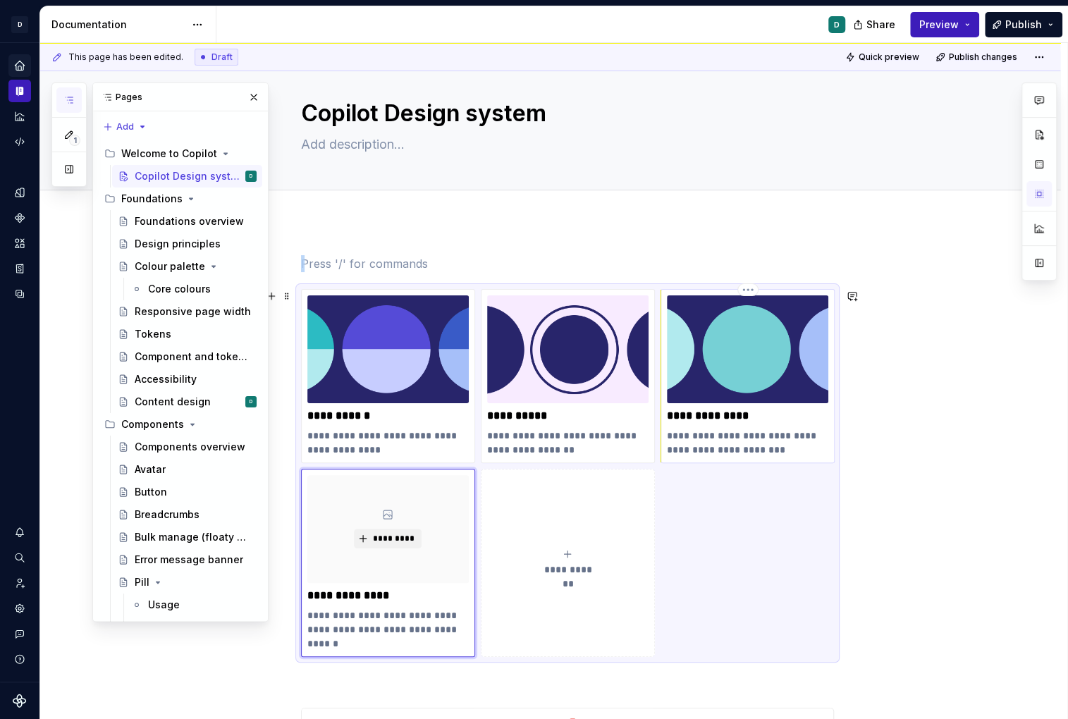
click at [717, 390] on img at bounding box center [747, 349] width 161 height 108
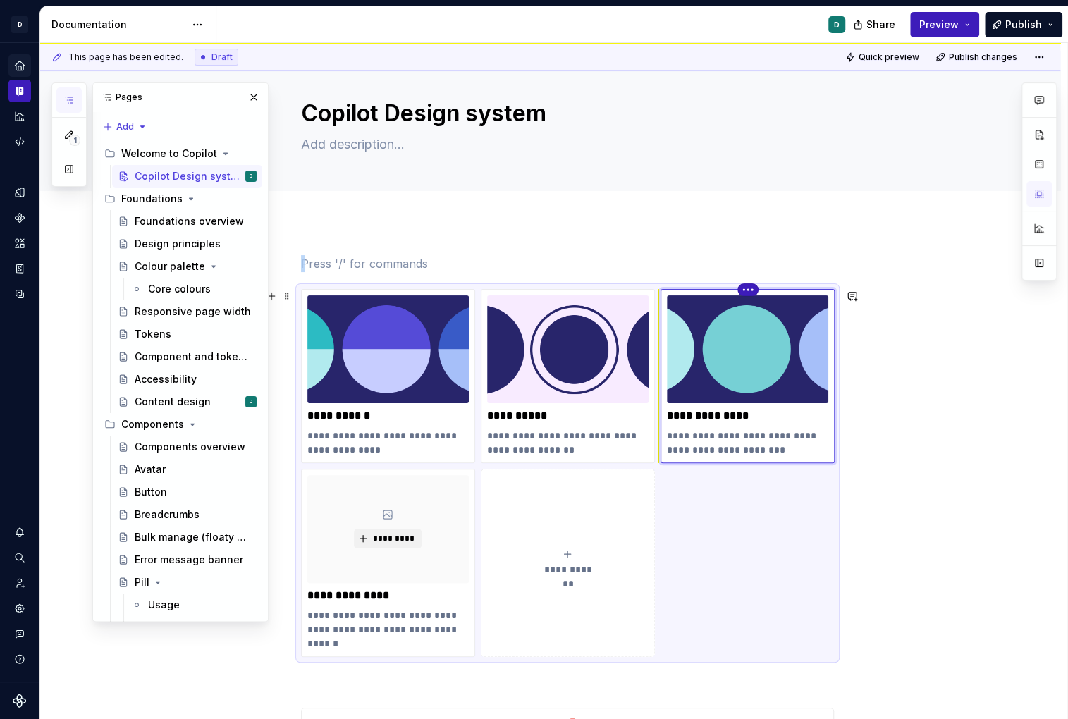
click at [750, 285] on html "D Copilot D Design system data Documentation D Share Preview Publish 1 Pages Ad…" at bounding box center [534, 359] width 1068 height 719
click at [893, 132] on div at bounding box center [1038, 181] width 35 height 198
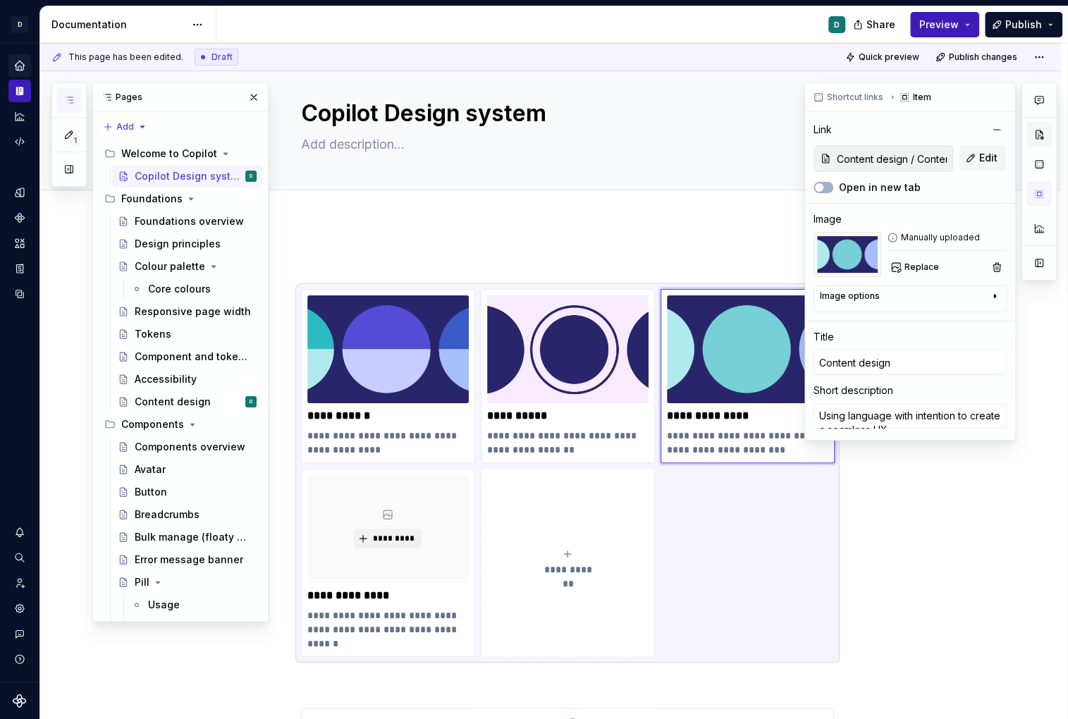
click at [893, 130] on button "button" at bounding box center [1038, 134] width 25 height 25
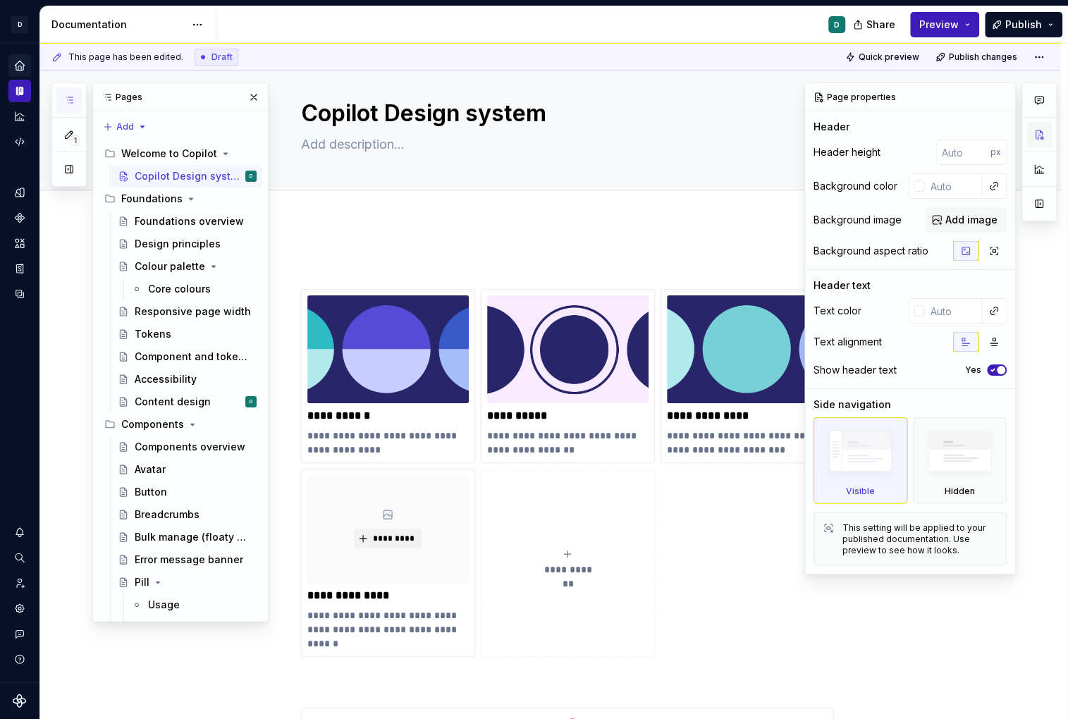
click at [893, 130] on button "button" at bounding box center [1038, 134] width 25 height 25
click at [893, 310] on button "button" at bounding box center [994, 311] width 20 height 20
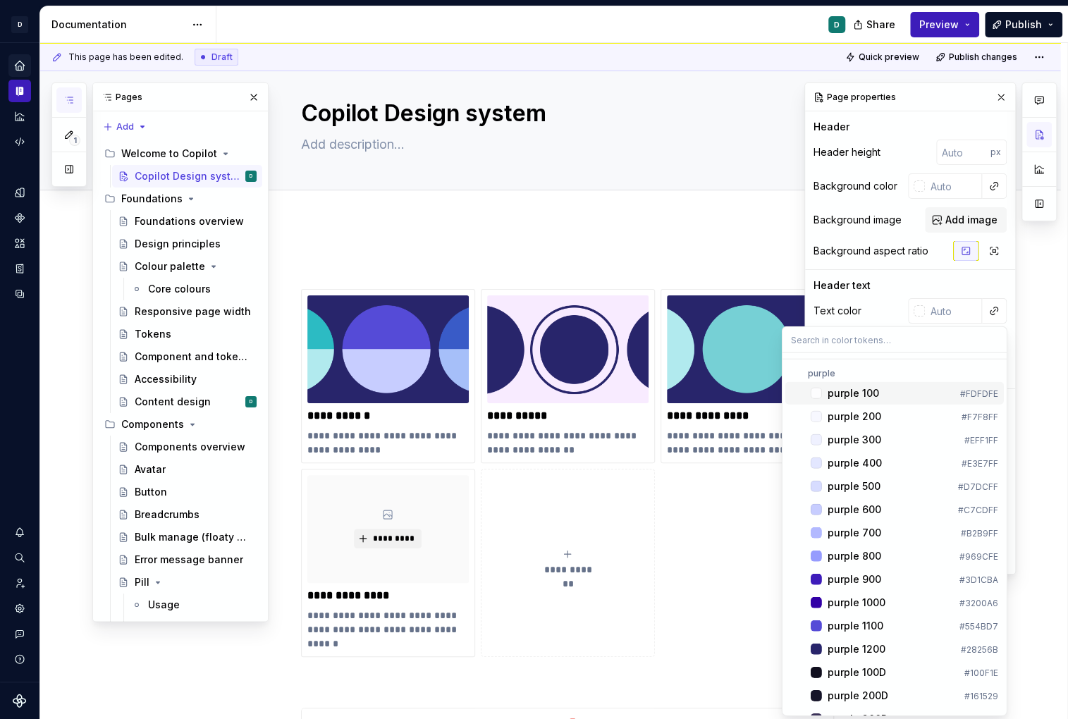
click at [893, 97] on div "Comments Open comments No comments yet Select ‘Comment’ from the block context …" at bounding box center [930, 328] width 252 height 492
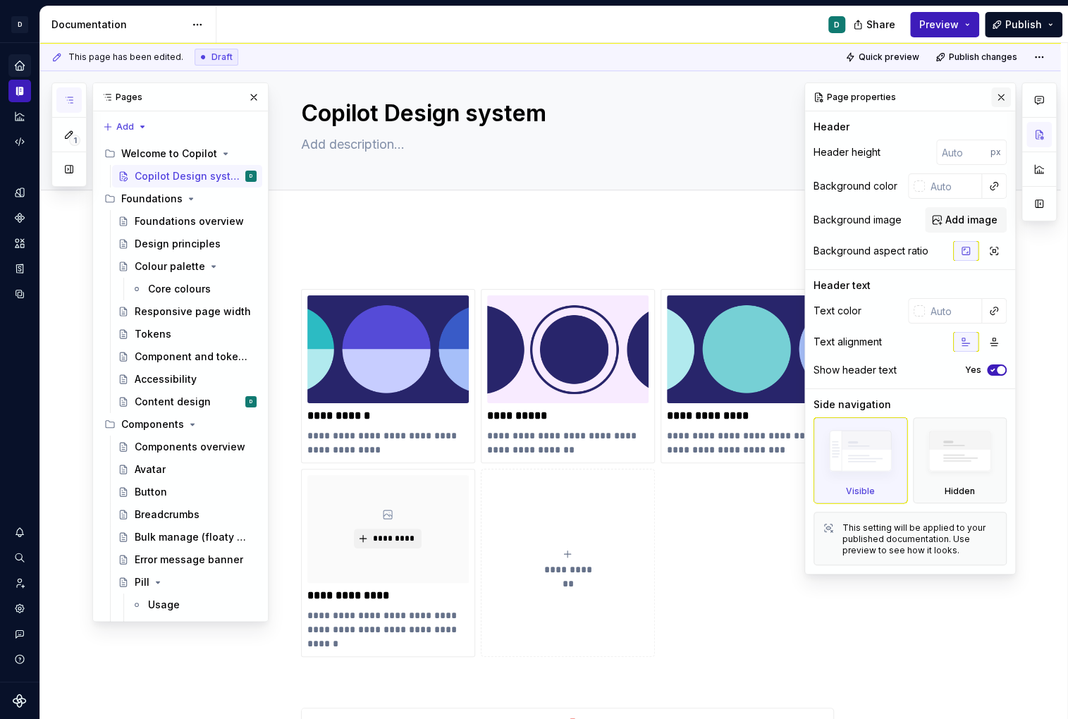
click at [893, 99] on button "button" at bounding box center [1001, 97] width 20 height 20
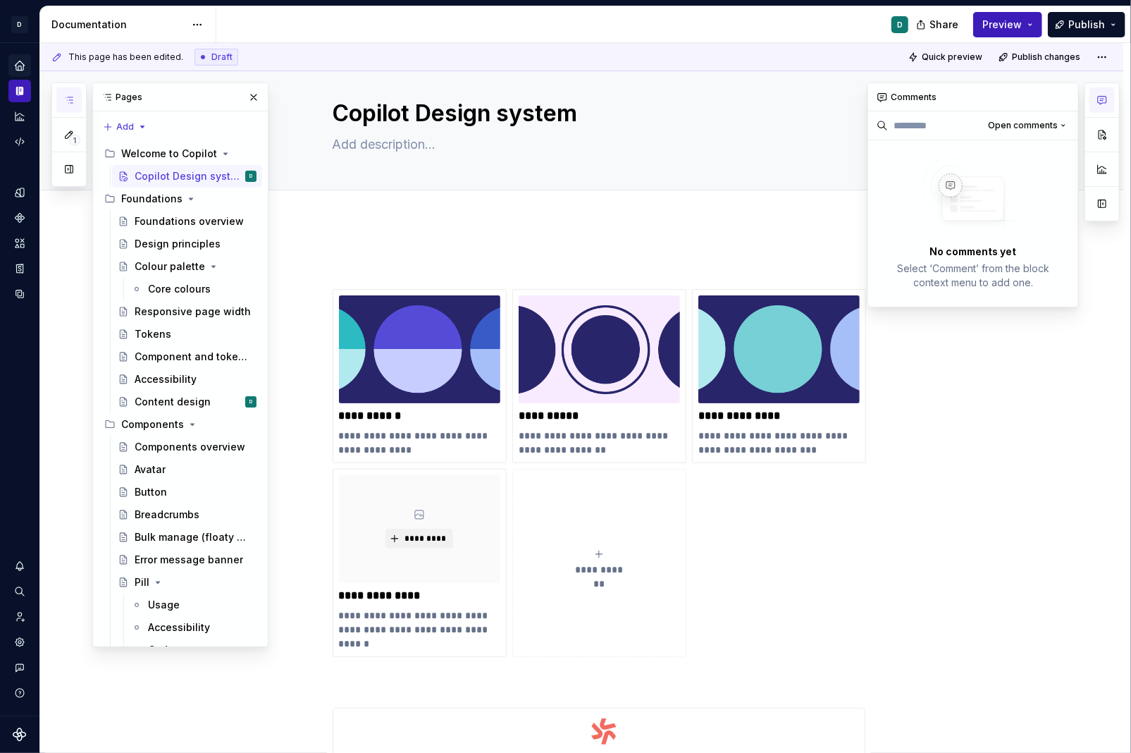
click at [893, 100] on icon "button" at bounding box center [1102, 99] width 11 height 11
click at [893, 136] on button "button" at bounding box center [1102, 134] width 25 height 25
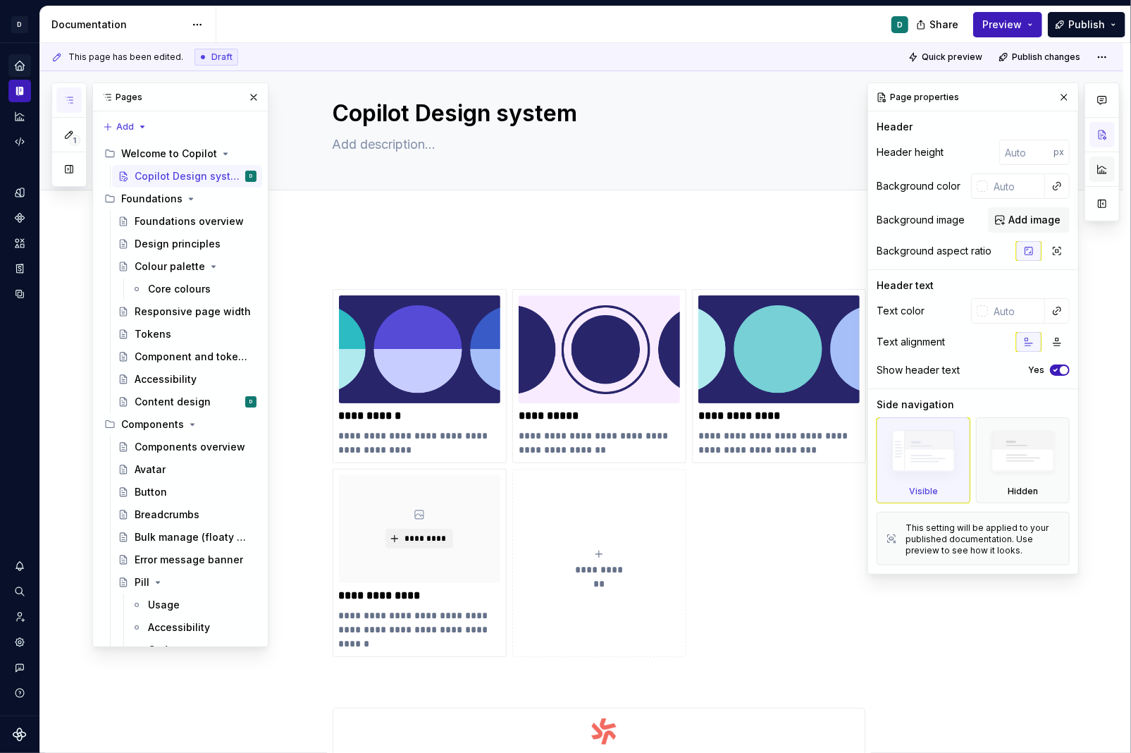
click at [893, 168] on button "button" at bounding box center [1102, 168] width 25 height 25
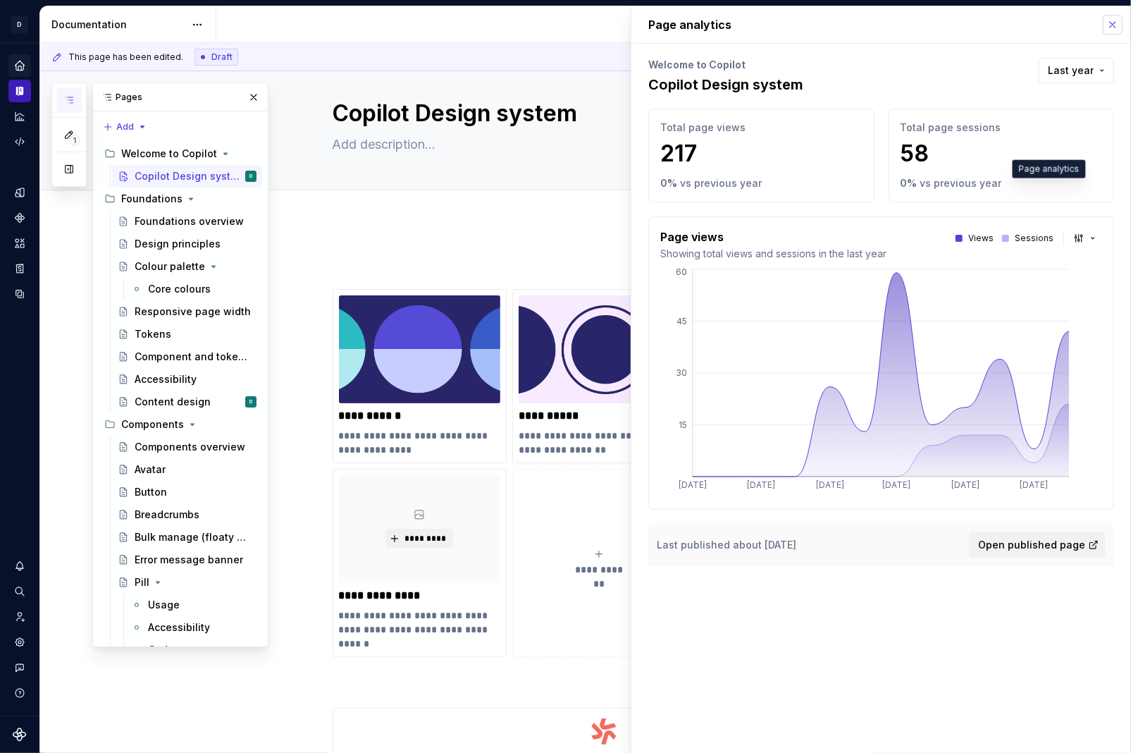
click at [893, 30] on button "button" at bounding box center [1113, 25] width 20 height 20
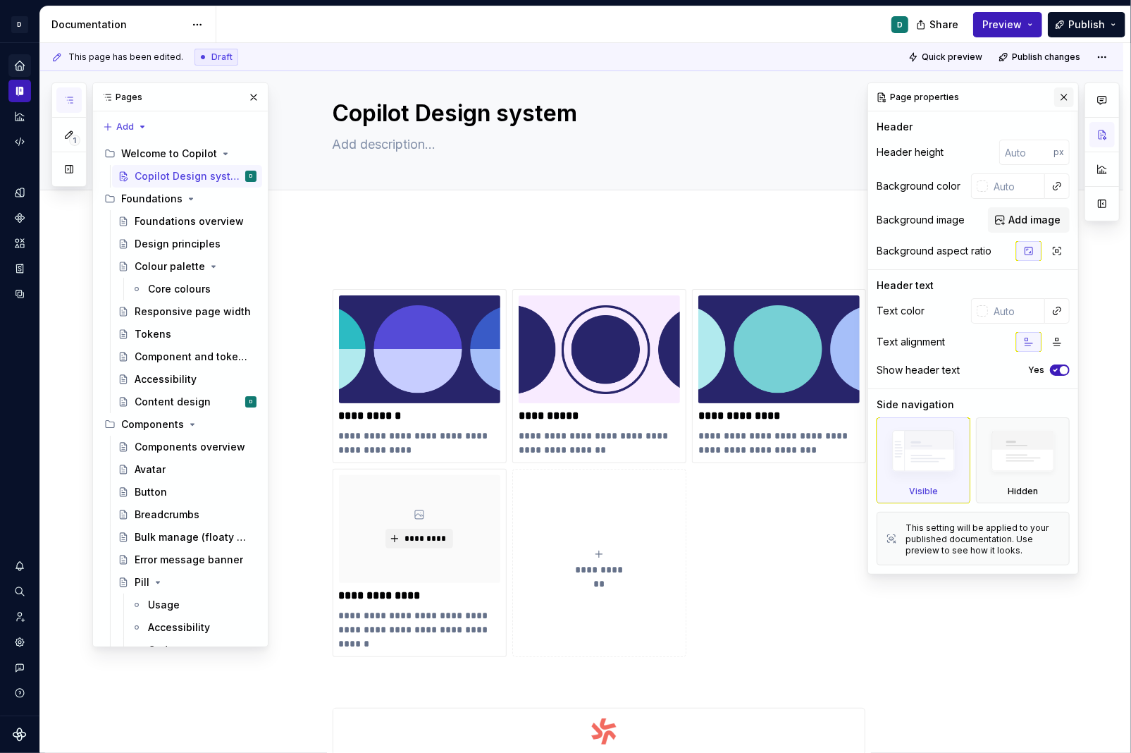
click at [893, 97] on button "button" at bounding box center [1064, 97] width 20 height 20
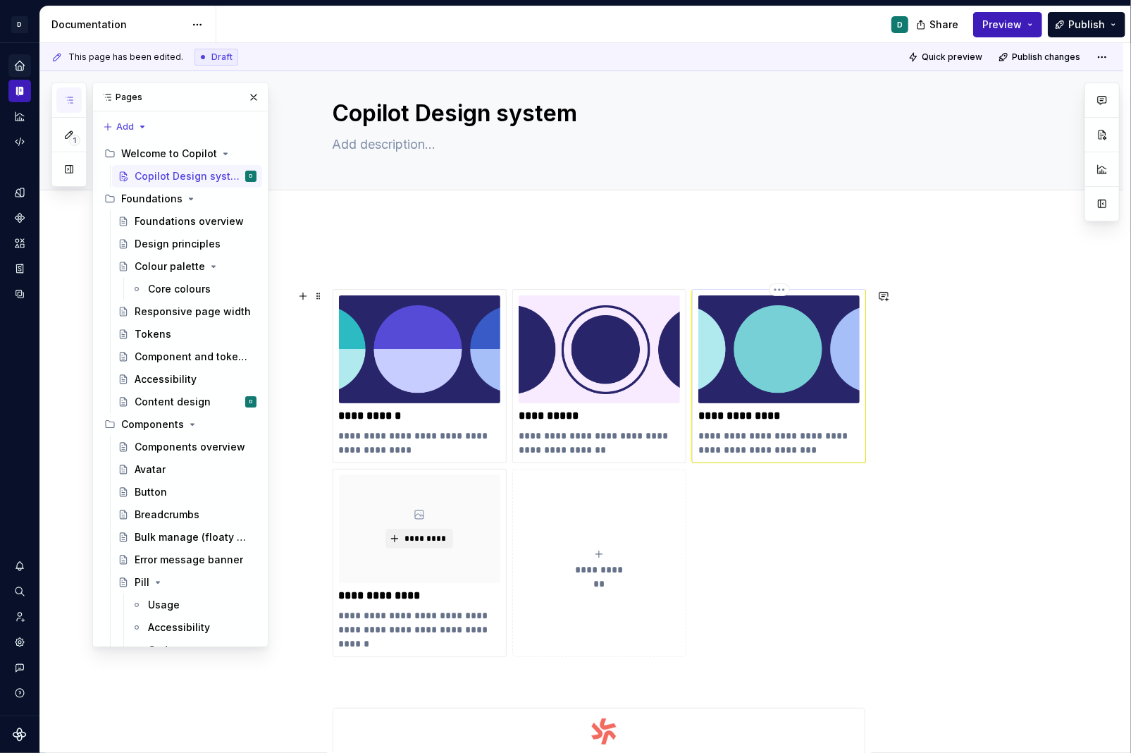
click at [807, 335] on img at bounding box center [778, 349] width 161 height 108
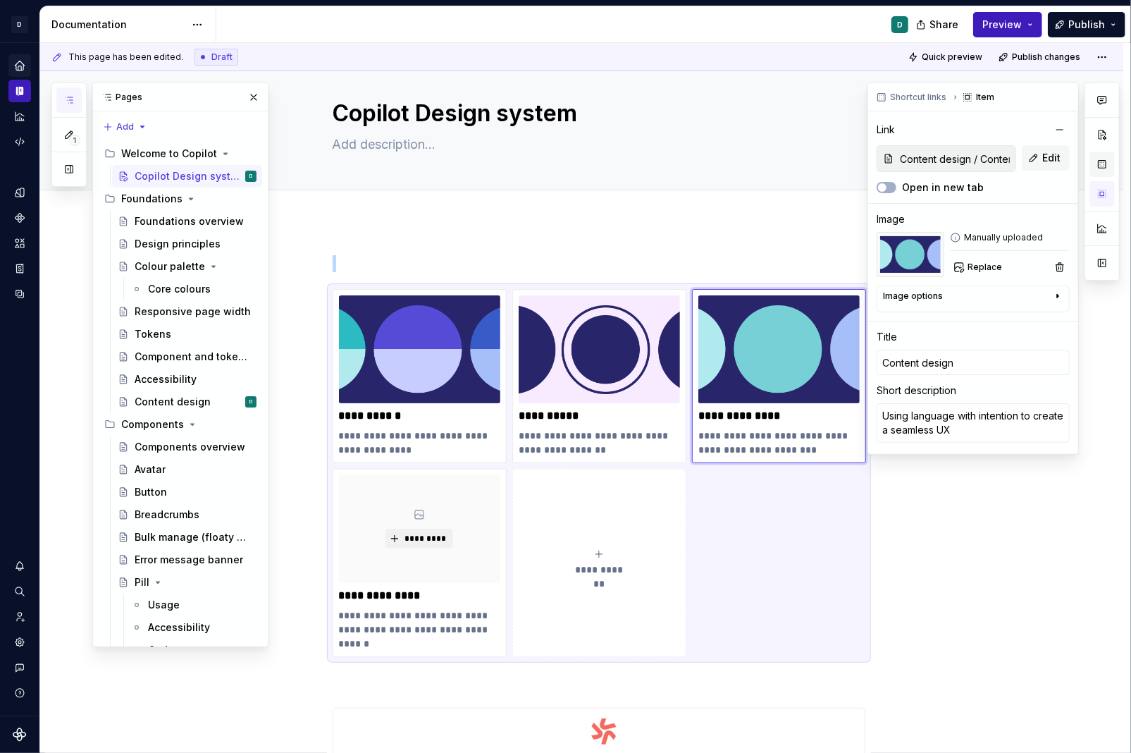
click at [893, 163] on button "button" at bounding box center [1102, 164] width 25 height 25
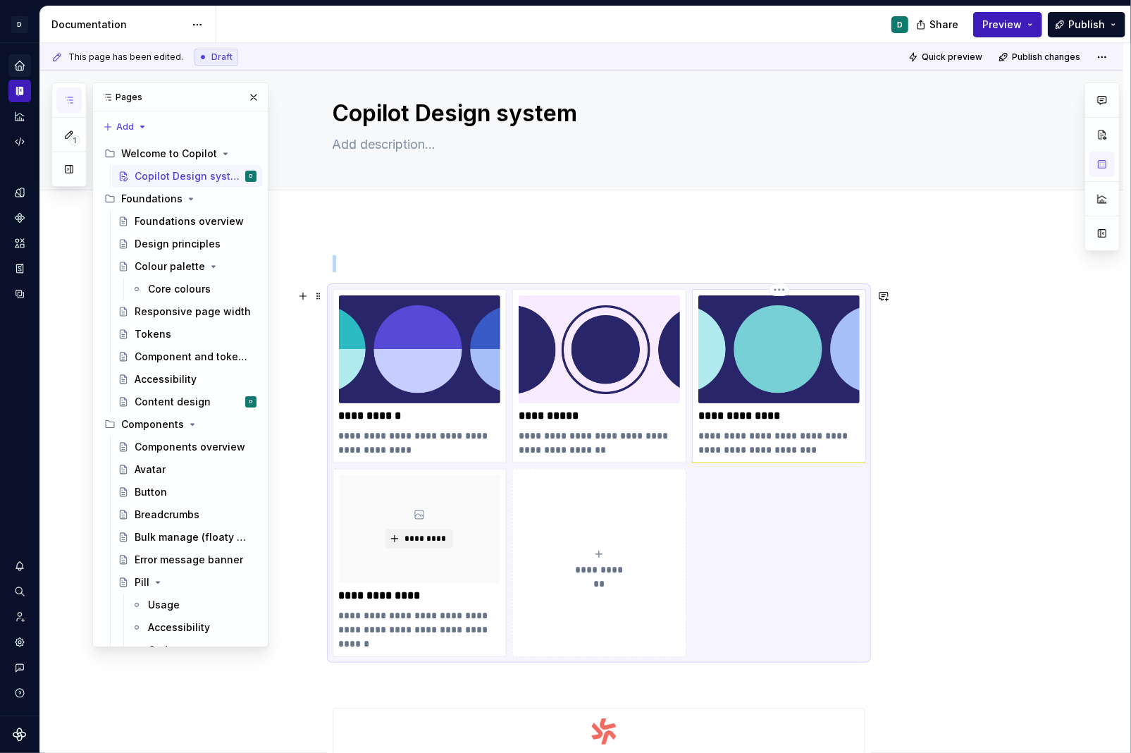
click at [840, 374] on img at bounding box center [778, 349] width 161 height 108
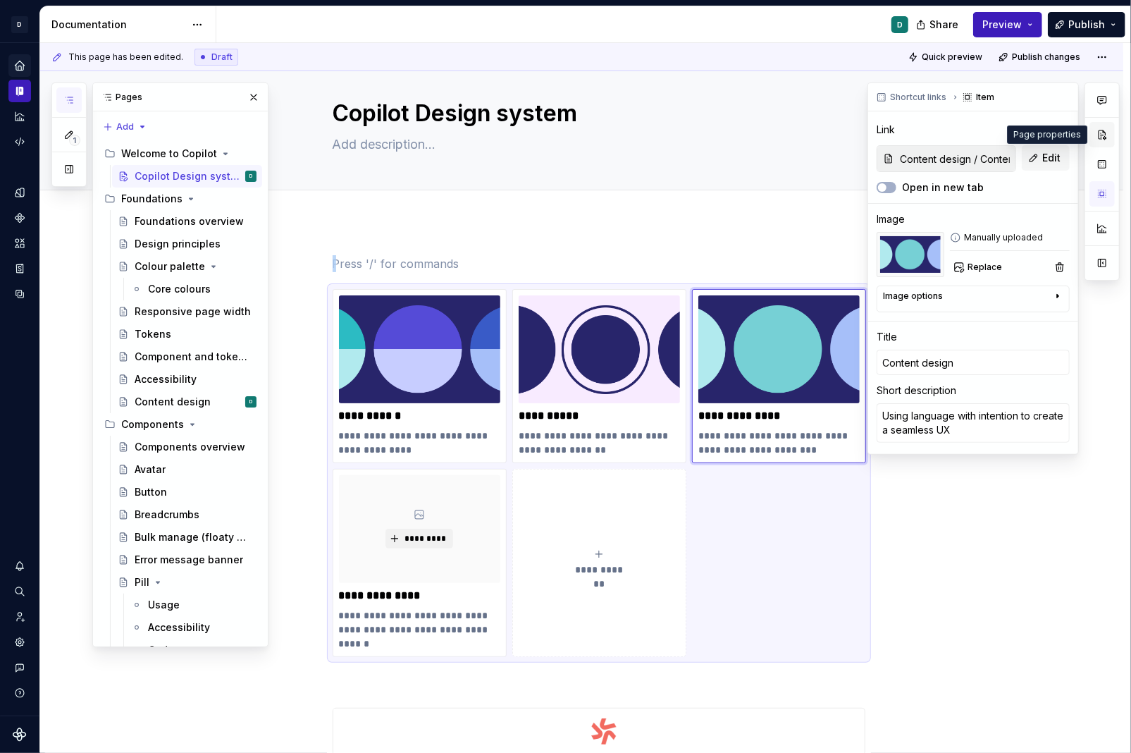
click at [893, 135] on button "button" at bounding box center [1102, 134] width 25 height 25
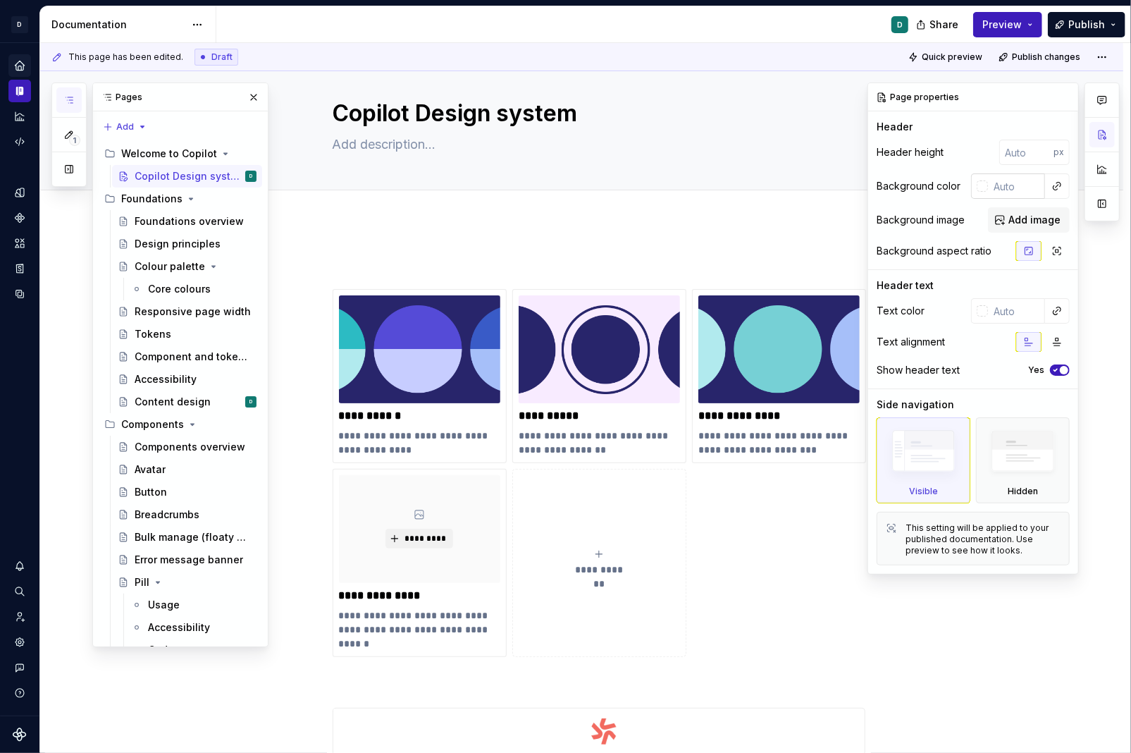
click at [893, 187] on input "text" at bounding box center [1016, 185] width 57 height 25
click at [893, 193] on div at bounding box center [979, 185] width 17 height 25
click at [893, 178] on input "text" at bounding box center [1016, 185] width 57 height 25
click at [893, 187] on button "button" at bounding box center [1057, 186] width 20 height 20
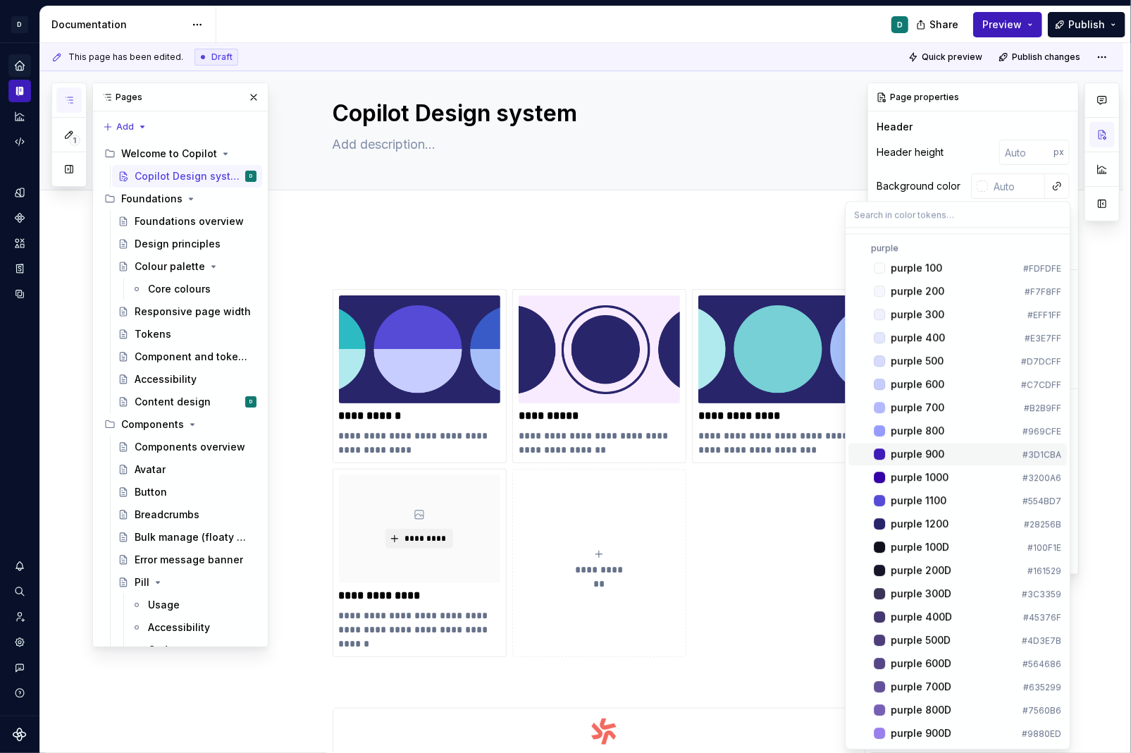
click at [893, 451] on div "purple 900" at bounding box center [918, 454] width 54 height 14
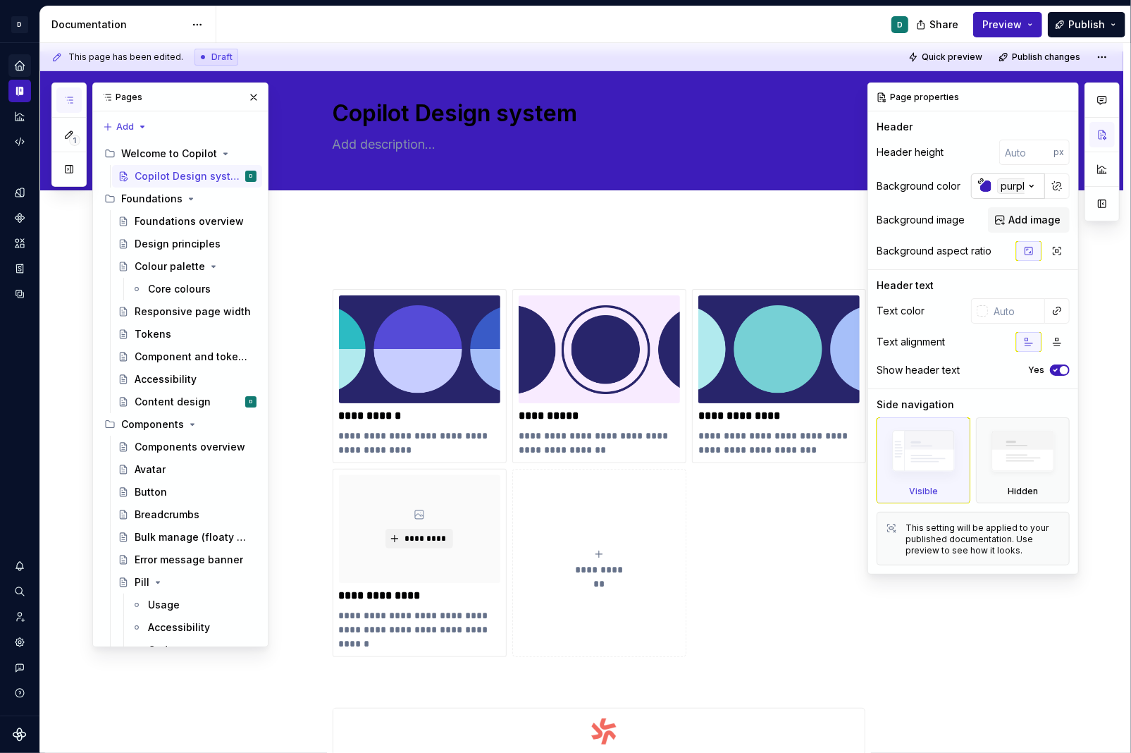
type textarea "*"
click at [893, 185] on div "button" at bounding box center [985, 185] width 11 height 11
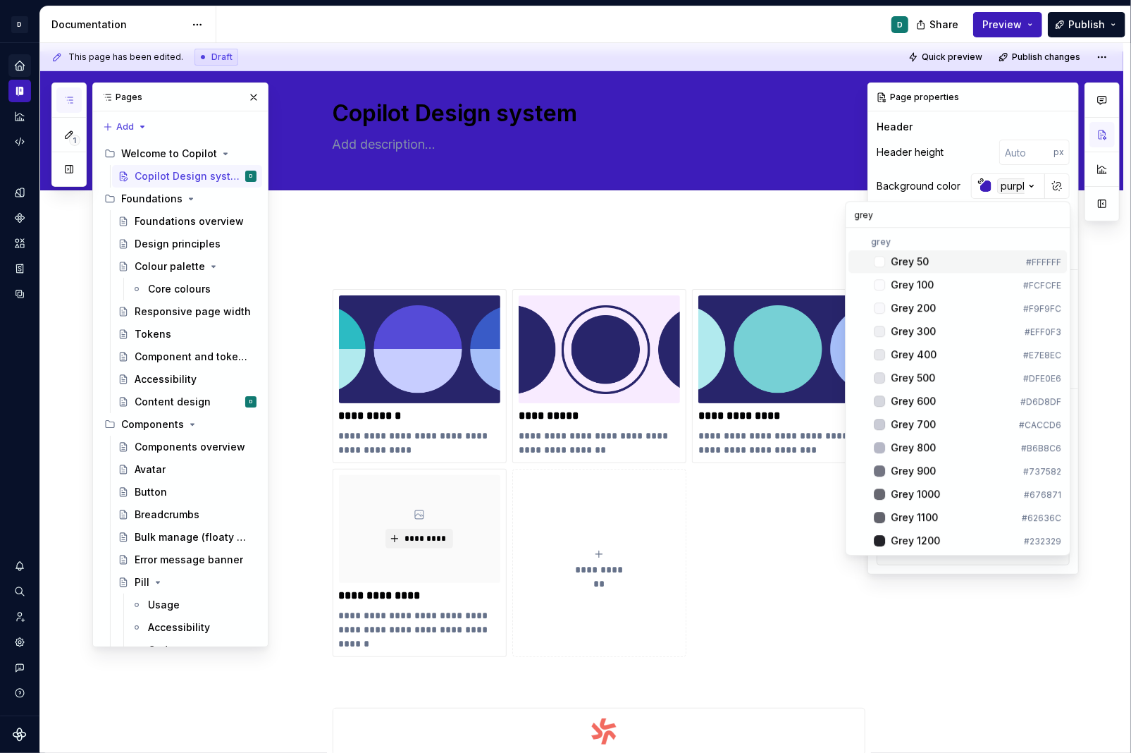
type input "grey"
click at [893, 235] on div "grey Grey 50 #FFFFFF Grey 100 #FCFCFE Grey 200 #F9F9FC Grey 300 #EFF0F3 Grey 40…" at bounding box center [958, 390] width 224 height 321
click at [893, 259] on div "Grey 50" at bounding box center [910, 261] width 38 height 14
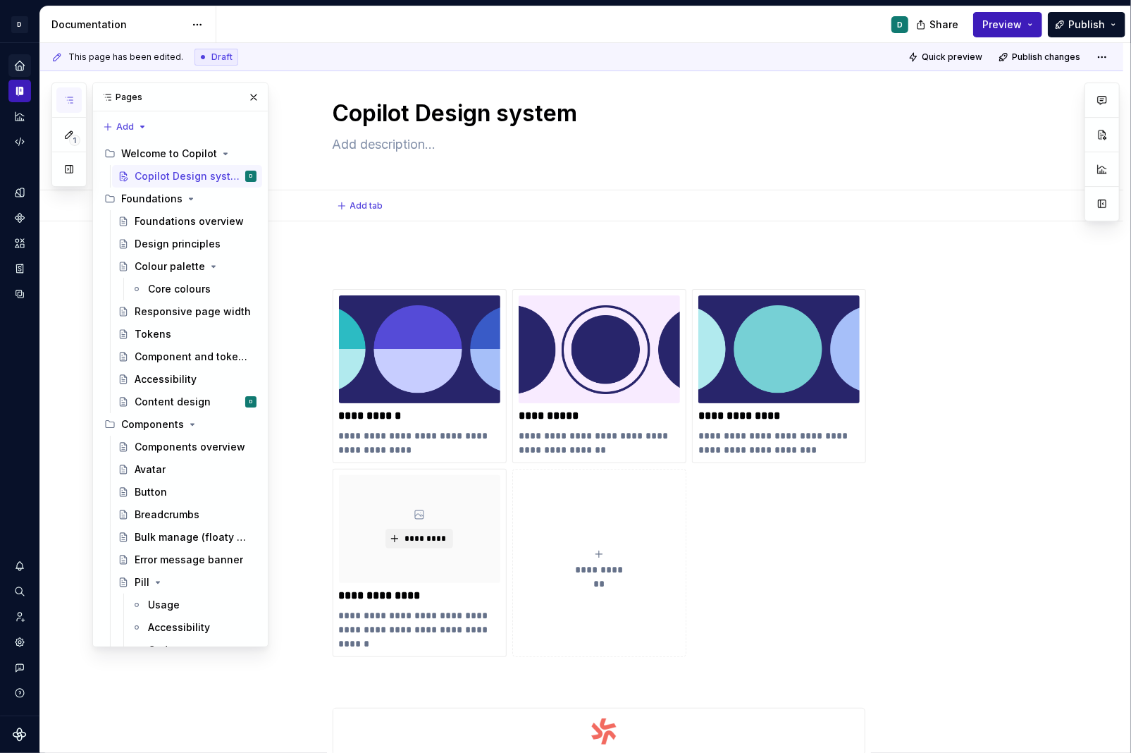
click at [752, 205] on div "Add tab" at bounding box center [599, 206] width 533 height 20
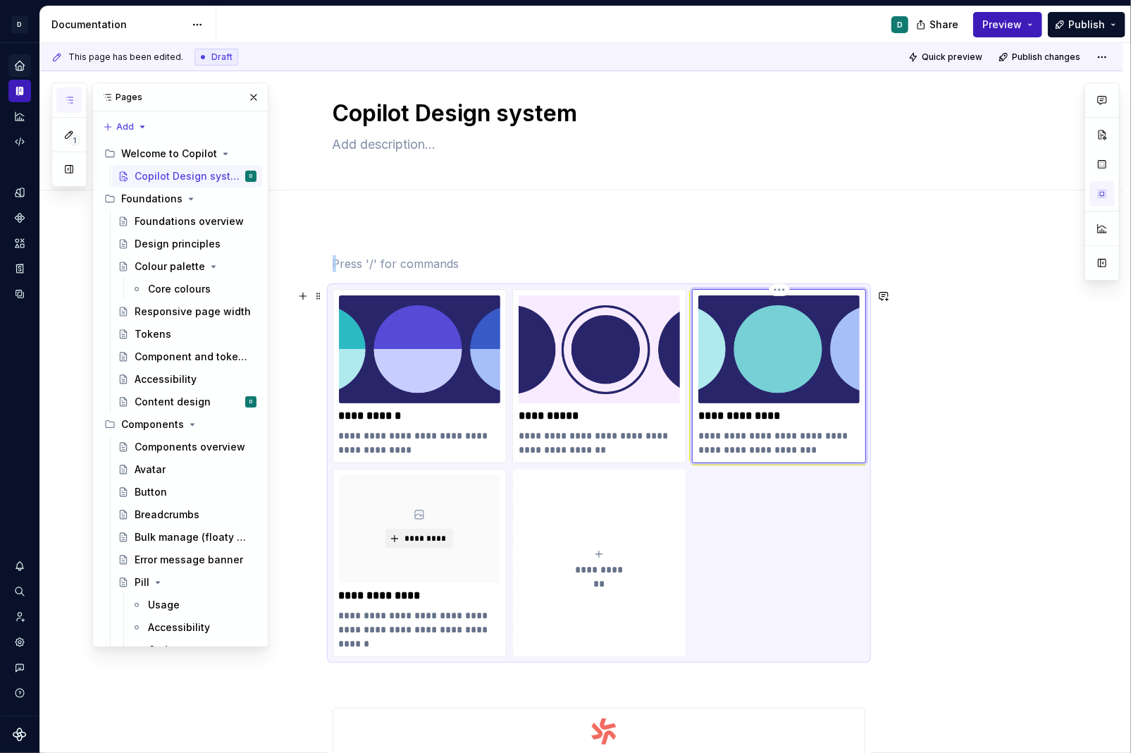
click at [796, 343] on img at bounding box center [778, 349] width 161 height 108
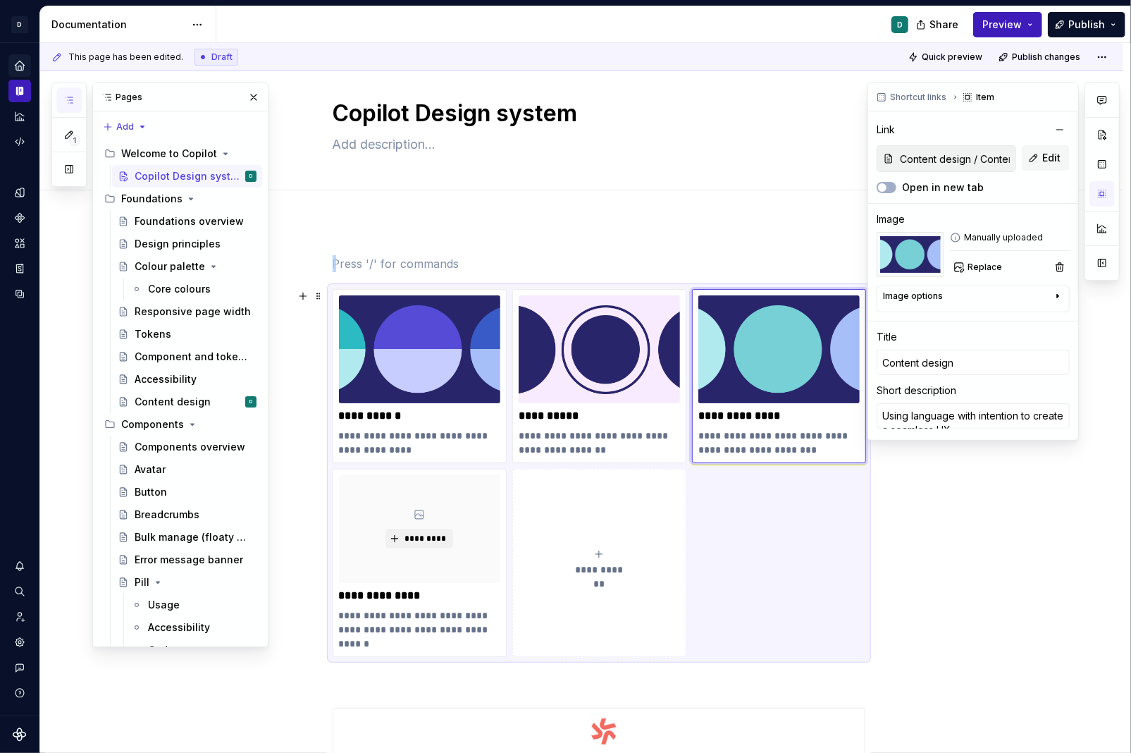
click at [893, 293] on div "Image options" at bounding box center [967, 298] width 169 height 17
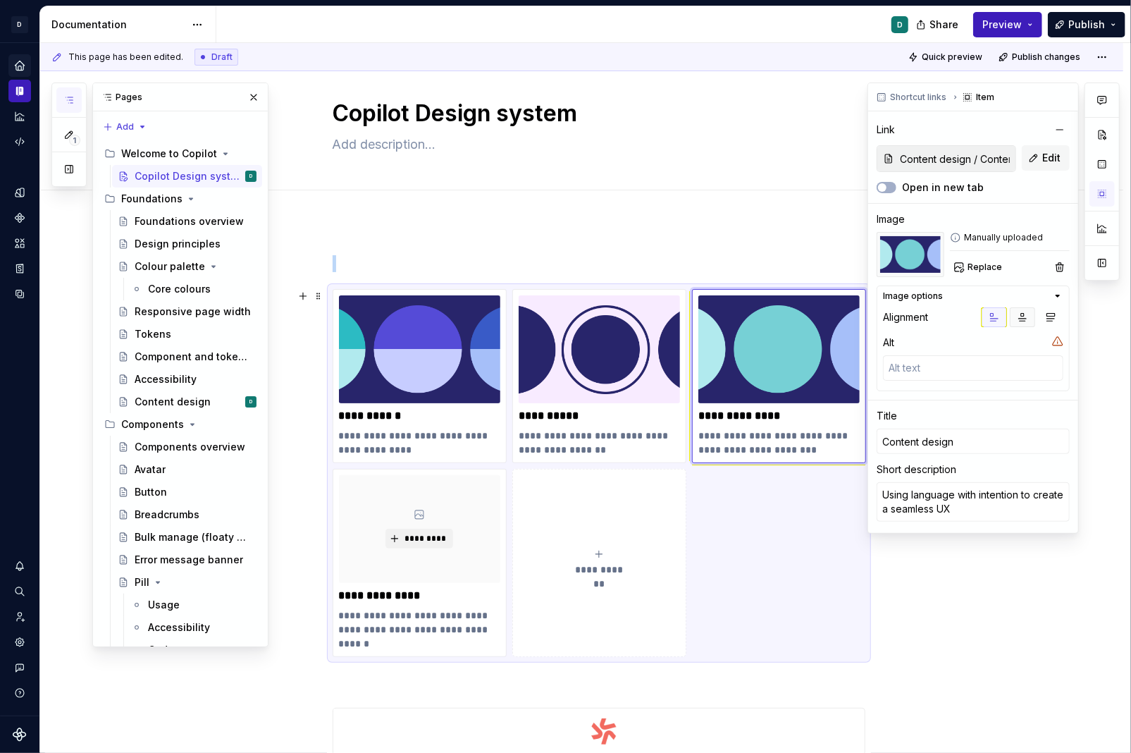
click at [893, 317] on icon "button" at bounding box center [1023, 318] width 8 height 8
click at [893, 149] on button "Edit" at bounding box center [1046, 157] width 48 height 25
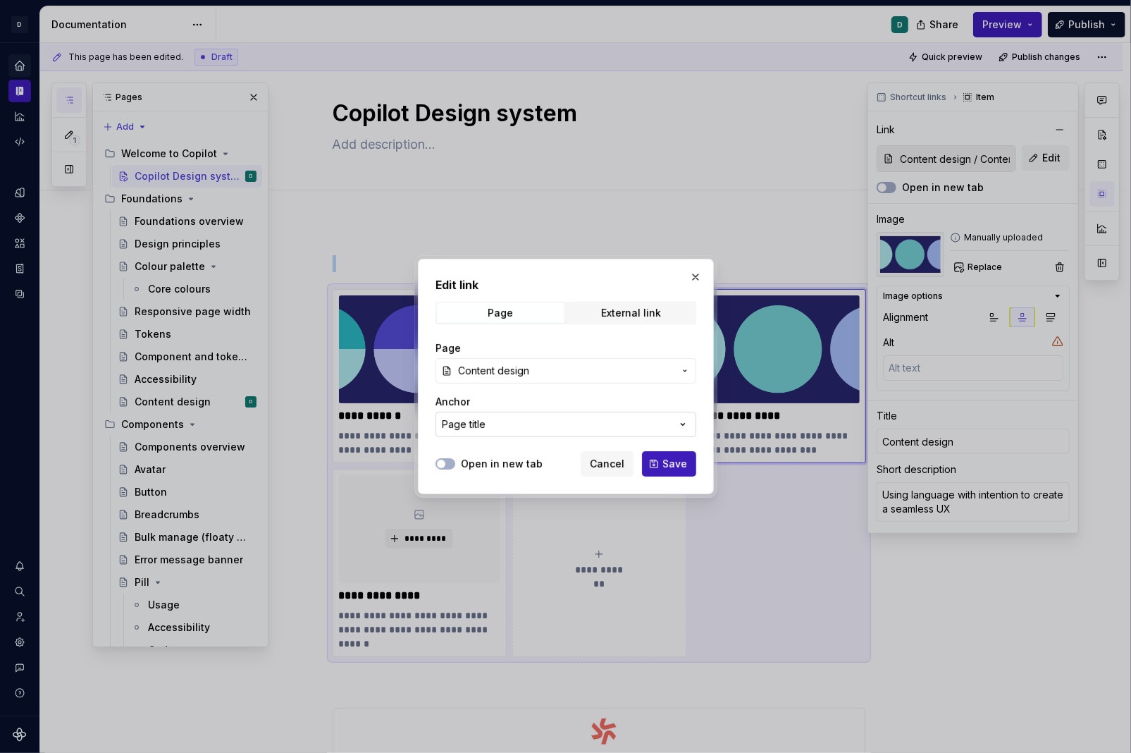
click at [684, 420] on icon "button" at bounding box center [683, 424] width 14 height 14
click at [691, 275] on div "Edit link Page External link Page Content design Anchor Page title Open in new …" at bounding box center [565, 376] width 1131 height 753
click at [696, 275] on button "button" at bounding box center [696, 277] width 20 height 20
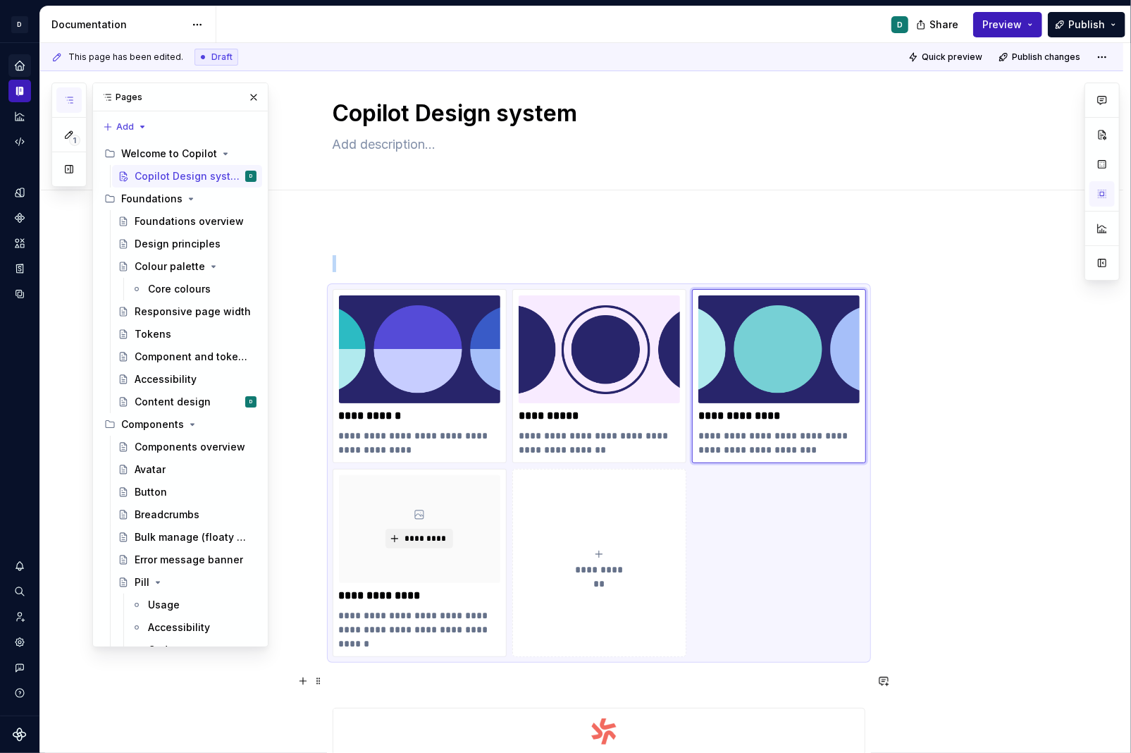
click at [775, 681] on p at bounding box center [599, 682] width 533 height 17
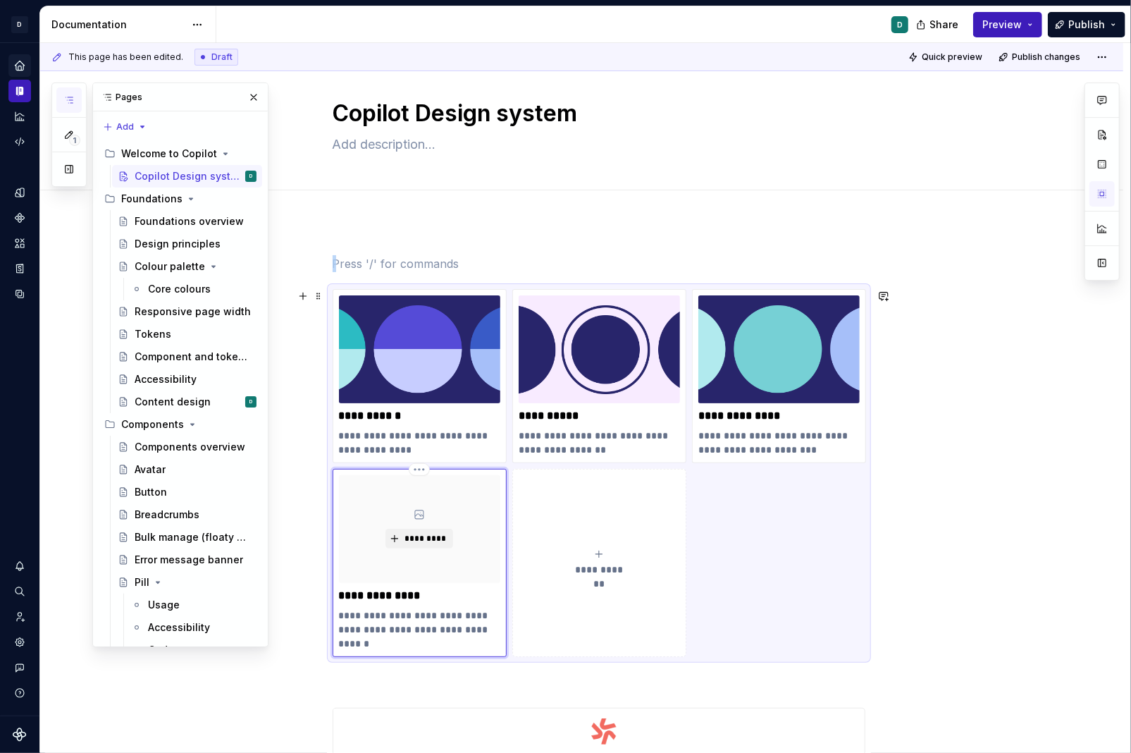
click at [417, 567] on div "*********" at bounding box center [419, 529] width 161 height 108
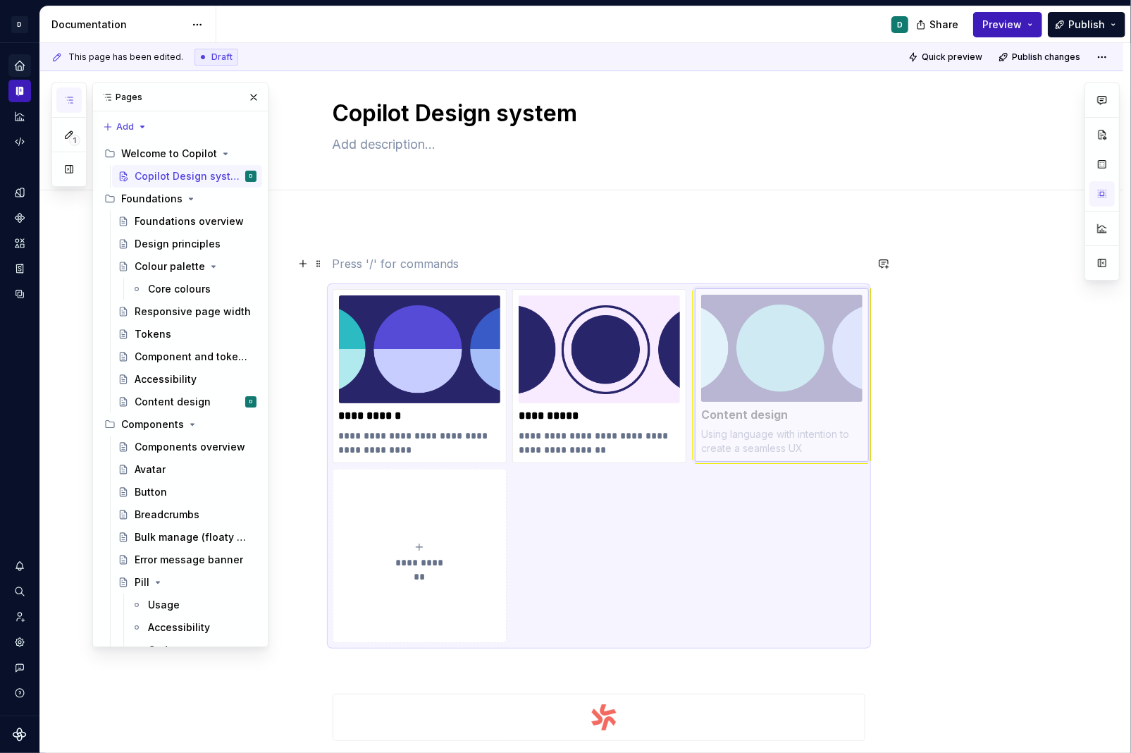
drag, startPoint x: 789, startPoint y: 378, endPoint x: 1078, endPoint y: 249, distance: 316.4
click at [893, 249] on body "D Copilot D Design system data Documentation D Share Preview Publish 1 Pages Ad…" at bounding box center [565, 376] width 1131 height 753
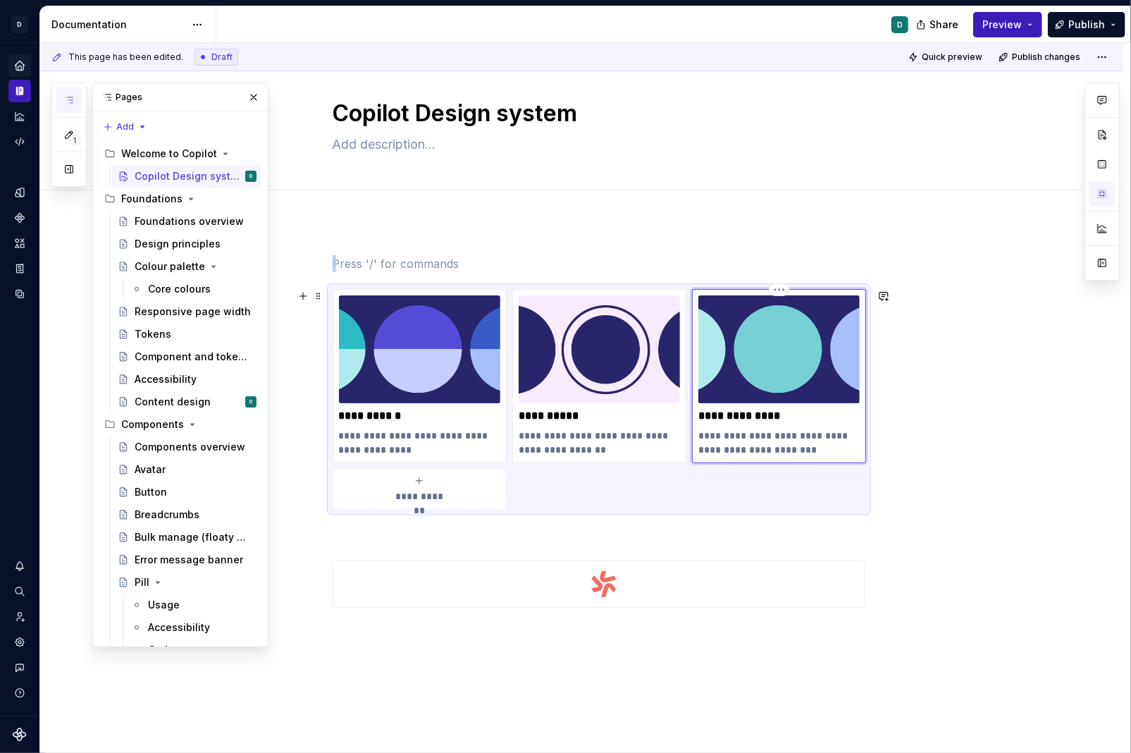
click at [839, 367] on img at bounding box center [778, 349] width 161 height 108
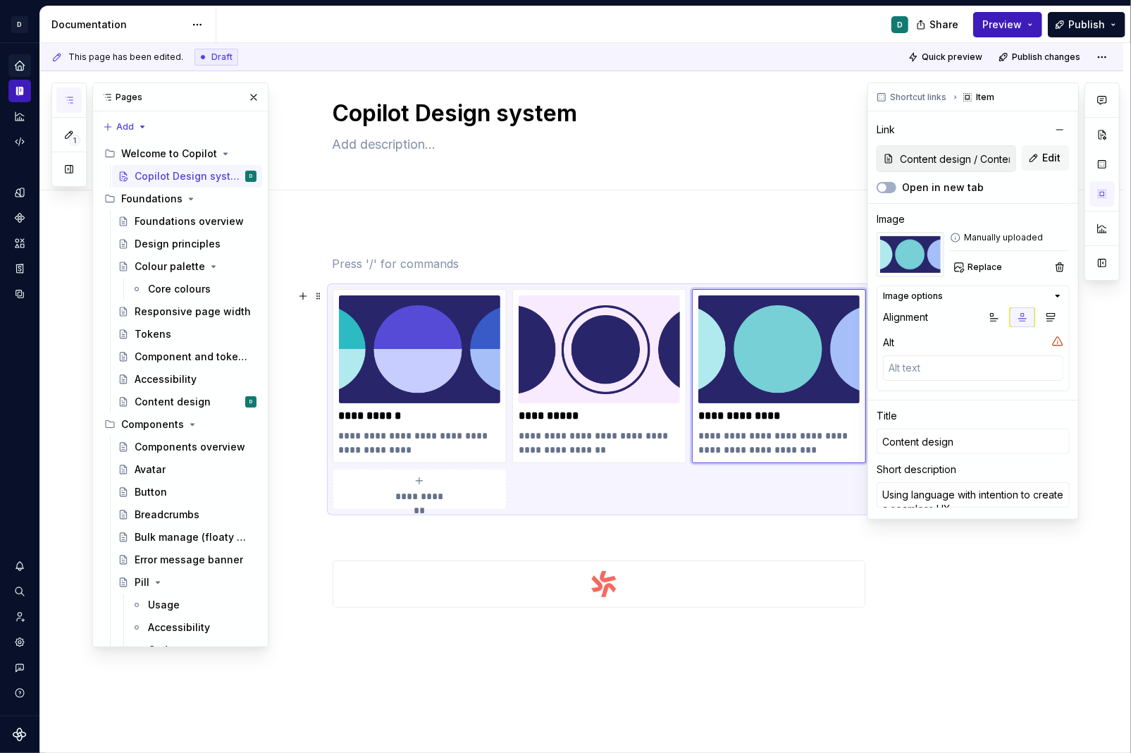
click at [893, 387] on div "Image options Alignment Alt" at bounding box center [973, 338] width 193 height 106
click at [893, 158] on span "Edit" at bounding box center [1051, 158] width 18 height 14
type textarea "*"
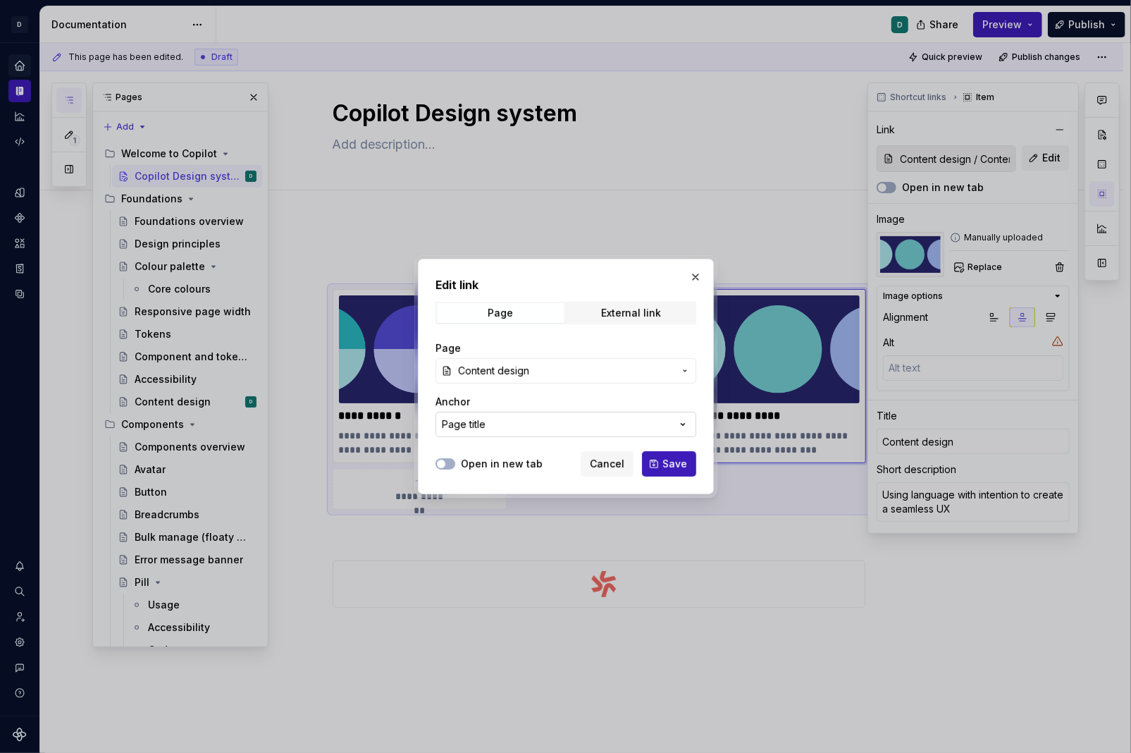
click at [684, 424] on icon "button" at bounding box center [683, 425] width 4 height 2
type input "c"
click at [601, 376] on div "Edit link Page External link Page Content design Anchor Page title Open in new …" at bounding box center [565, 376] width 1131 height 753
click at [679, 369] on button "Content design" at bounding box center [566, 370] width 261 height 25
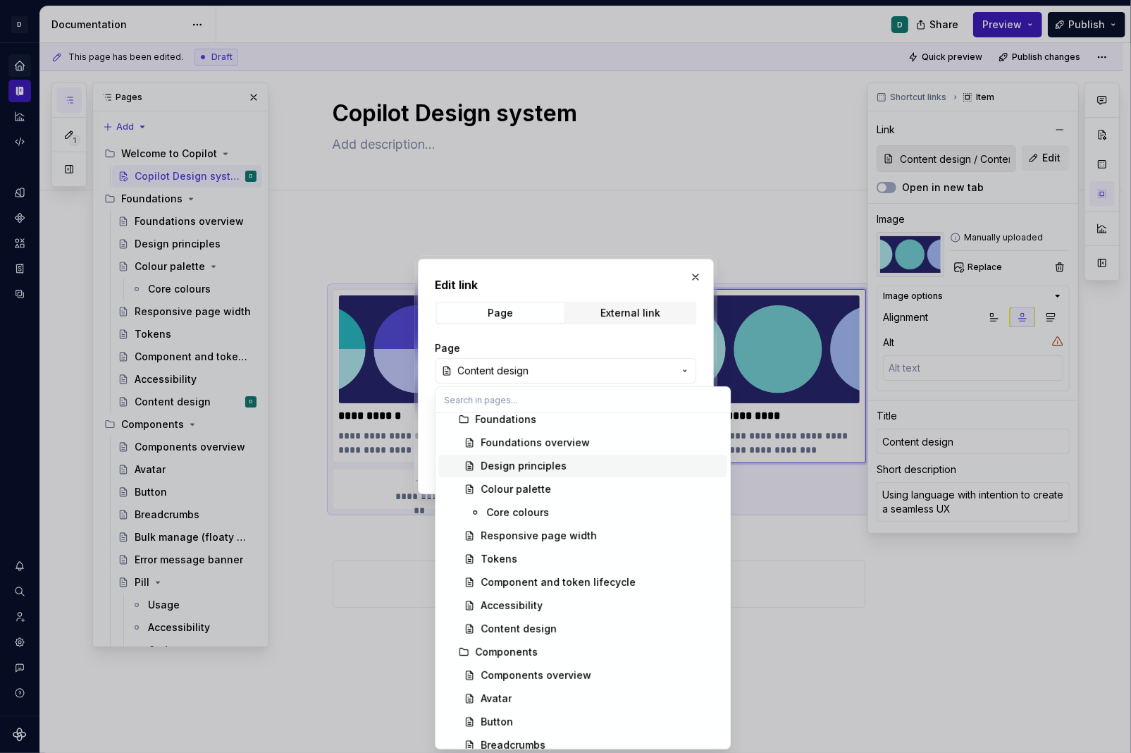
scroll to position [130, 0]
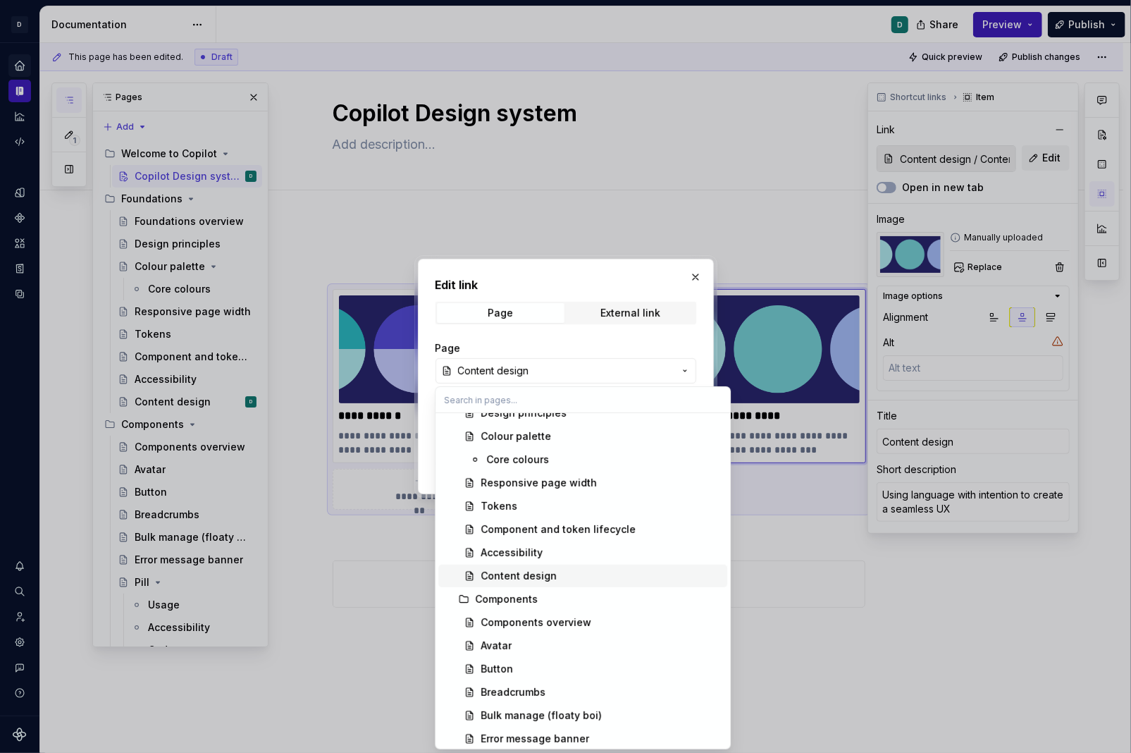
click at [572, 572] on div "Content design" at bounding box center [601, 576] width 241 height 14
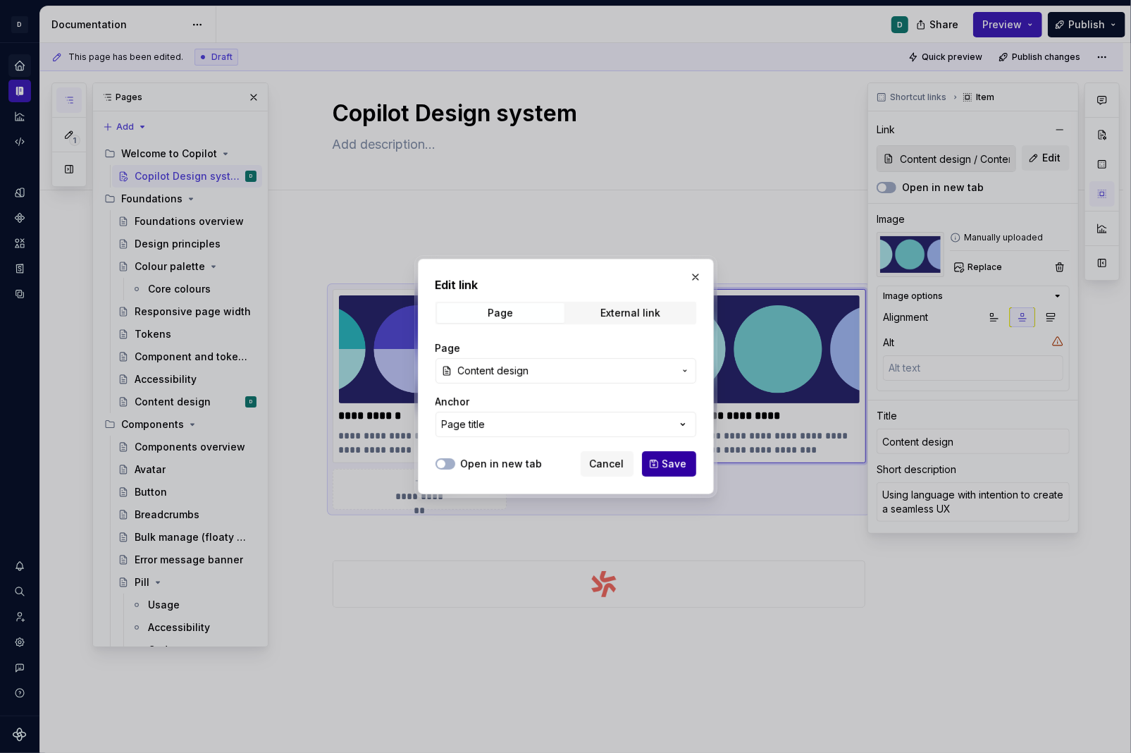
click at [681, 461] on span "Save" at bounding box center [674, 464] width 25 height 14
type textarea "*"
type input "Foundations / Content design"
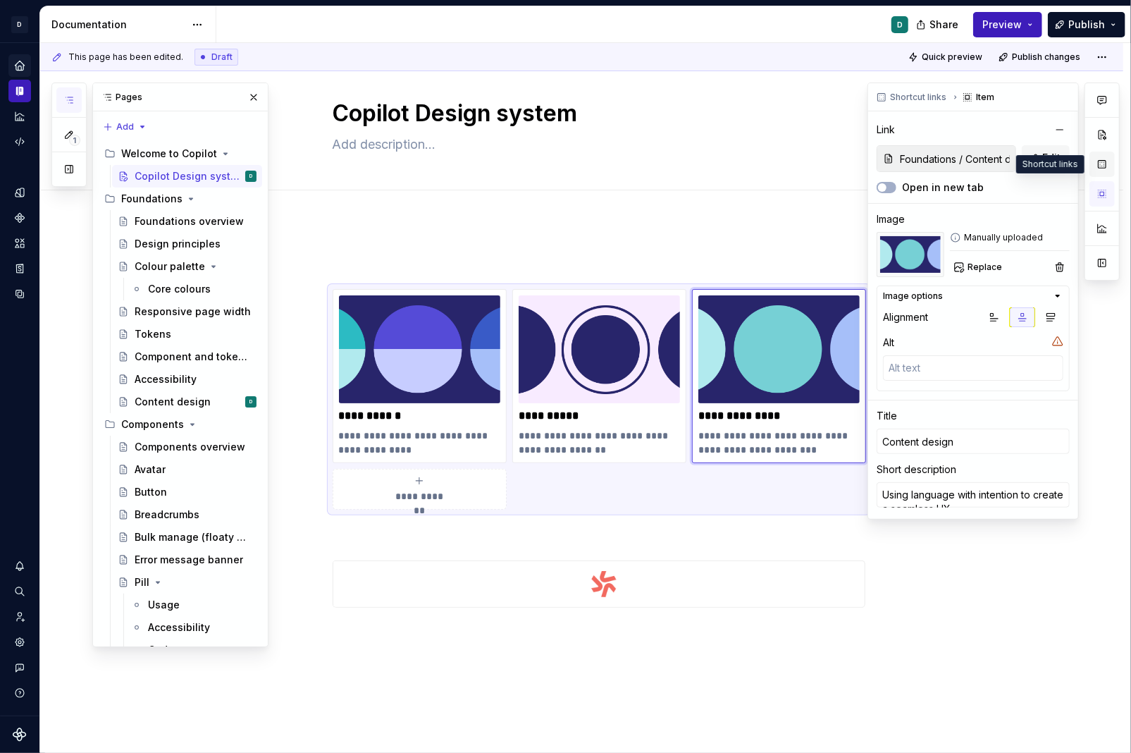
click at [893, 164] on button "button" at bounding box center [1102, 164] width 25 height 25
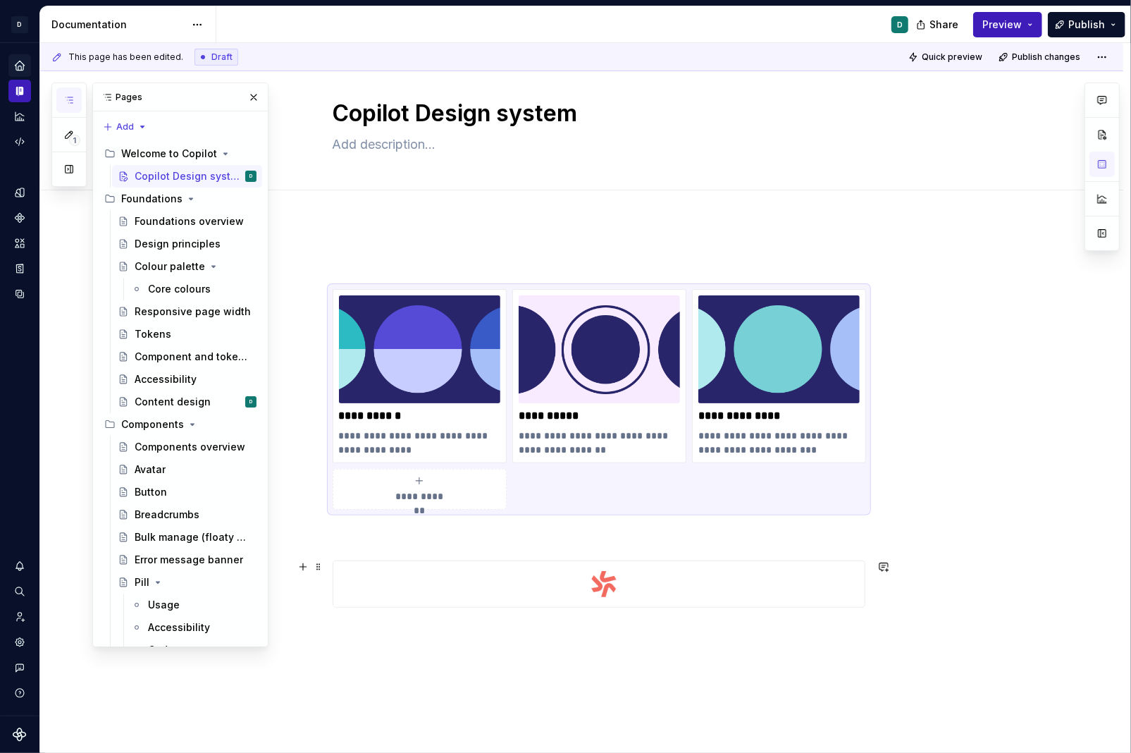
click at [893, 574] on div "**********" at bounding box center [581, 599] width 1083 height 756
click at [893, 28] on span "Publish" at bounding box center [1086, 25] width 37 height 14
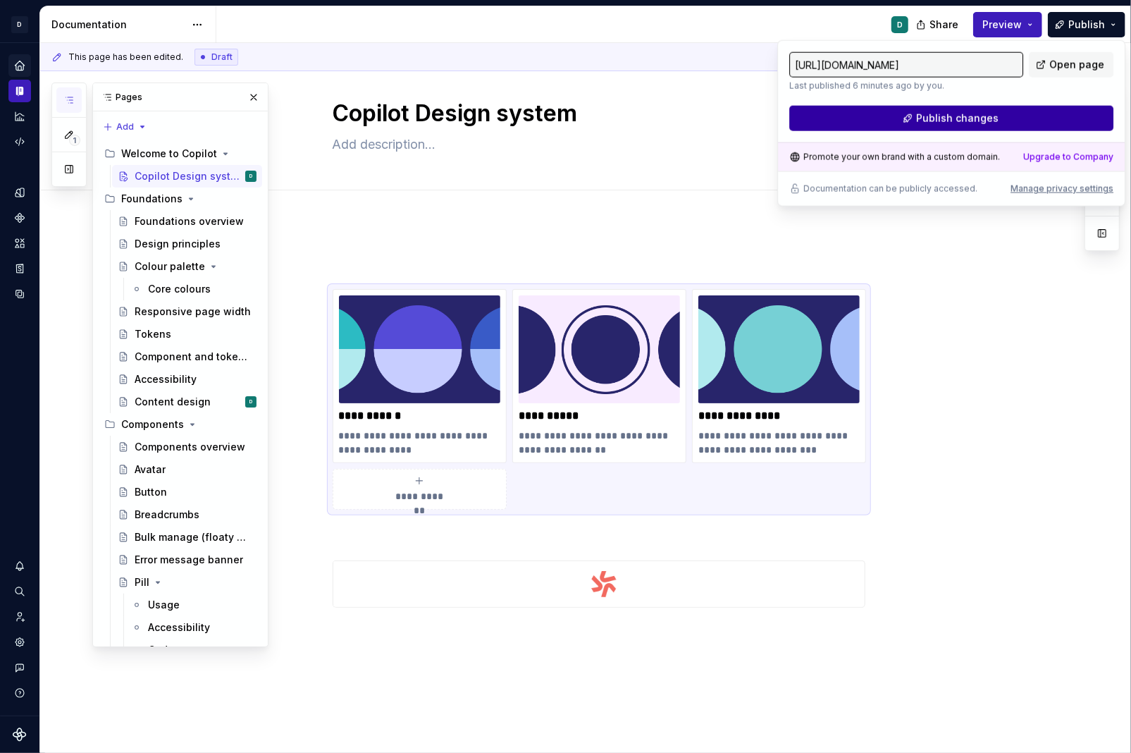
click at [893, 119] on button "Publish changes" at bounding box center [951, 118] width 324 height 25
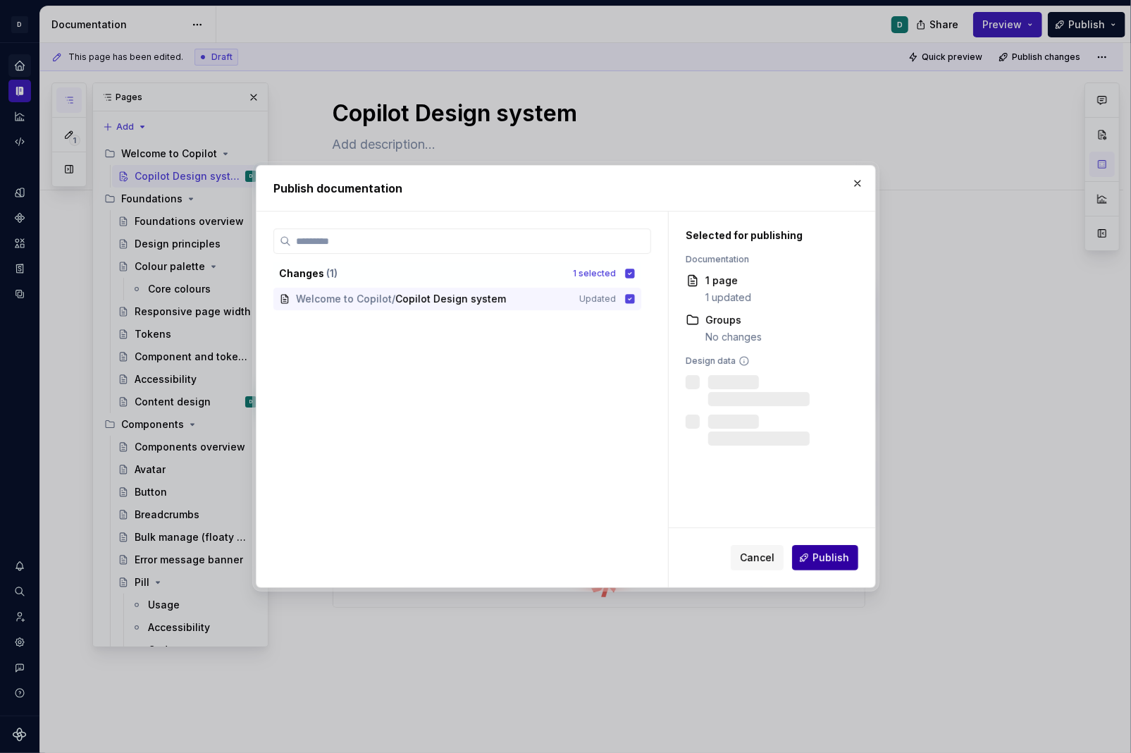
click at [846, 568] on button "Publish" at bounding box center [825, 557] width 66 height 25
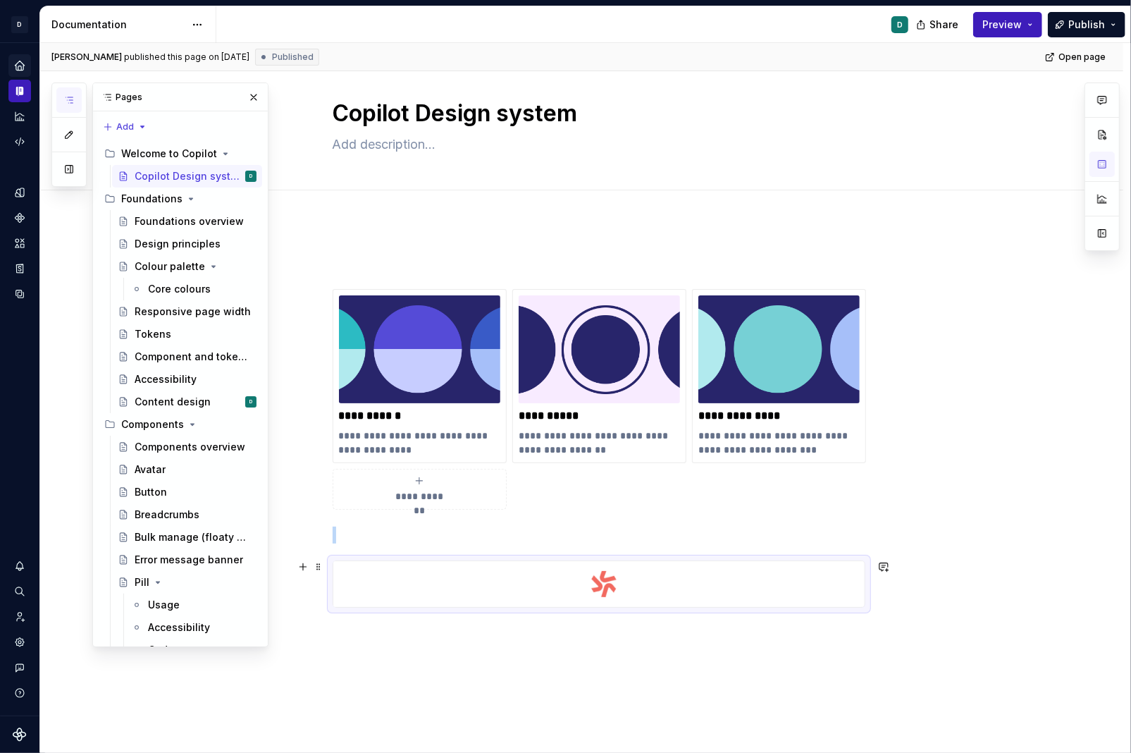
click at [455, 592] on img at bounding box center [598, 584] width 531 height 46
click at [202, 402] on div "Content design" at bounding box center [173, 402] width 76 height 14
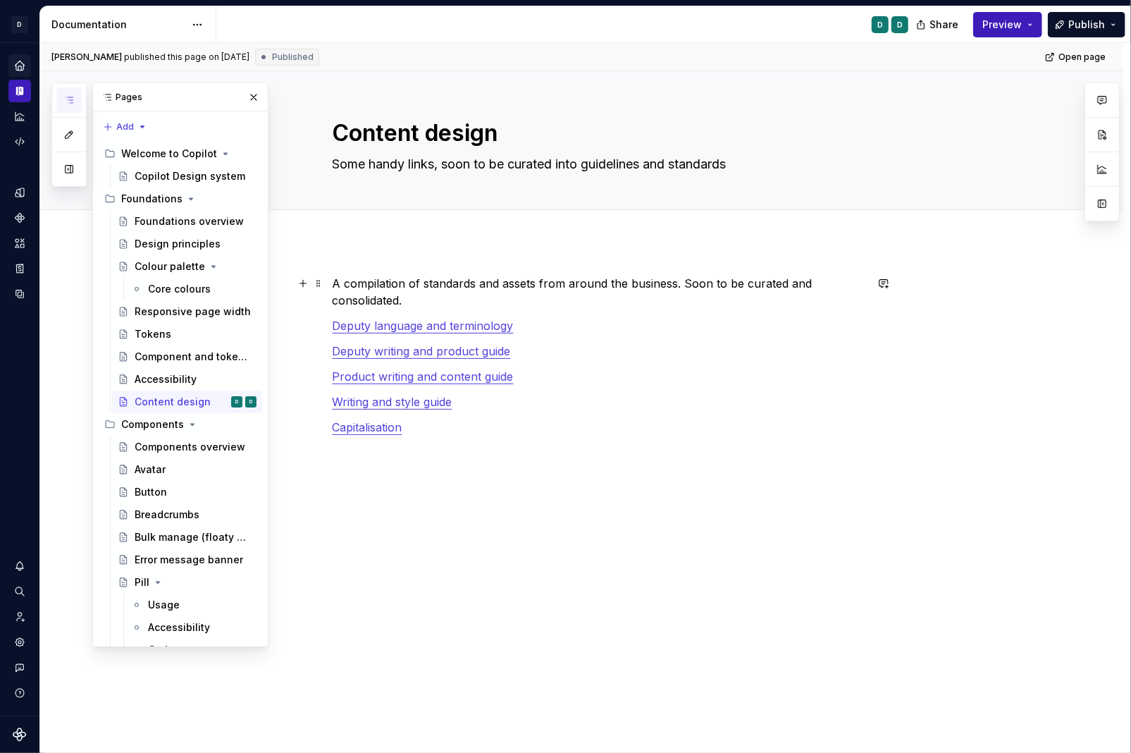
type textarea "*"
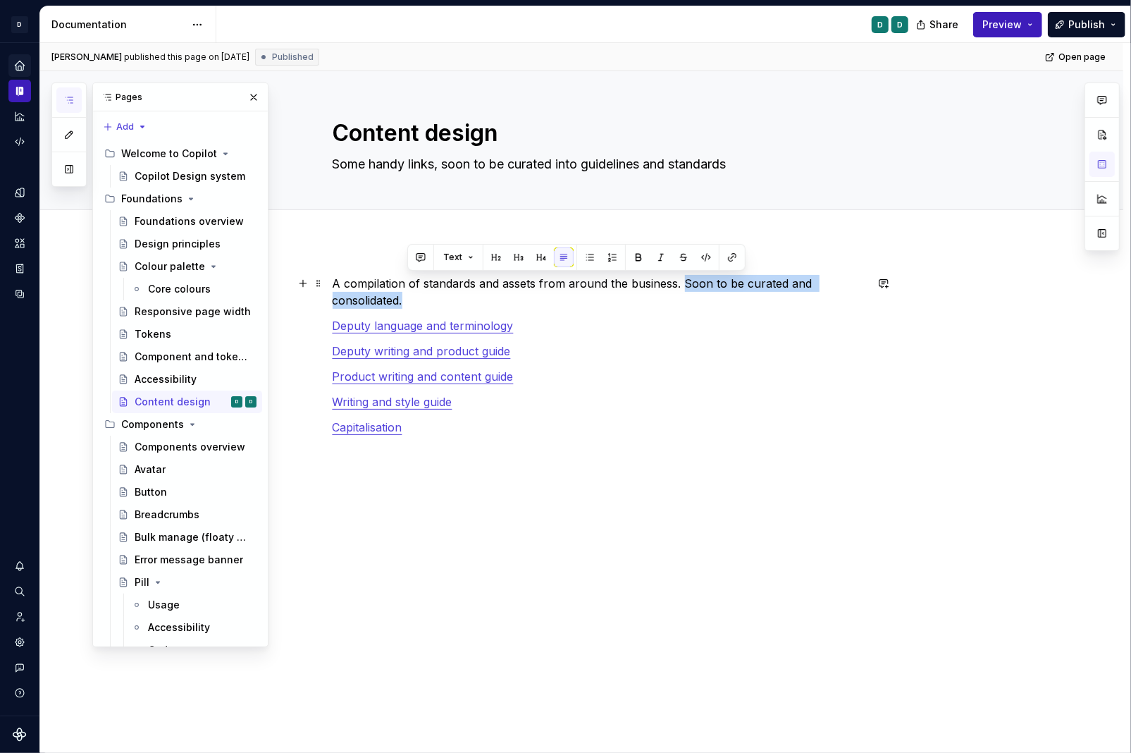
click at [689, 295] on p "A compilation of standards and assets from around the business. Soon to be cura…" at bounding box center [599, 292] width 533 height 34
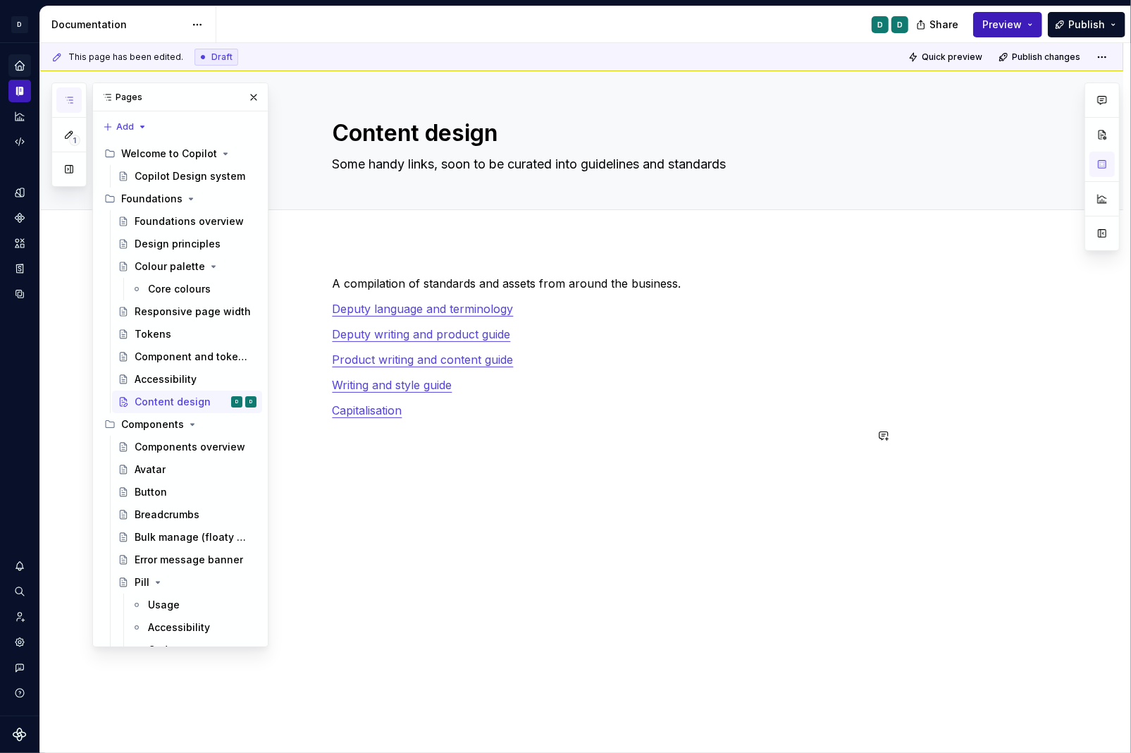
click at [354, 477] on div "A compilation of standards and assets from around the business. Deputy language…" at bounding box center [581, 463] width 1083 height 445
paste div
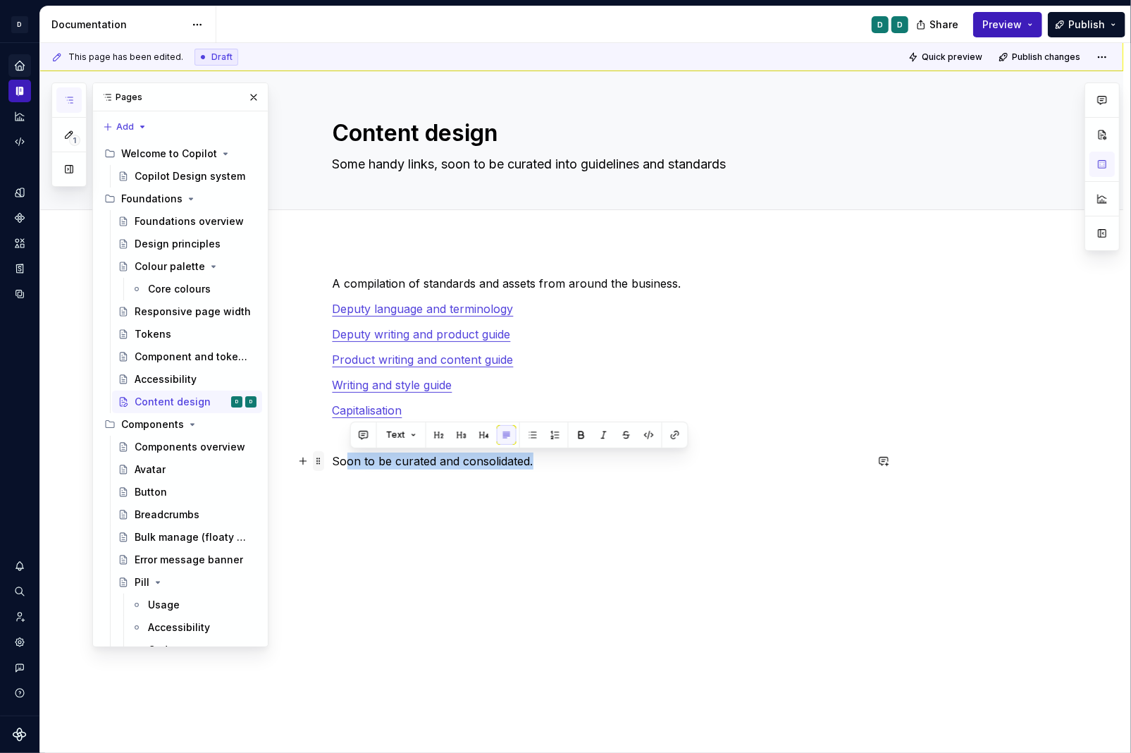
drag, startPoint x: 557, startPoint y: 460, endPoint x: 321, endPoint y: 458, distance: 235.4
click at [333, 458] on div "A compilation of standards and assets from around the business. Deputy language…" at bounding box center [599, 380] width 533 height 211
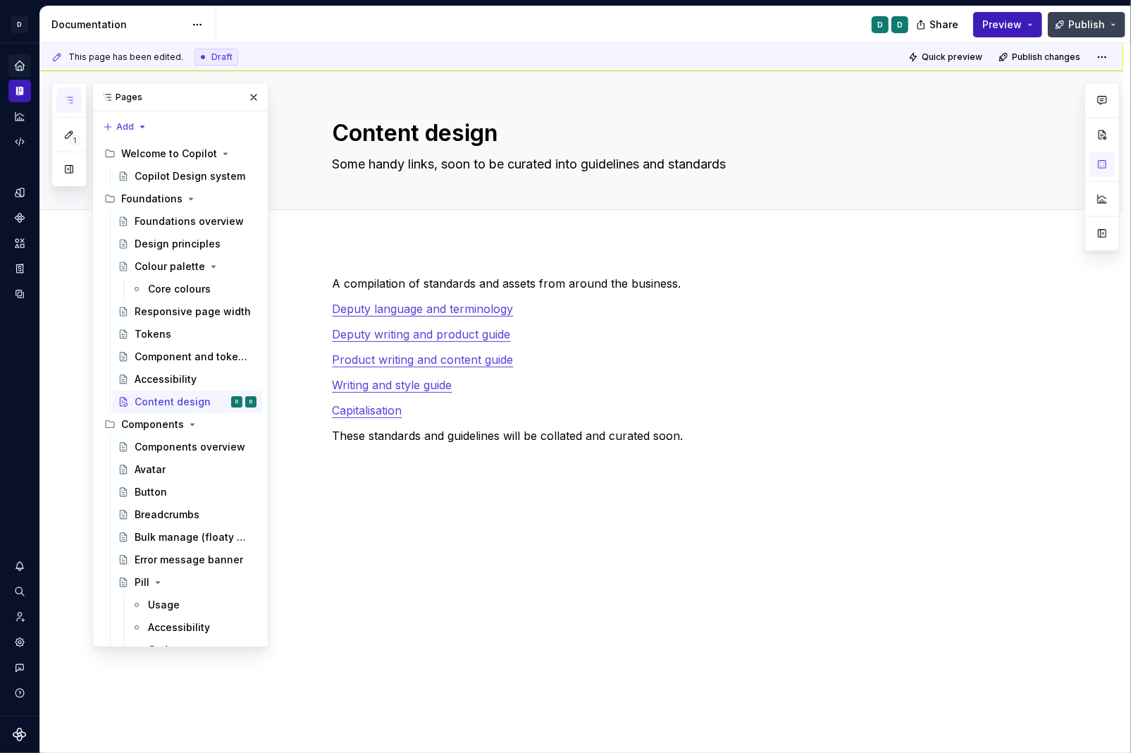
click at [893, 25] on span "Publish" at bounding box center [1086, 25] width 37 height 14
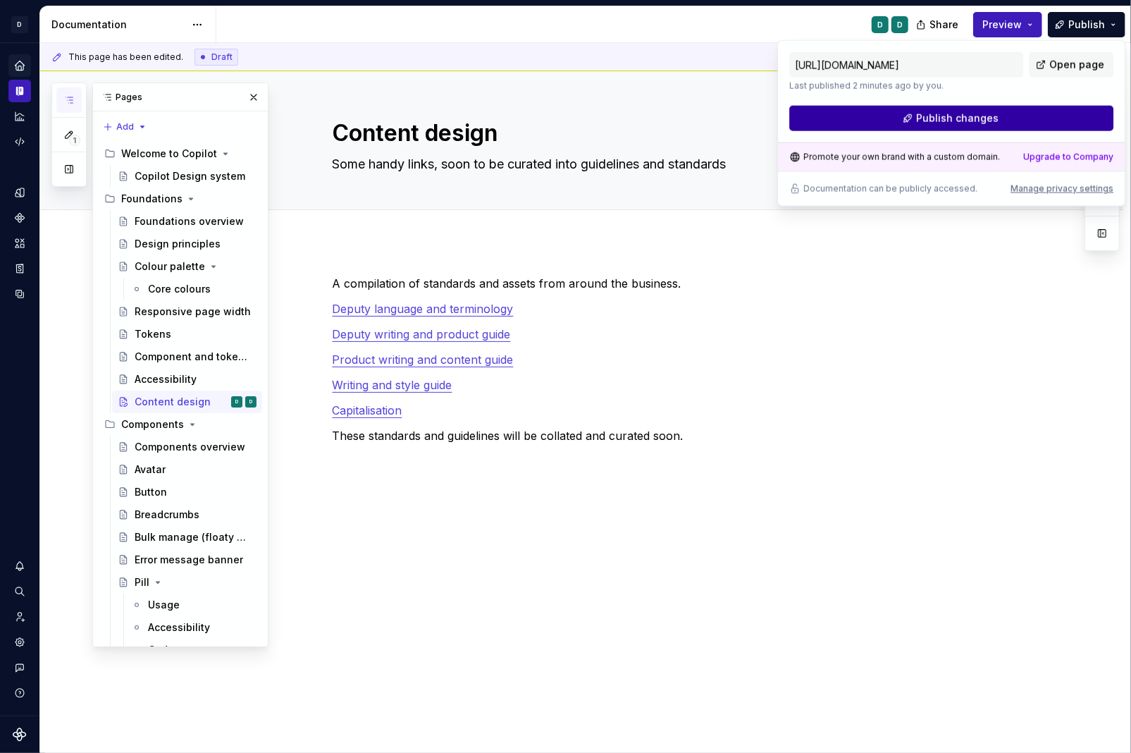
click at [893, 113] on button "Publish changes" at bounding box center [951, 118] width 324 height 25
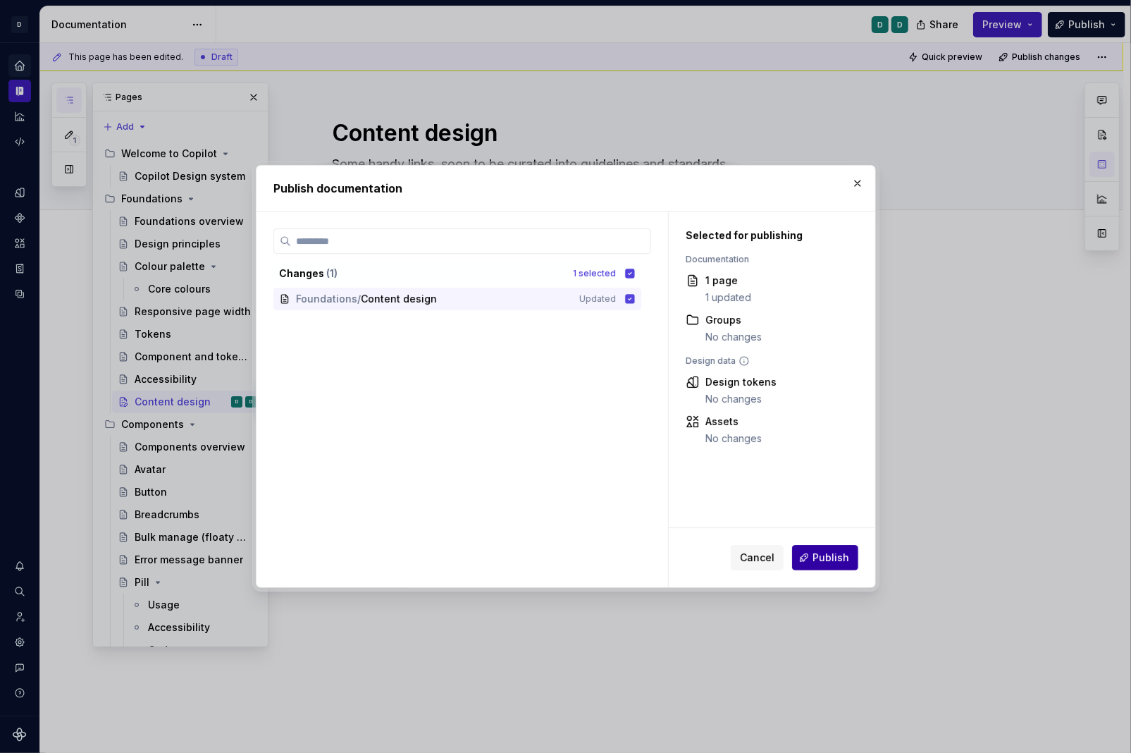
click at [832, 549] on button "Publish" at bounding box center [825, 557] width 66 height 25
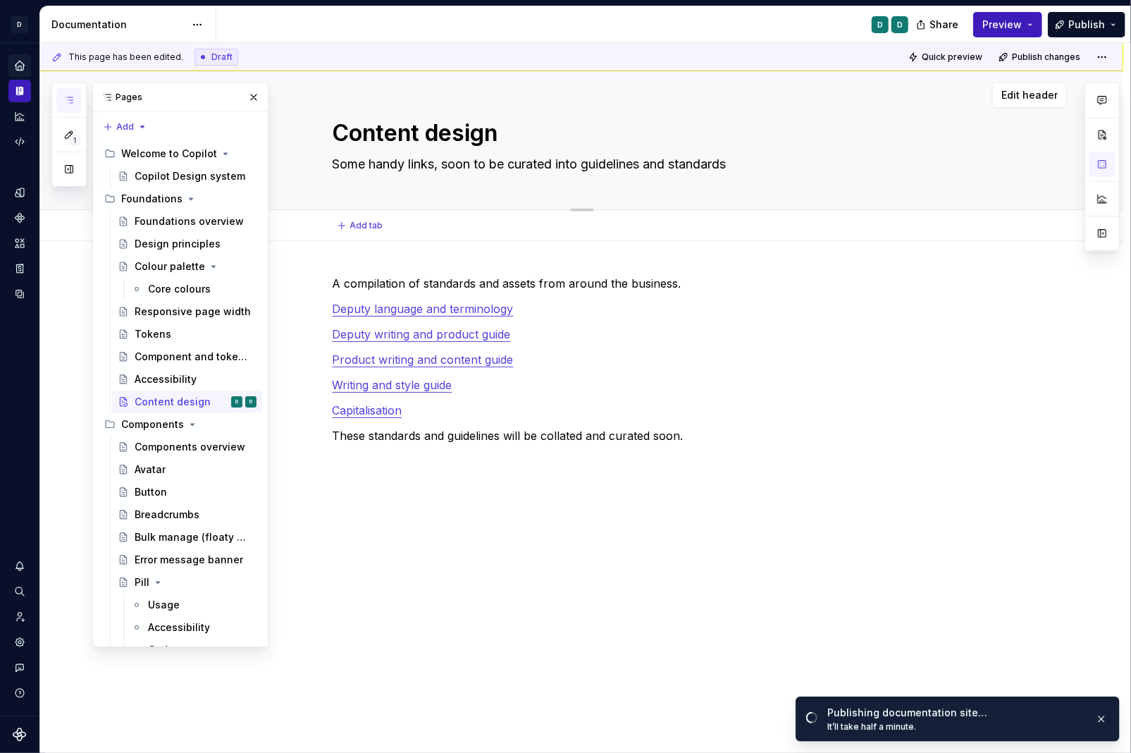
click at [450, 170] on textarea "Some handy links, soon to be curated into guidelines and standards" at bounding box center [596, 164] width 533 height 23
type textarea "*"
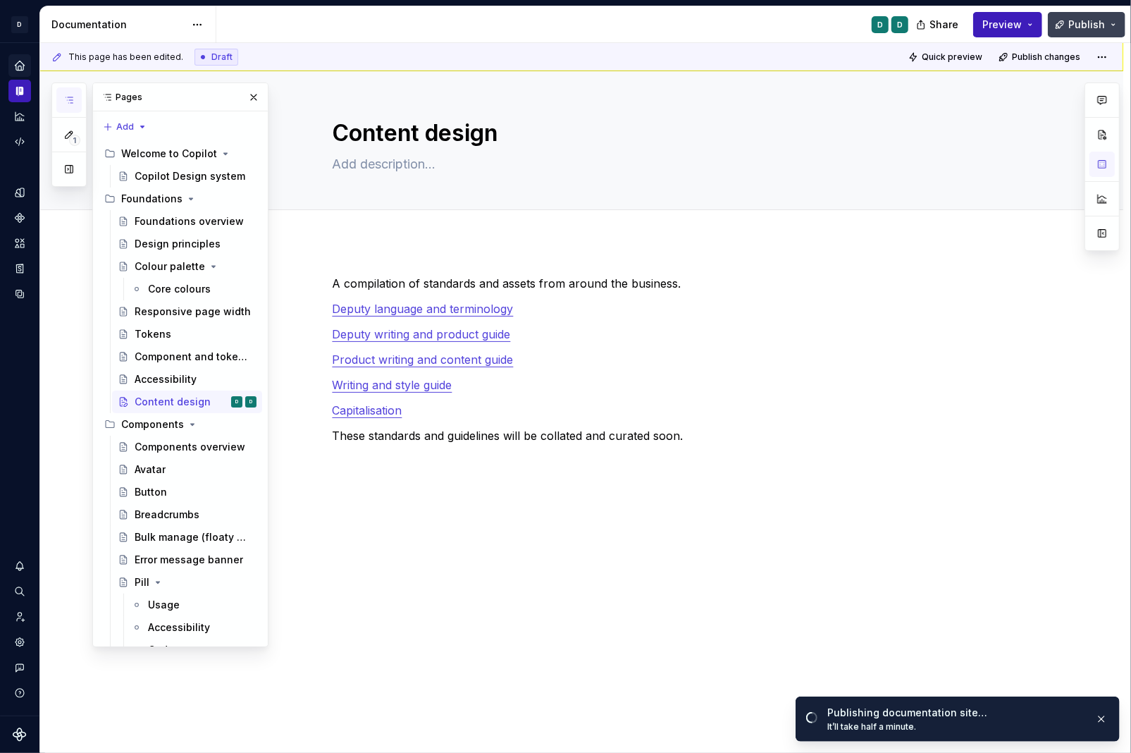
click at [893, 24] on span "Publish" at bounding box center [1086, 25] width 37 height 14
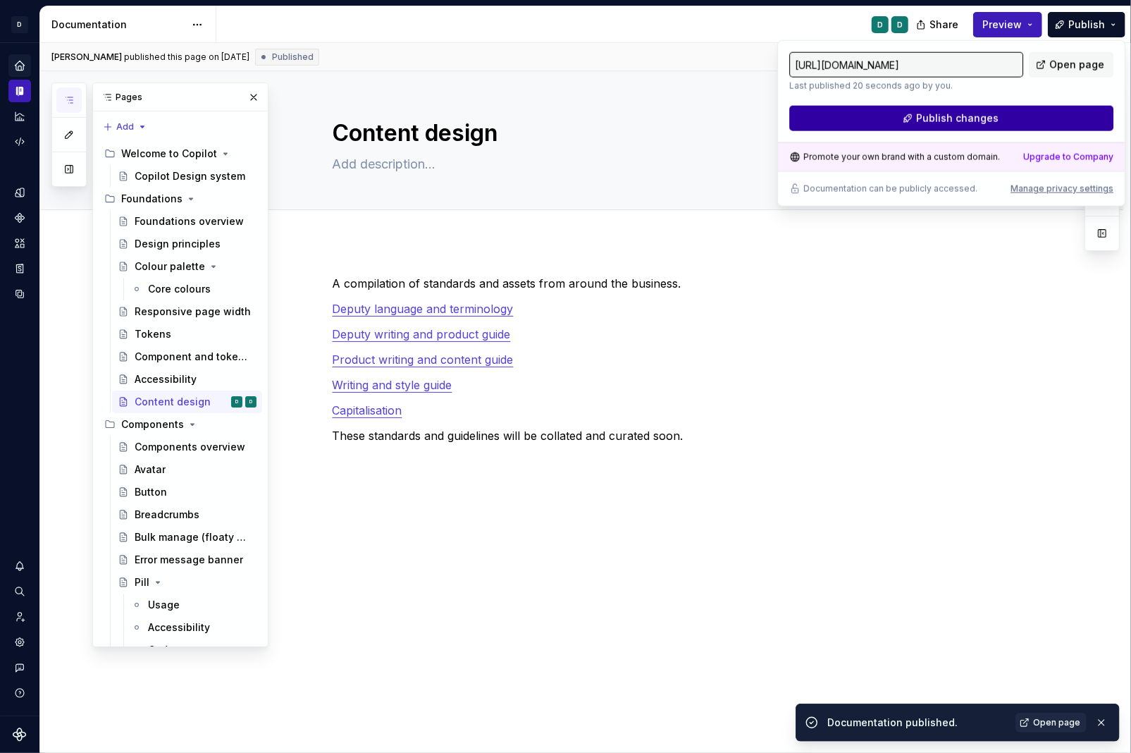
click at [893, 118] on span "Publish changes" at bounding box center [957, 118] width 82 height 14
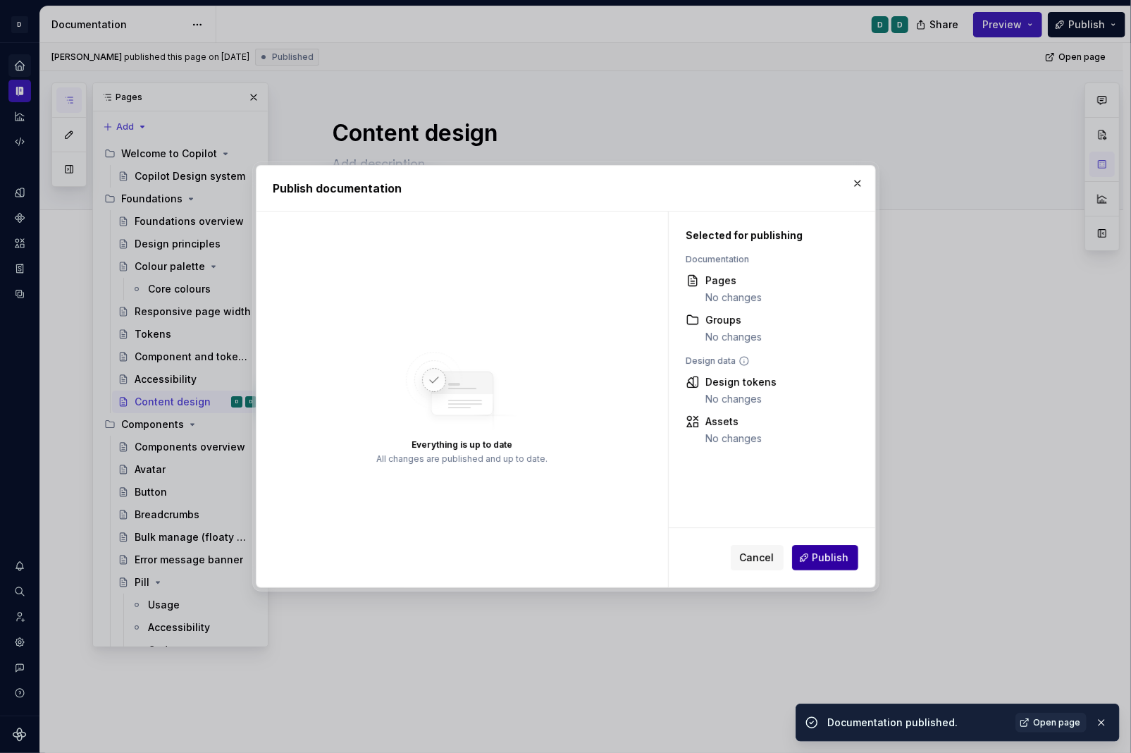
click at [836, 557] on span "Publish" at bounding box center [831, 557] width 37 height 14
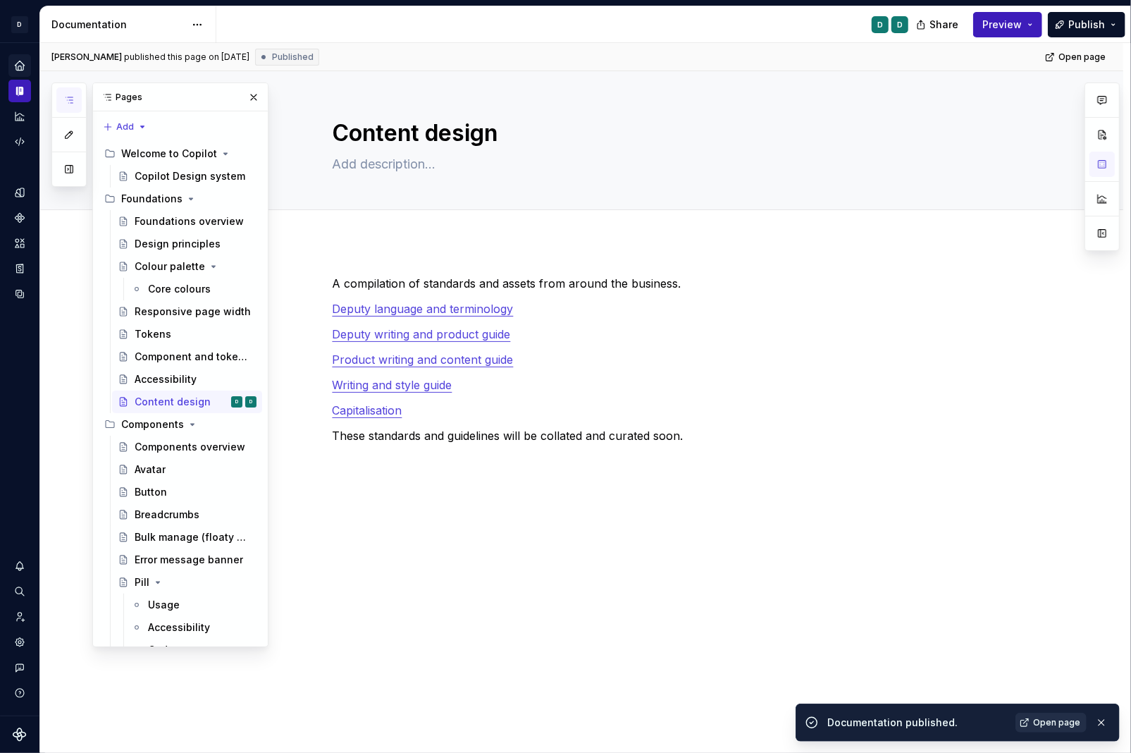
click at [893, 696] on span "Open page" at bounding box center [1056, 722] width 47 height 11
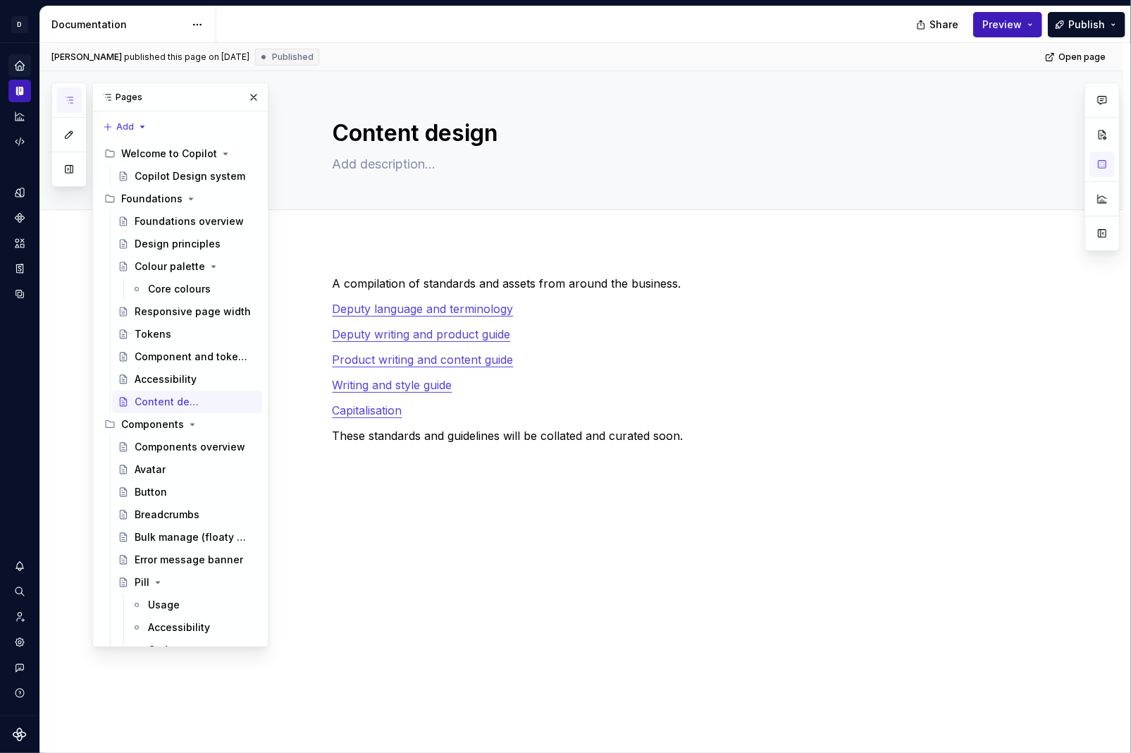
type textarea "*"
